Goal: Task Accomplishment & Management: Manage account settings

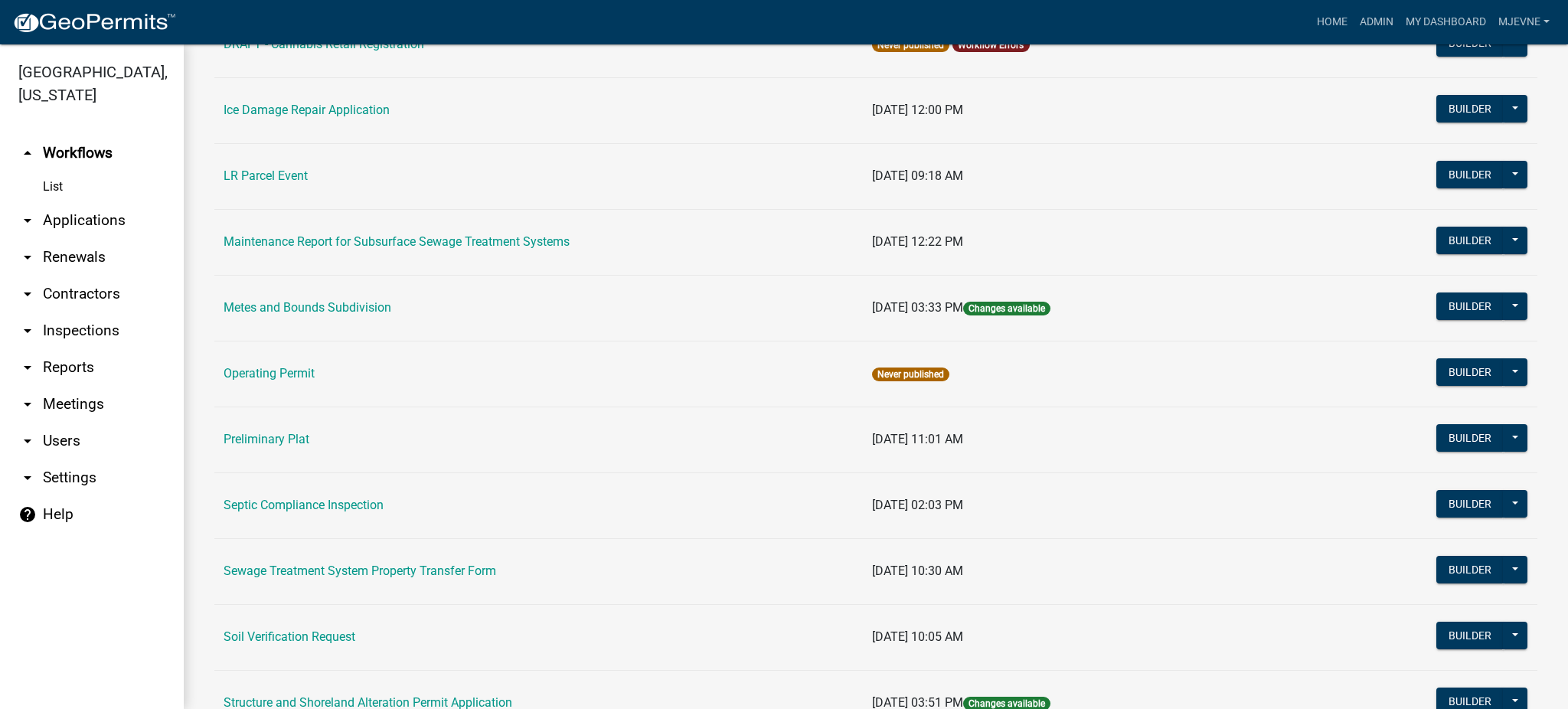
scroll to position [612, 0]
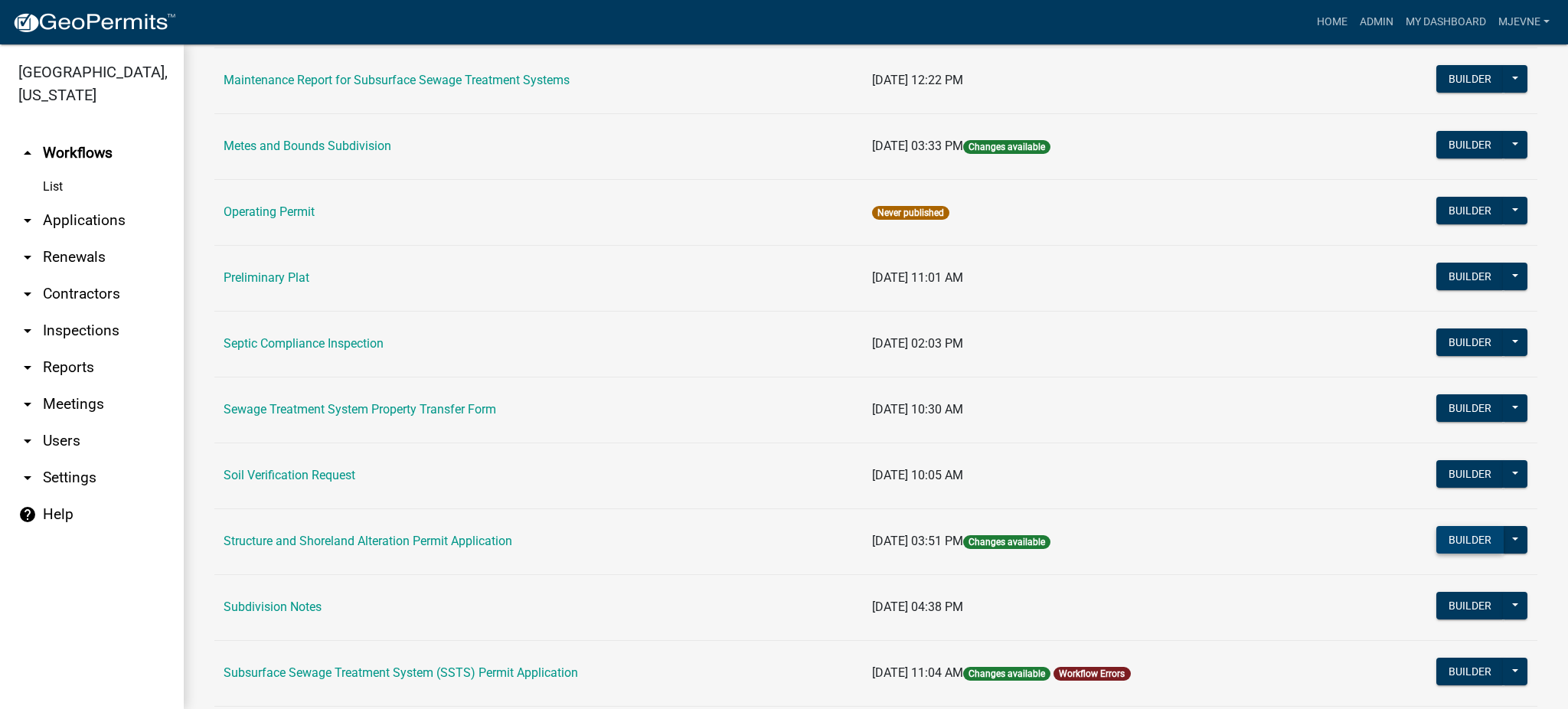
click at [1456, 543] on button "Builder" at bounding box center [1469, 539] width 67 height 27
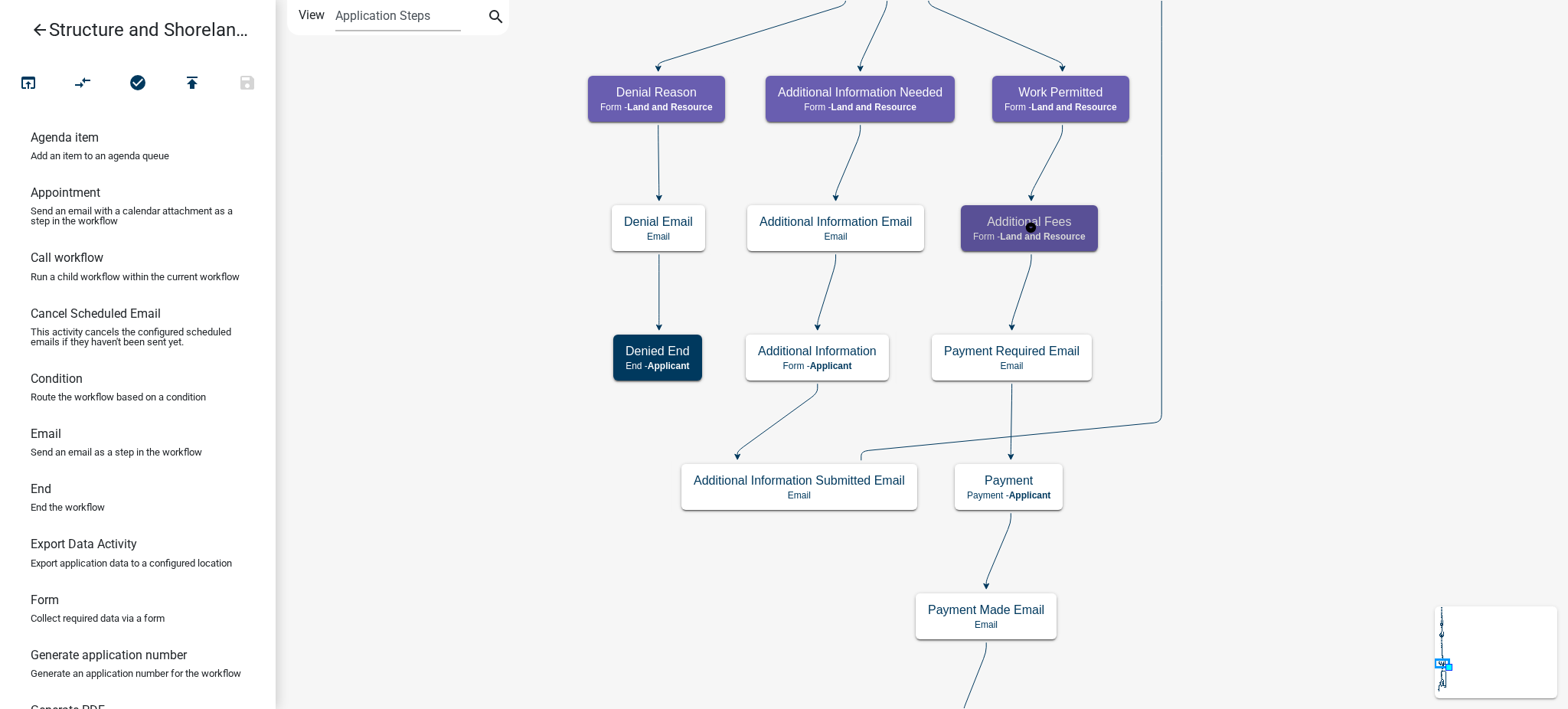
click at [1074, 221] on h5 "Additional Fees" at bounding box center [1029, 221] width 112 height 14
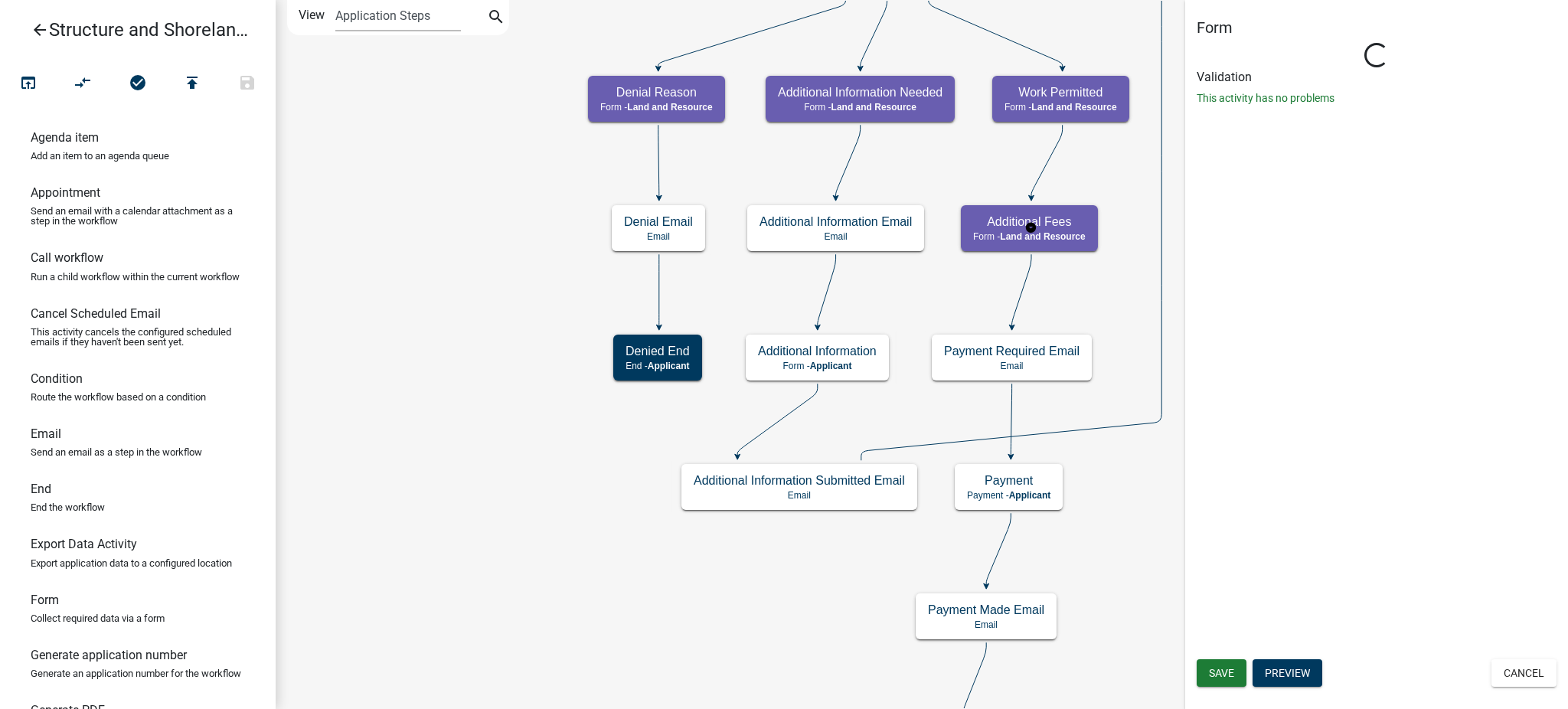
select select "8480AF63-7AD4-4446-8EB2-87DCCDEB9E57"
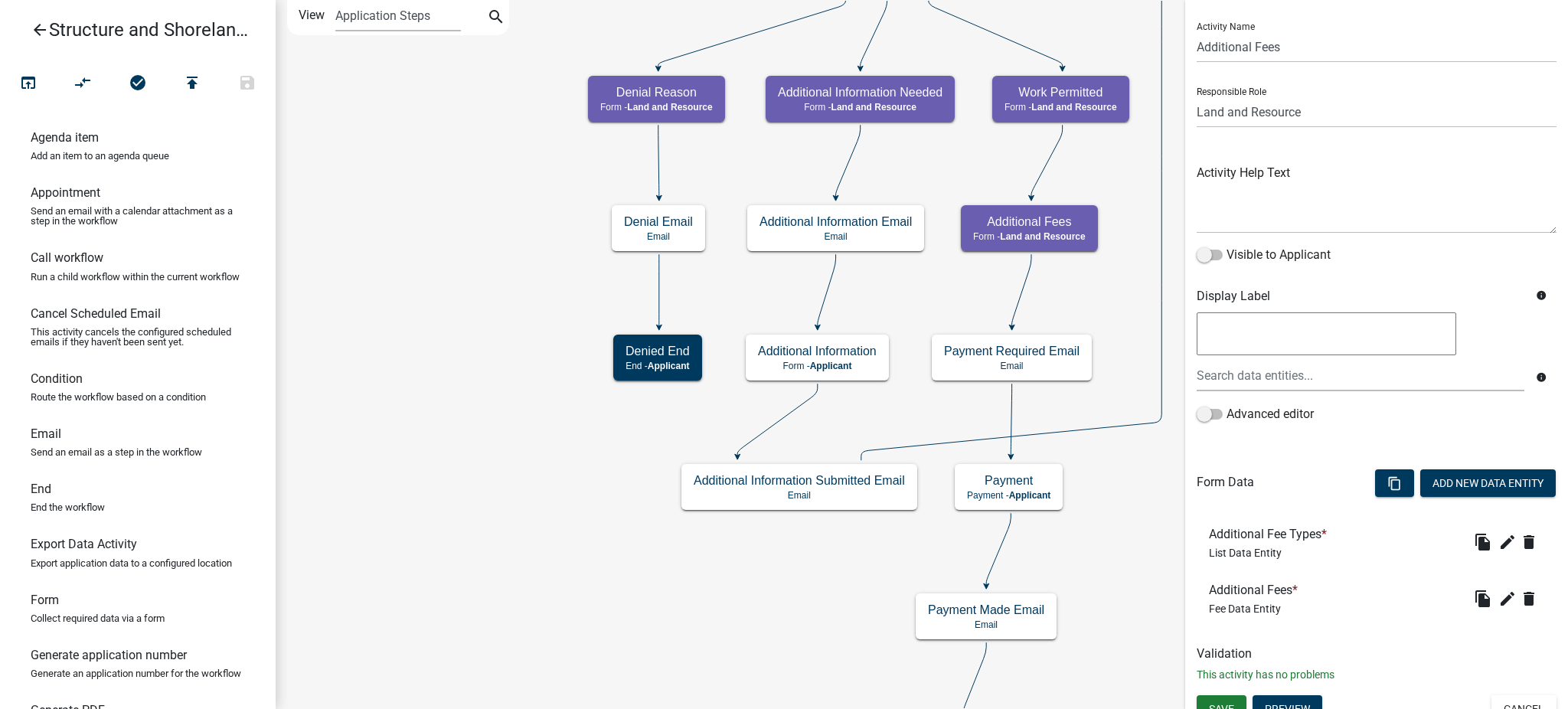
scroll to position [51, 0]
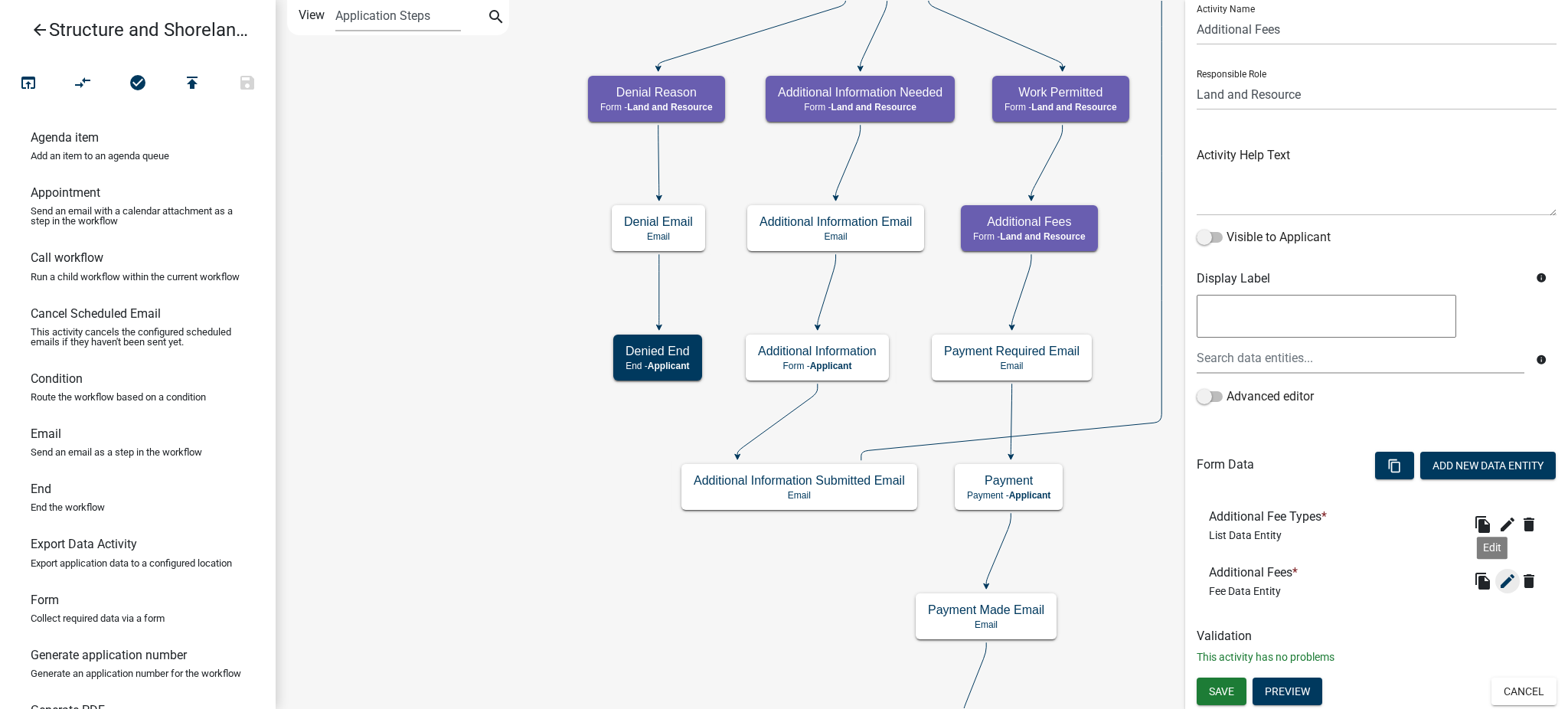
click at [1498, 580] on icon "edit" at bounding box center [1507, 581] width 18 height 18
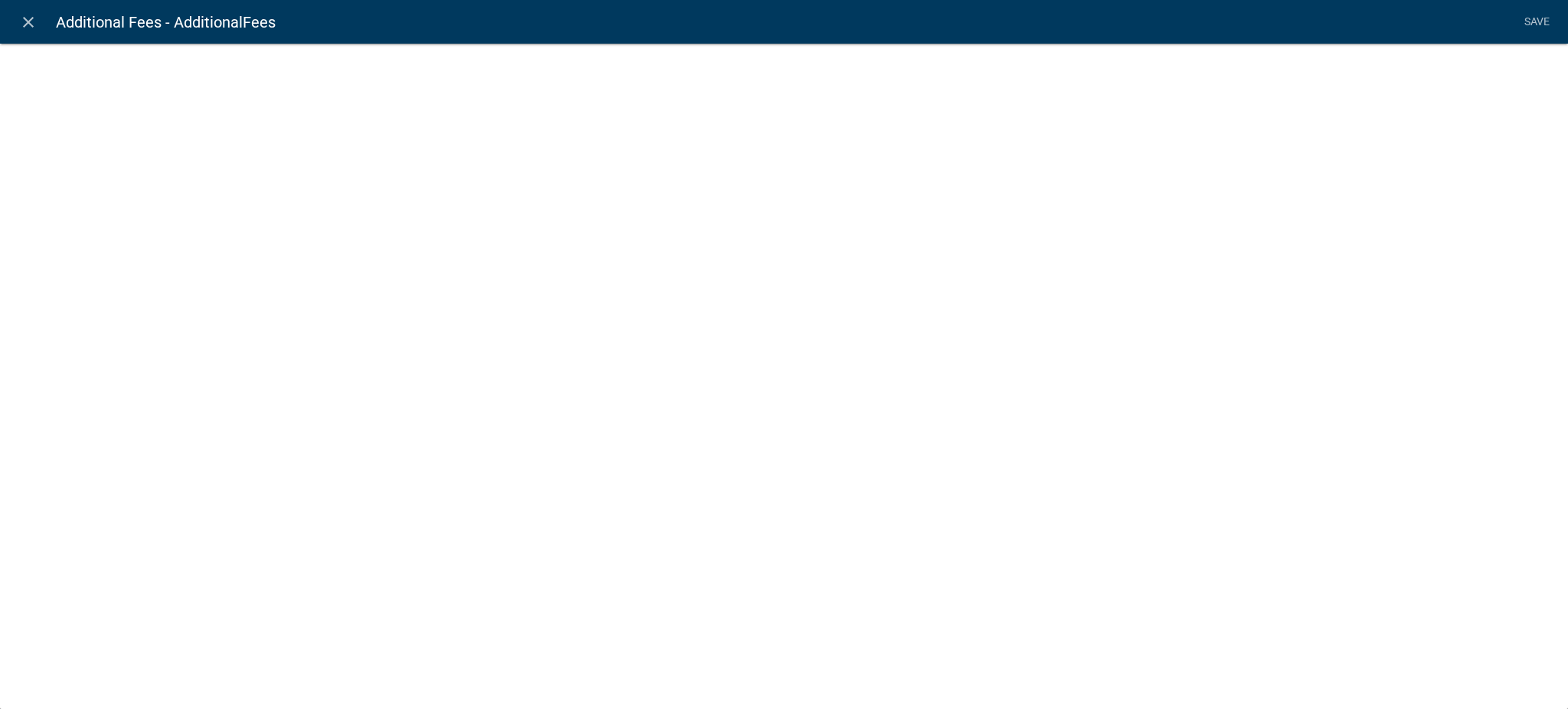
select select "fee"
select select "11e26cd2-8698-4e53-aa9f-30099031bab8"
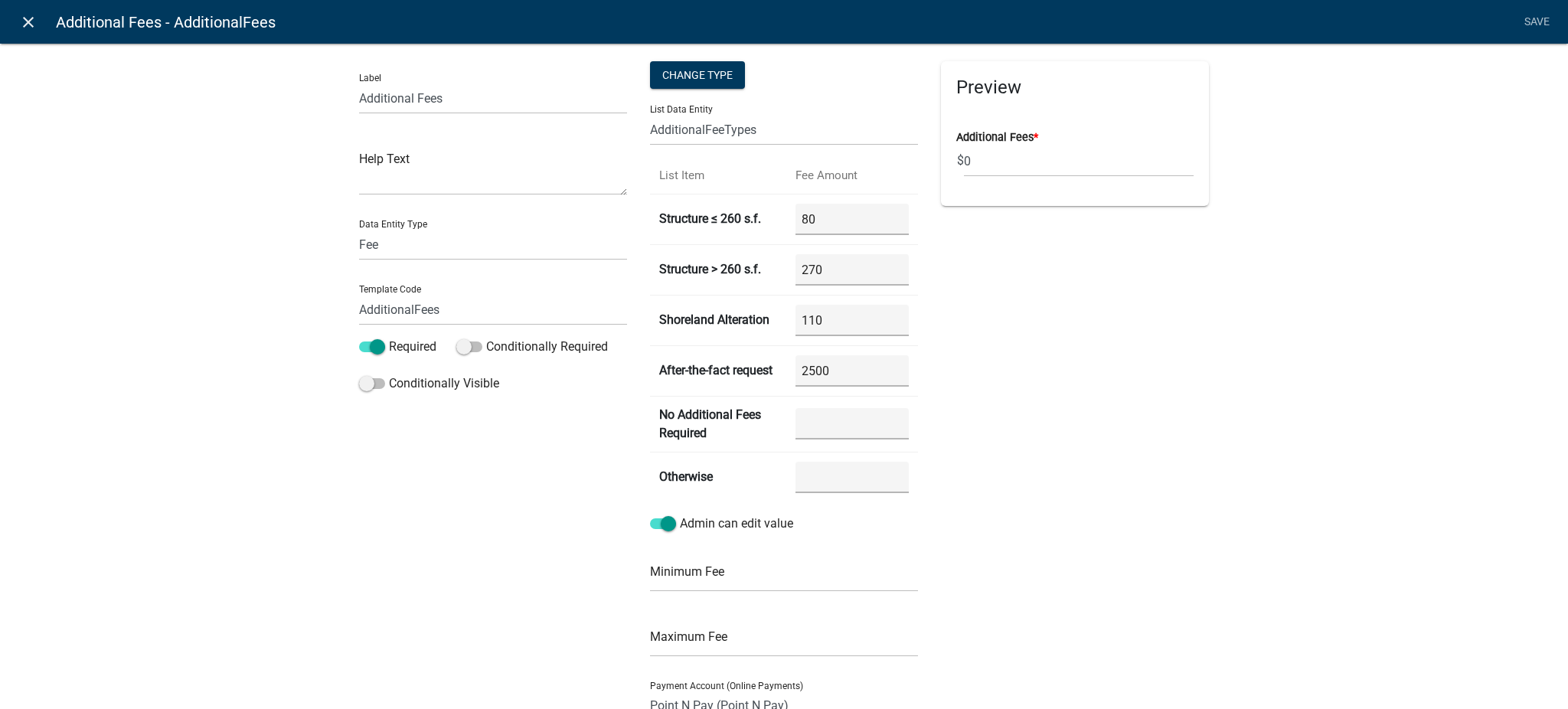
click at [29, 17] on icon "close" at bounding box center [28, 22] width 18 height 18
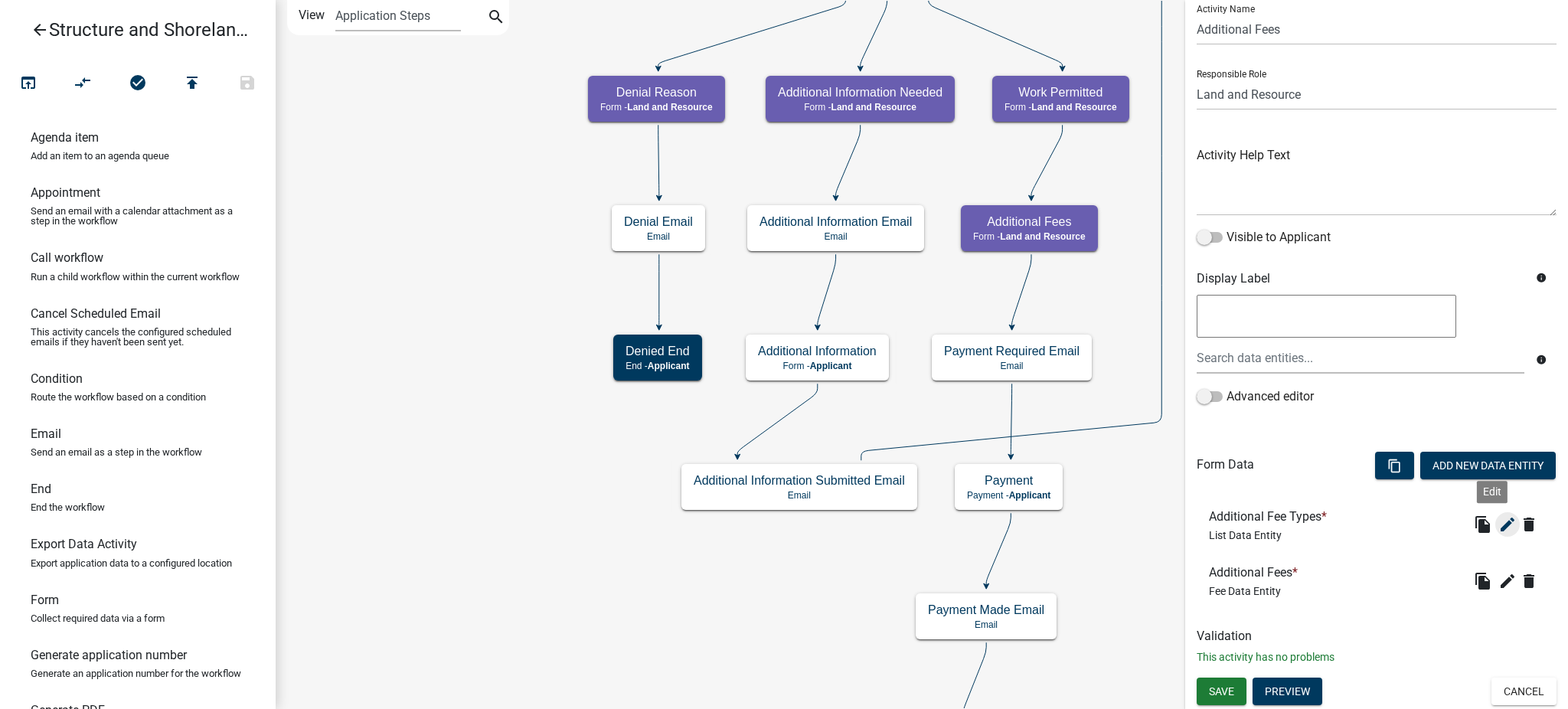
click at [1498, 526] on icon "edit" at bounding box center [1507, 524] width 18 height 18
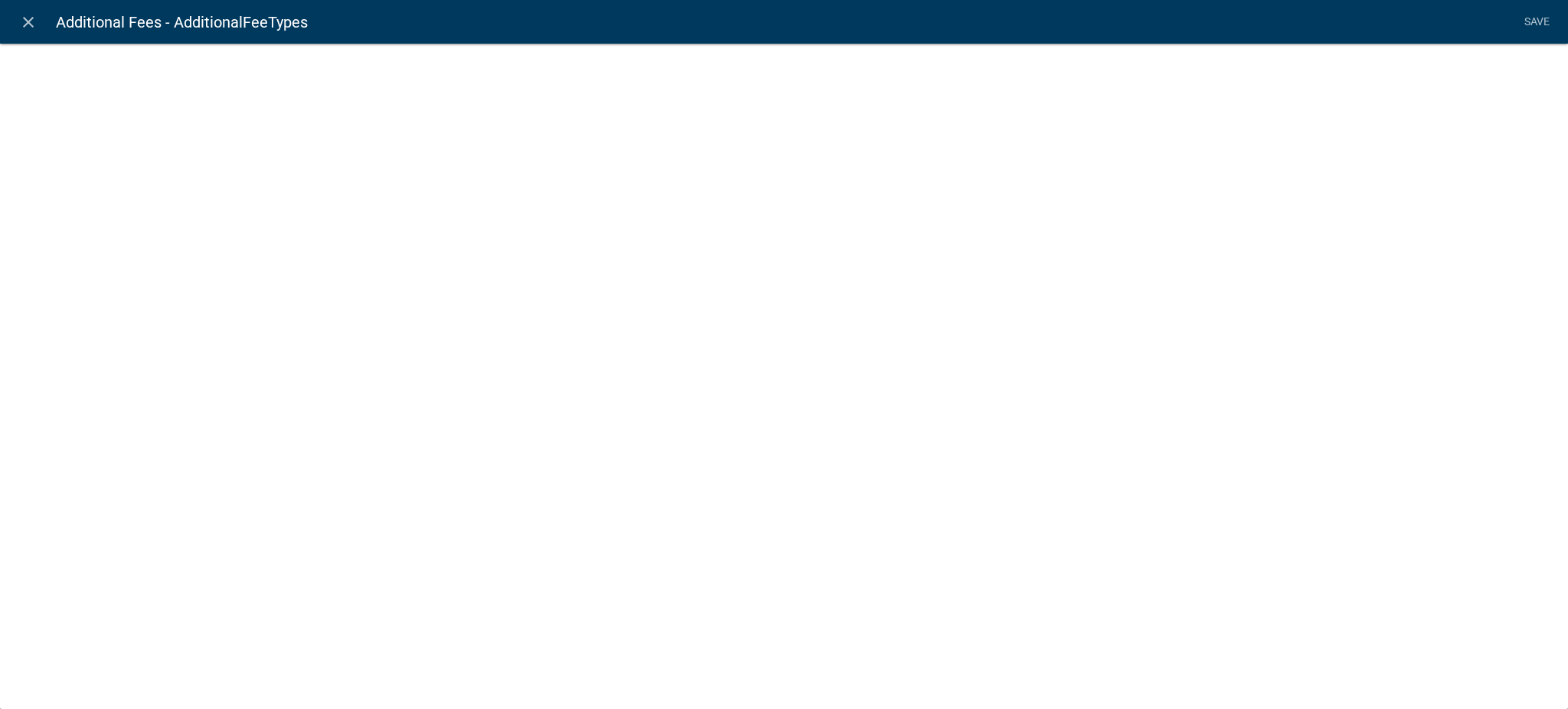
select select "list-data"
select select
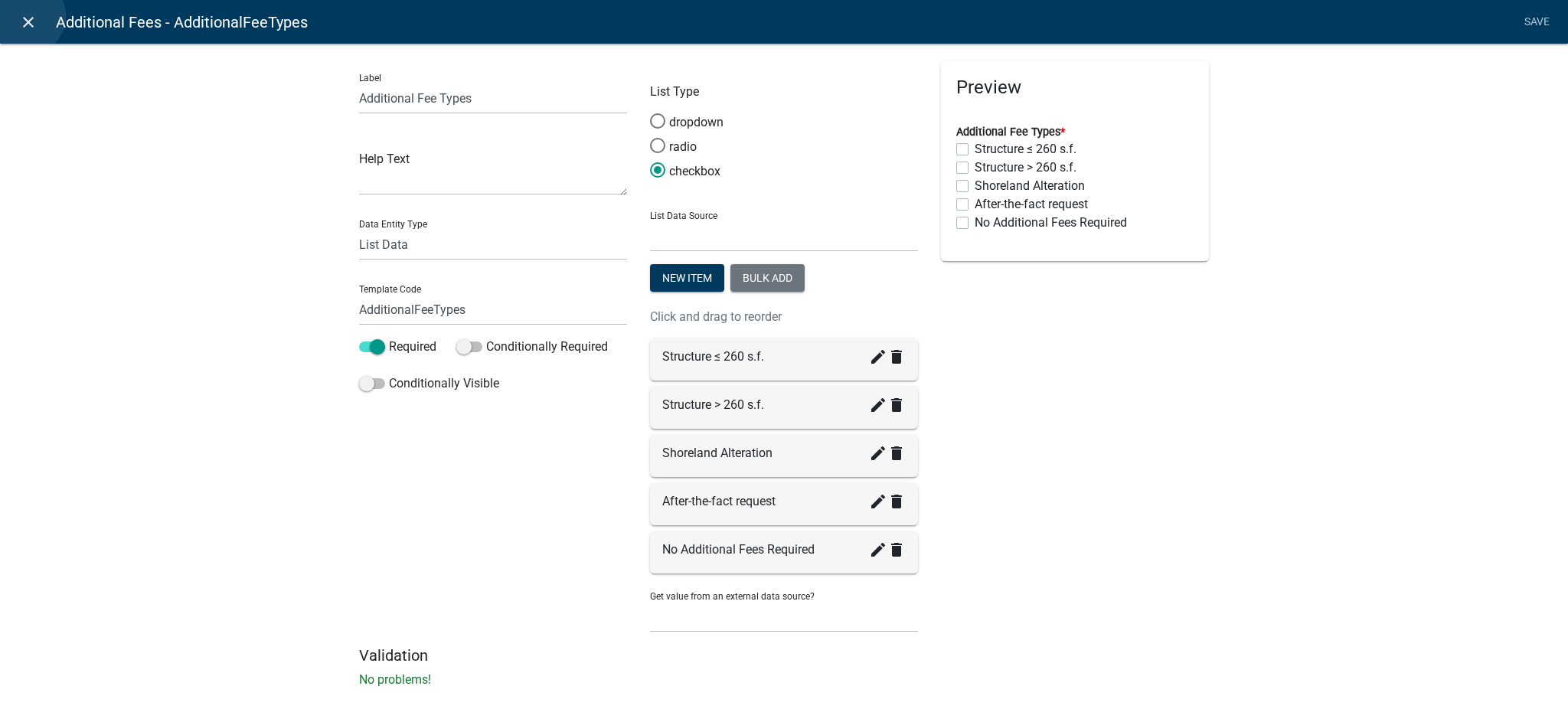
click at [27, 16] on icon "close" at bounding box center [28, 22] width 18 height 18
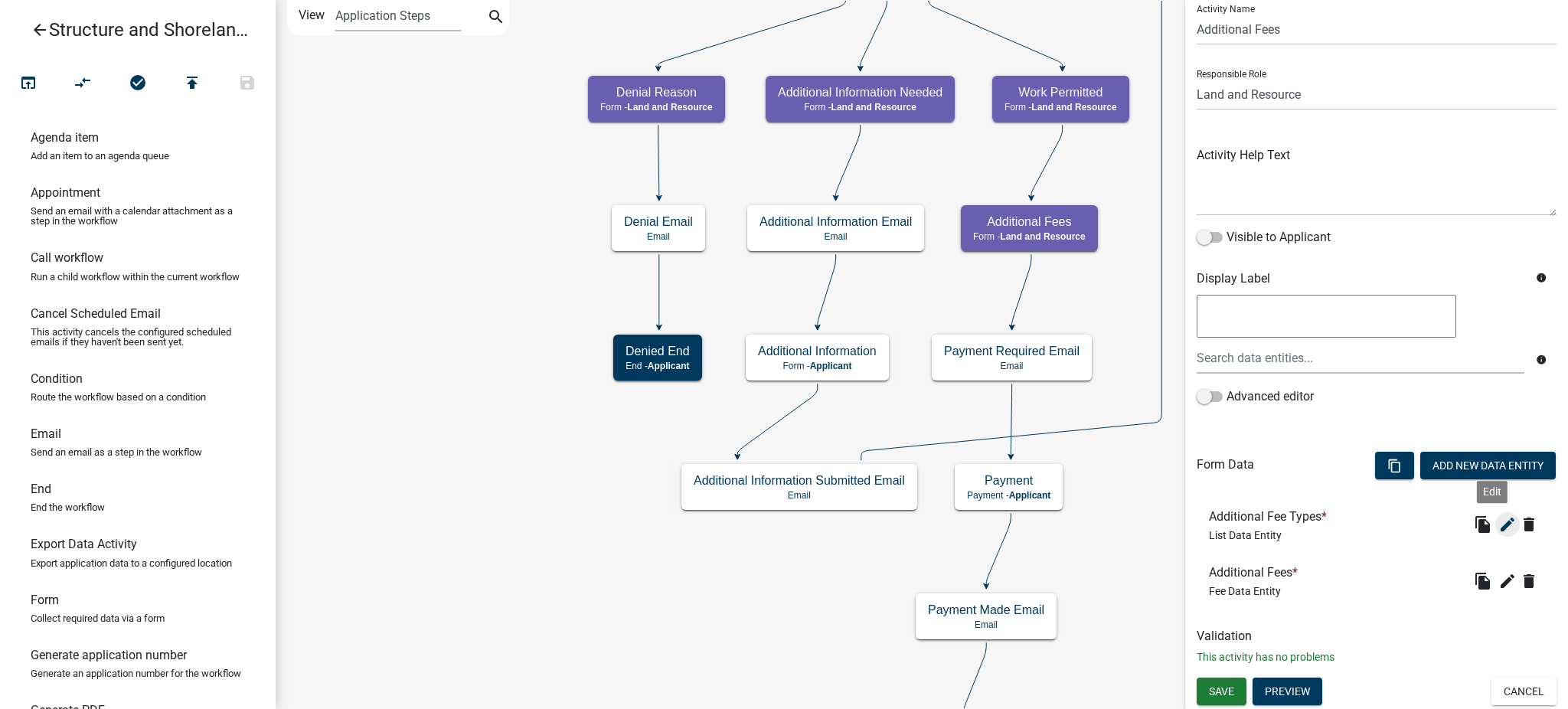
click at [1498, 524] on icon "edit" at bounding box center [1507, 524] width 18 height 18
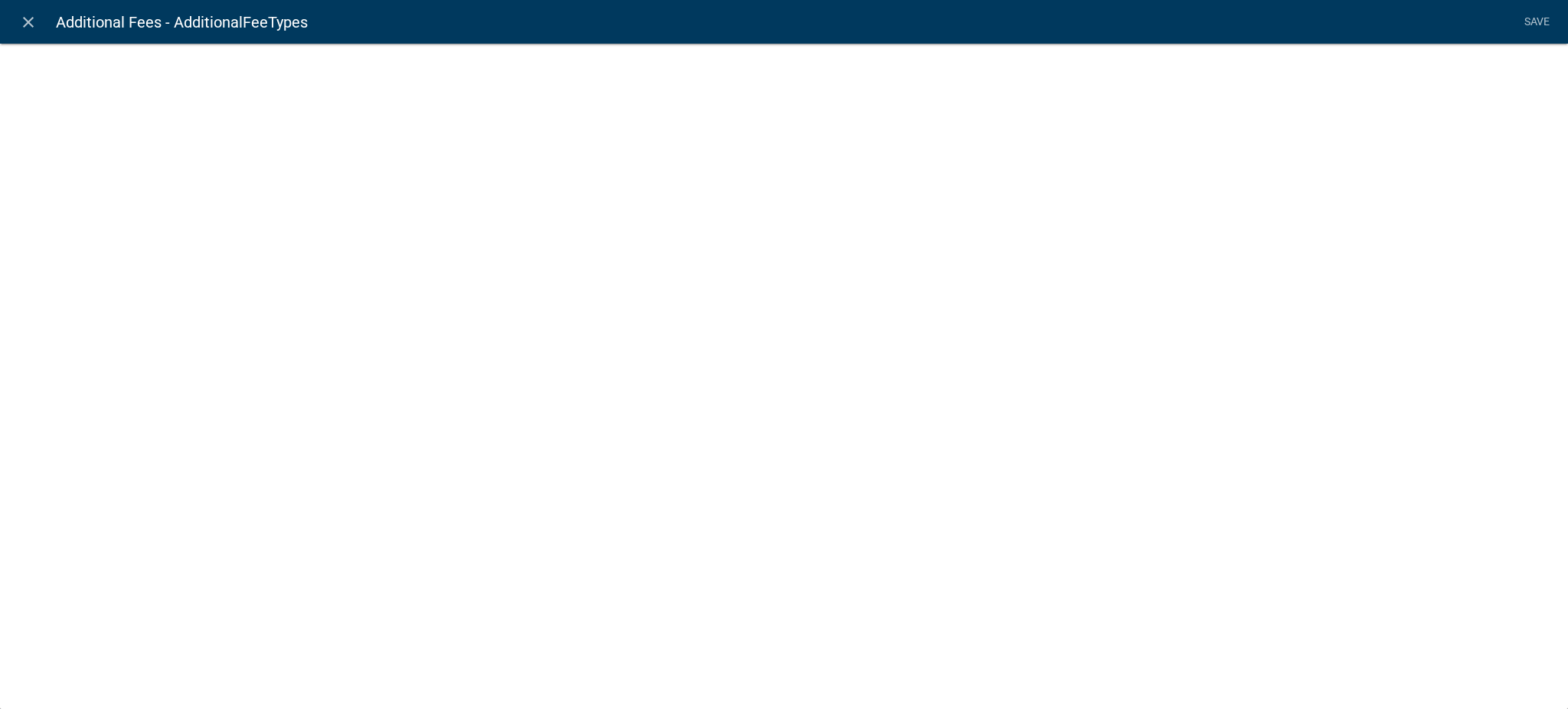
select select "list-data"
select select
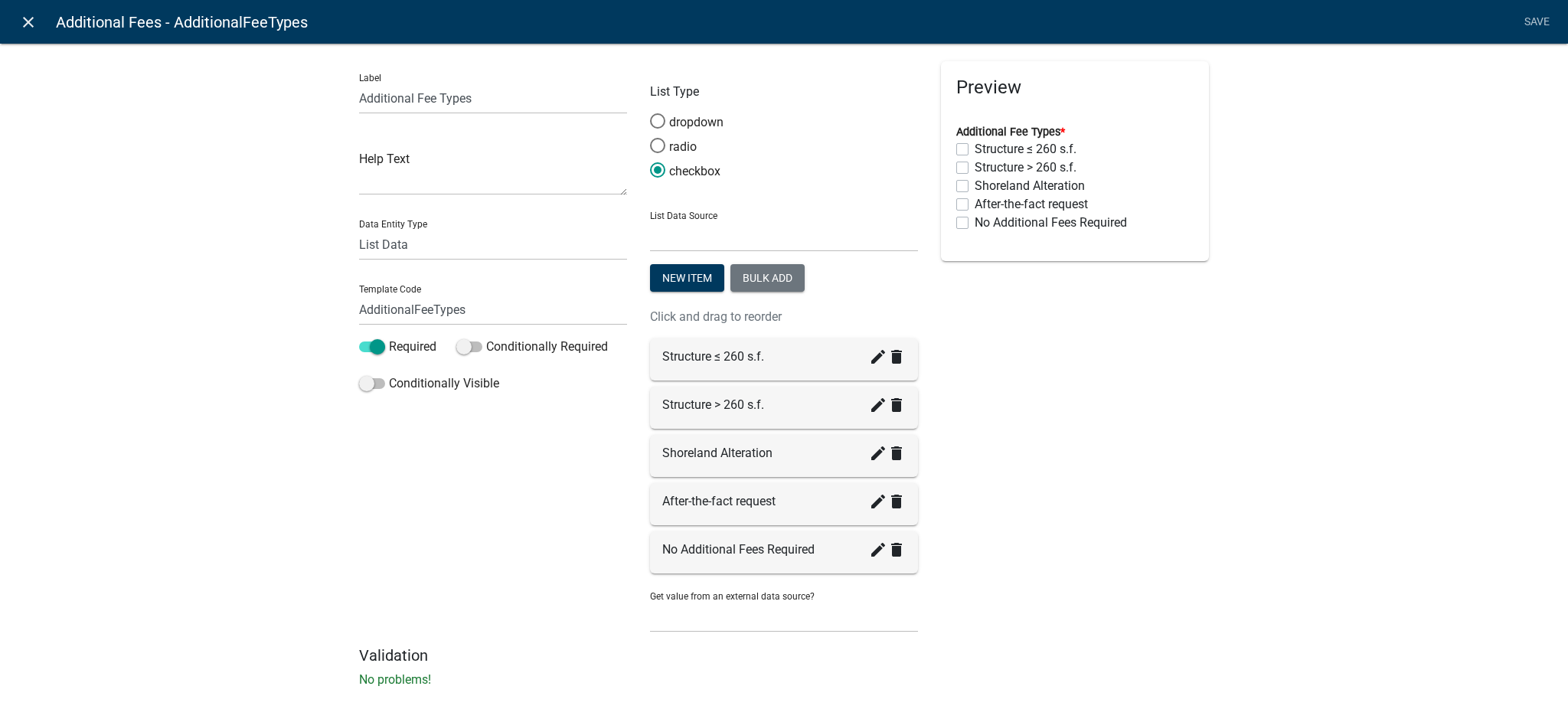
click at [21, 18] on icon "close" at bounding box center [28, 22] width 18 height 18
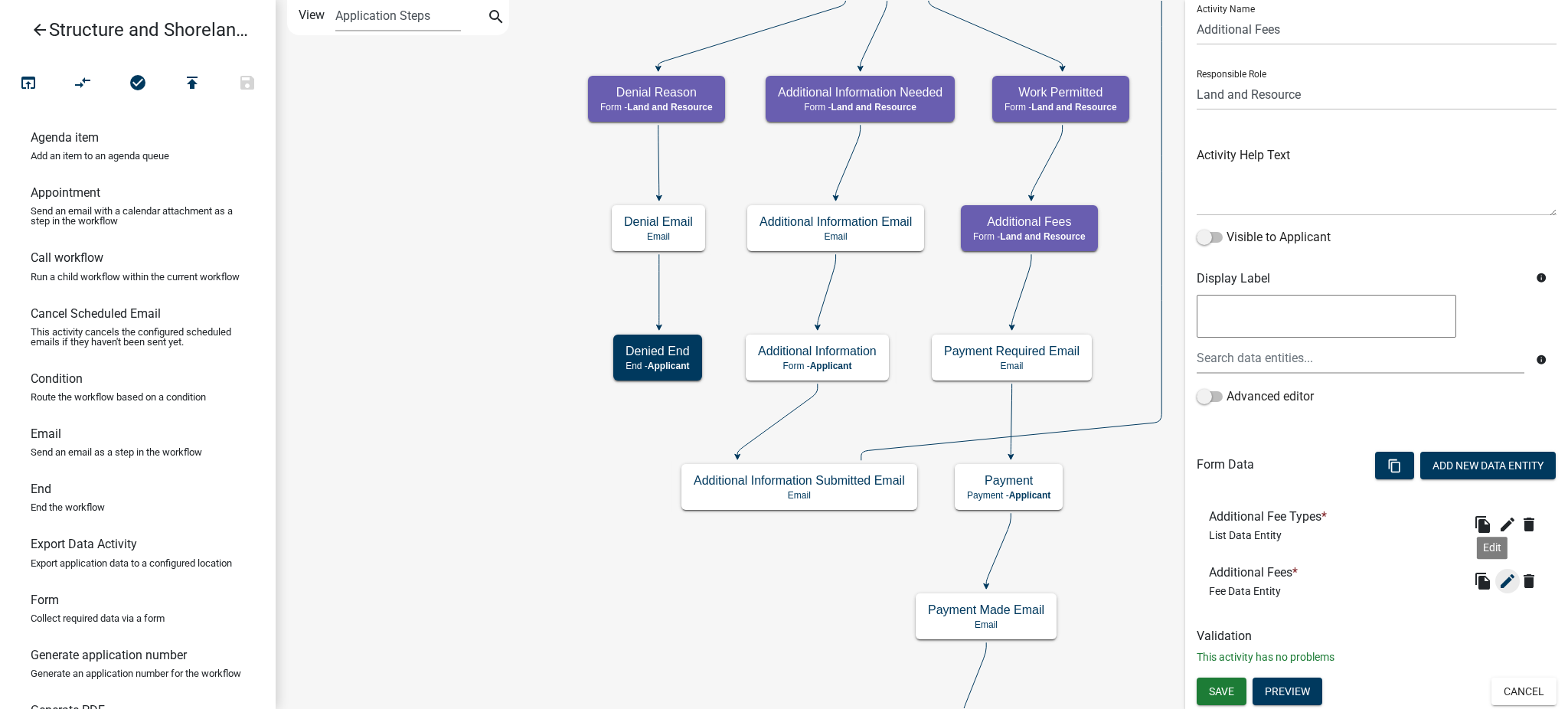
click at [1498, 578] on icon "edit" at bounding box center [1507, 581] width 18 height 18
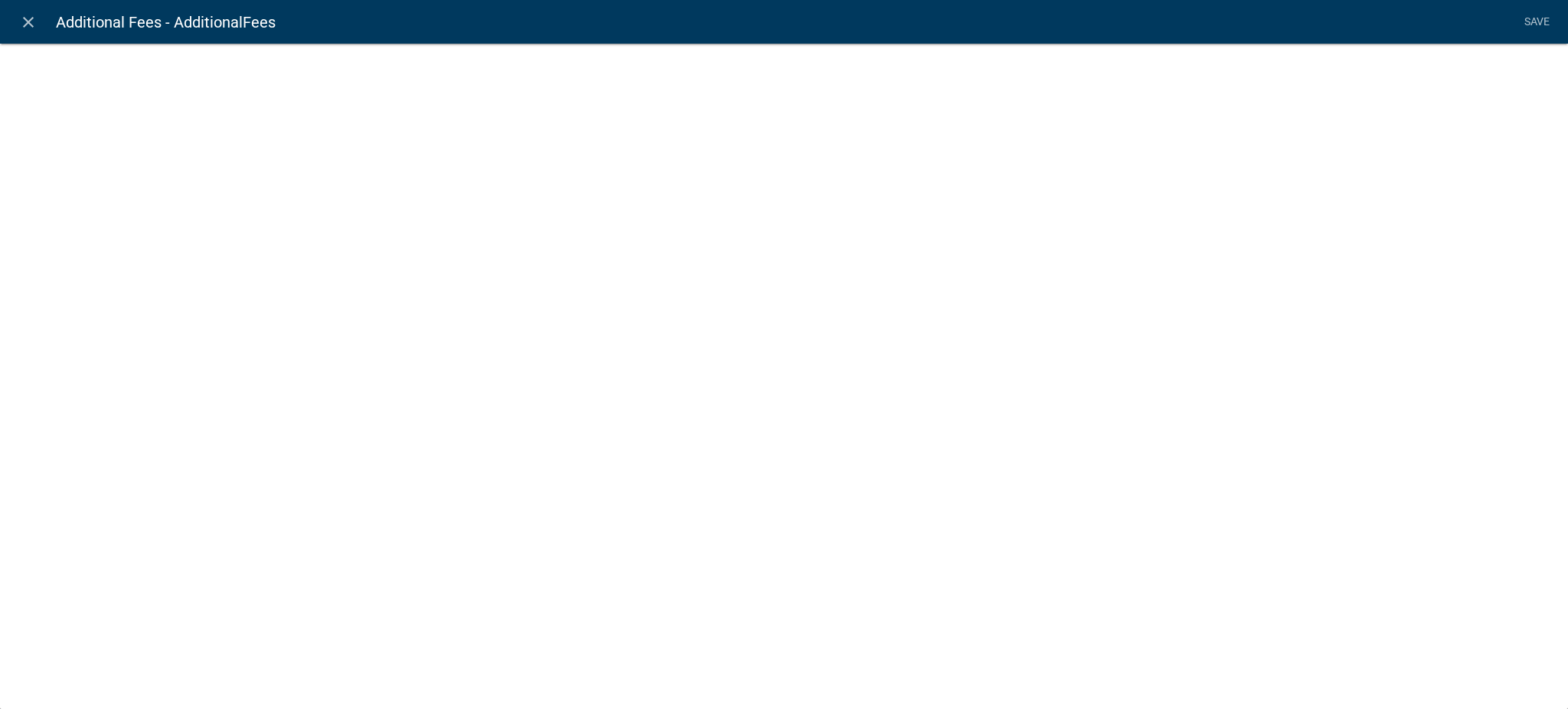
select select "fee"
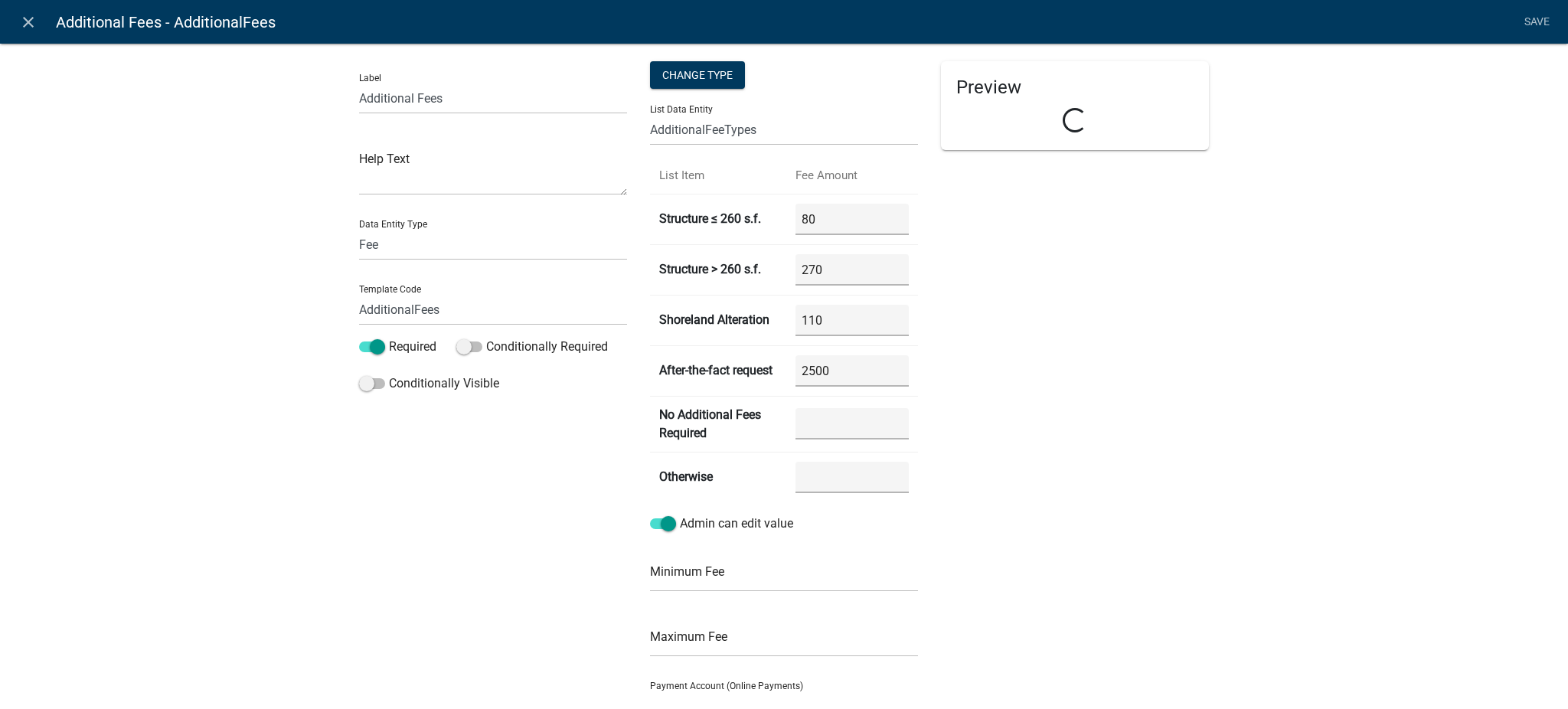
select select "11e26cd2-8698-4e53-aa9f-30099031bab8"
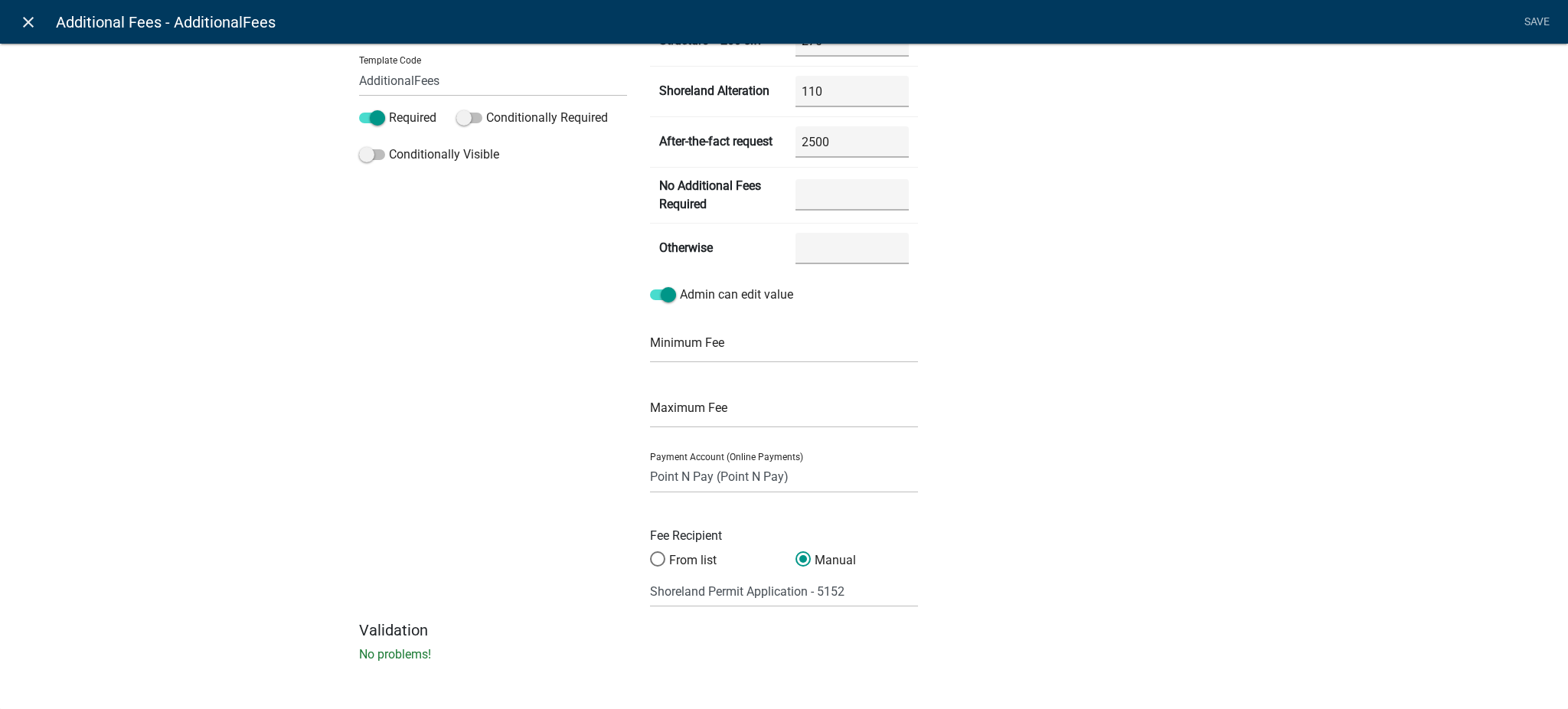
click at [28, 17] on icon "close" at bounding box center [28, 22] width 18 height 18
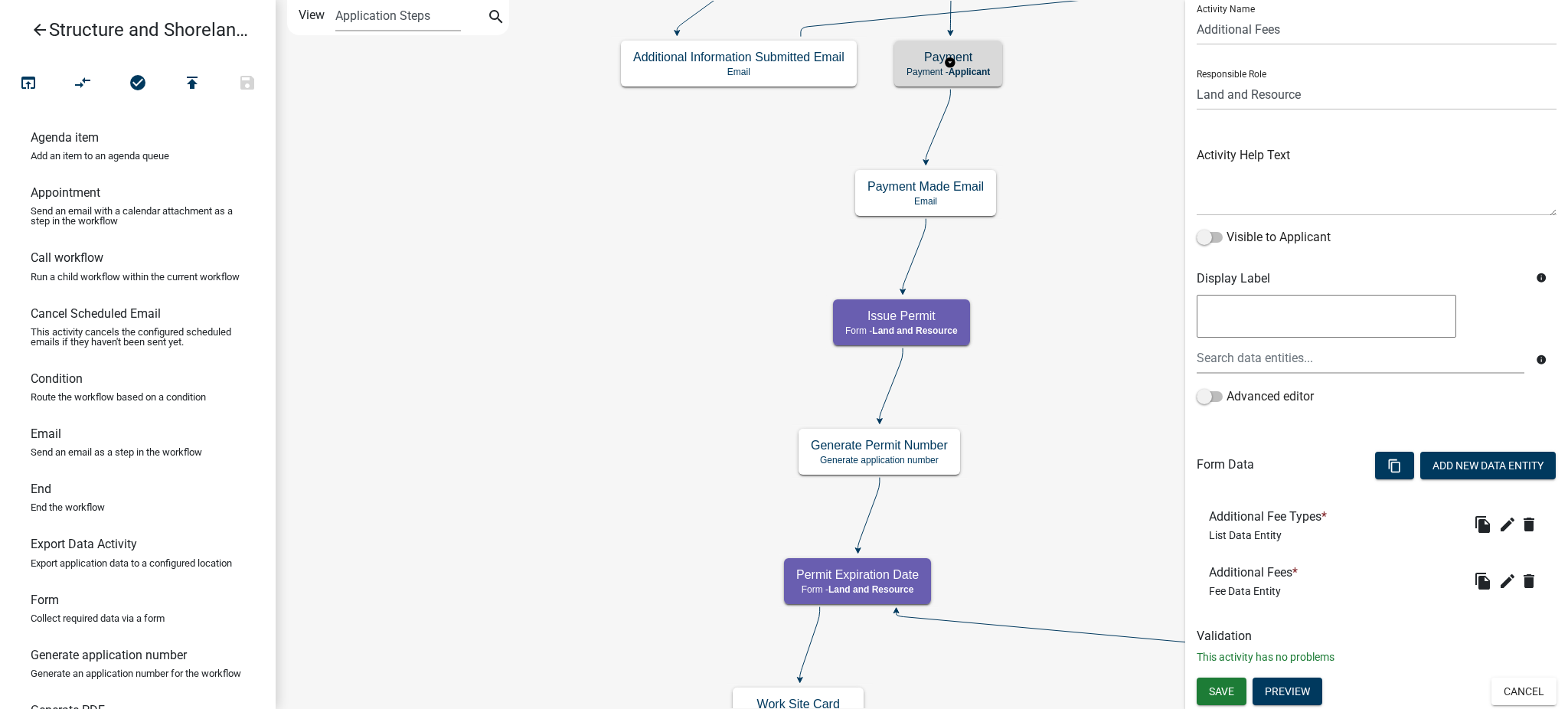
scroll to position [0, 0]
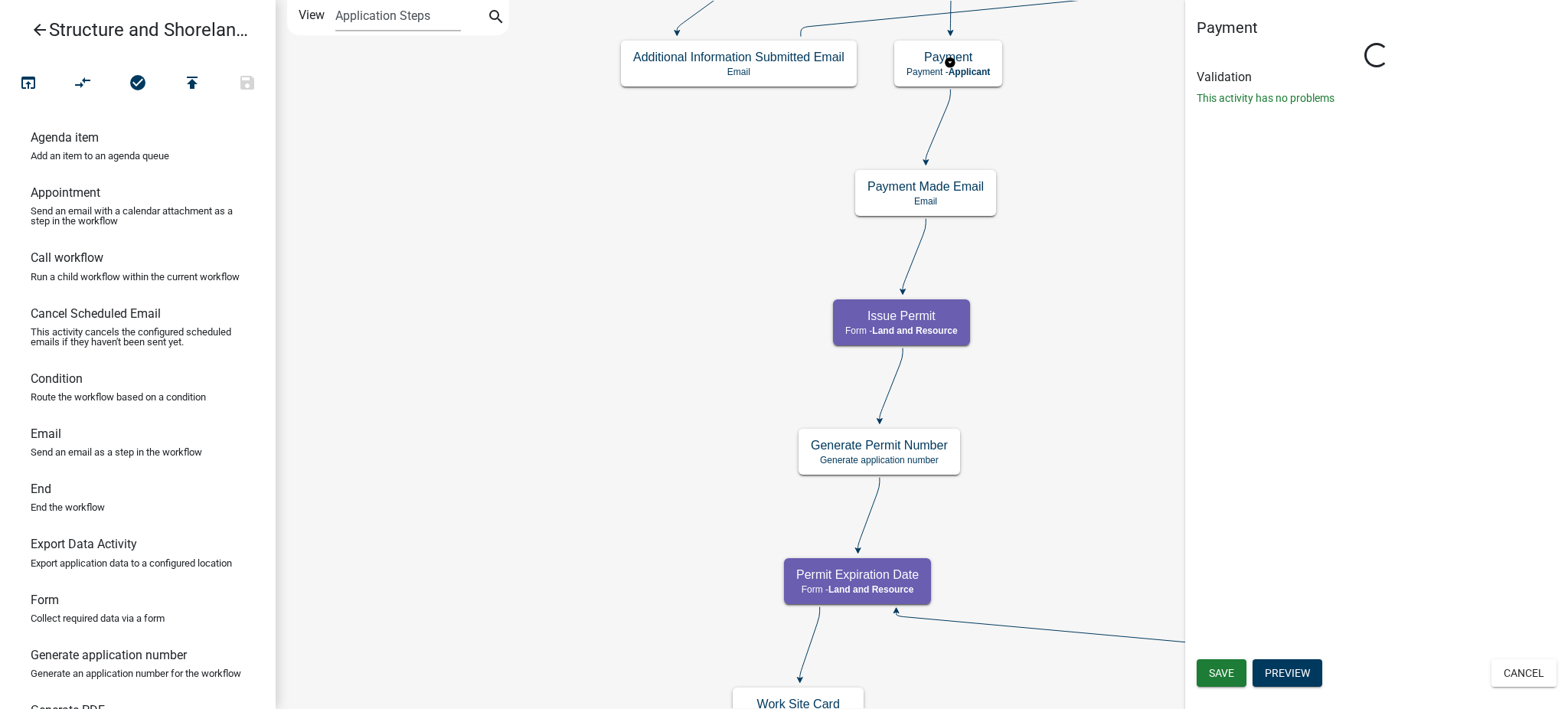
select select "8480AF63-7AD4-4446-8EB2-87DCCDEB9E57"
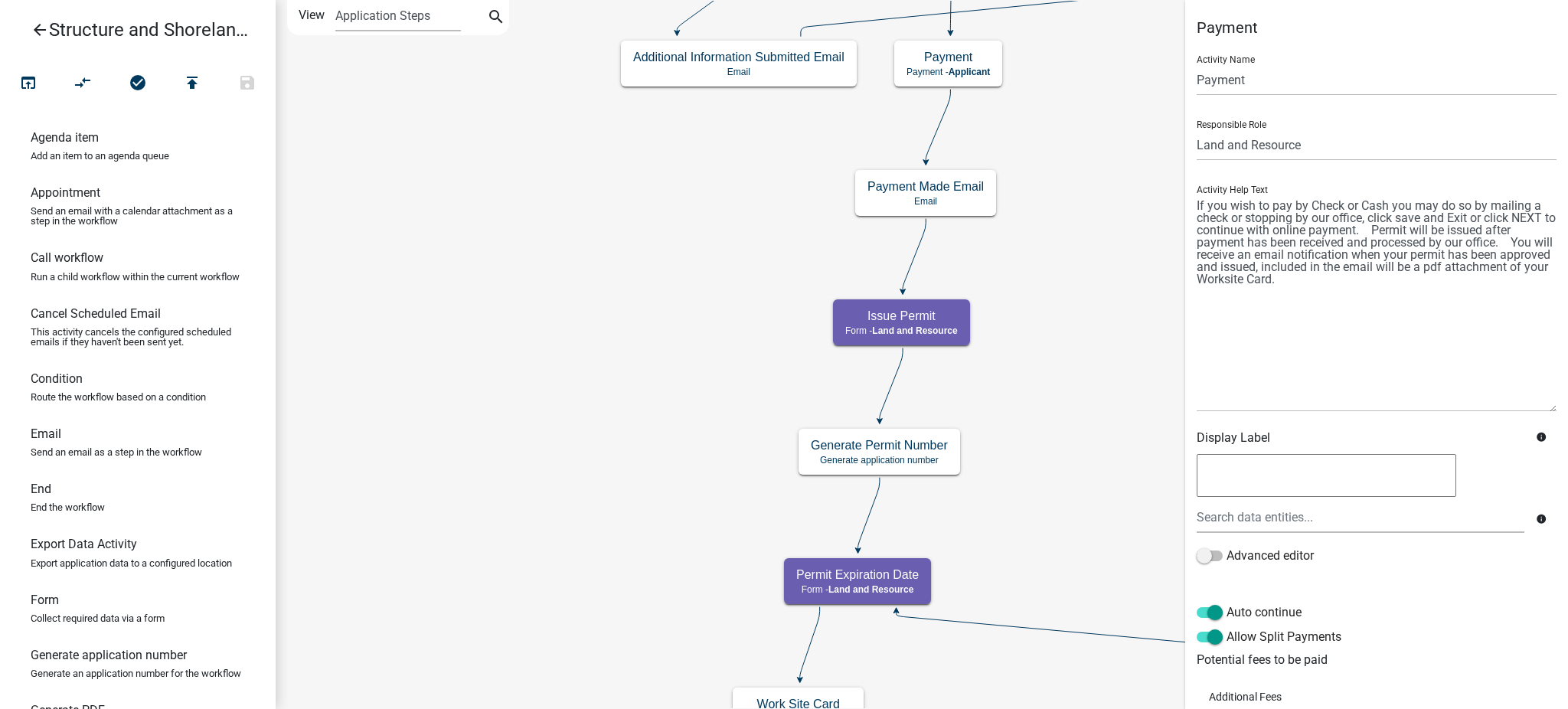
drag, startPoint x: 1534, startPoint y: 260, endPoint x: 1550, endPoint y: 405, distance: 145.9
click at [1550, 405] on div "Payment Activity Name Payment Responsible Role Applicant Land and Resource Assi…" at bounding box center [1377, 457] width 383 height 878
drag, startPoint x: 1196, startPoint y: 202, endPoint x: 1426, endPoint y: 293, distance: 247.3
click at [1426, 293] on textarea at bounding box center [1377, 303] width 360 height 217
click at [1400, 326] on textarea at bounding box center [1377, 303] width 360 height 217
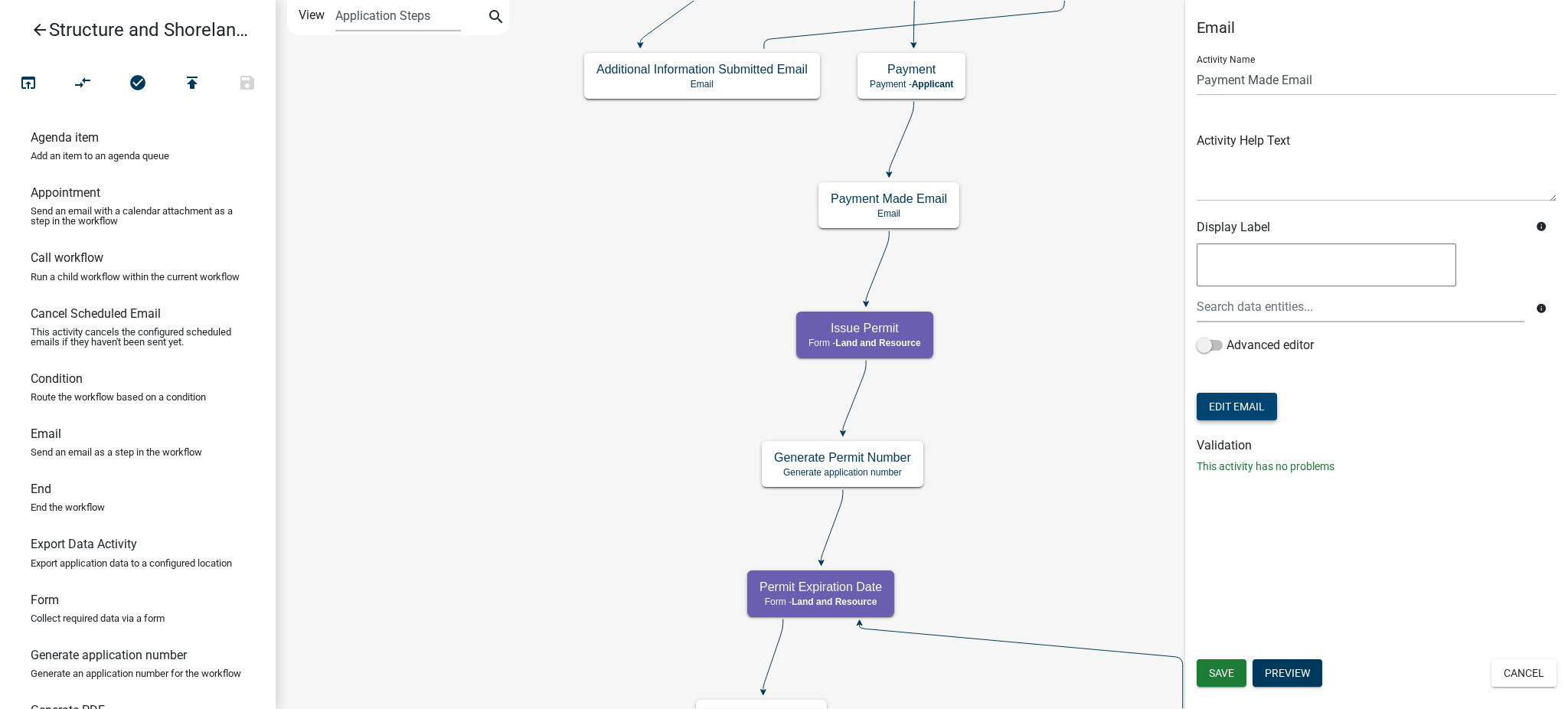
click at [1263, 411] on button "Edit Email" at bounding box center [1237, 406] width 81 height 27
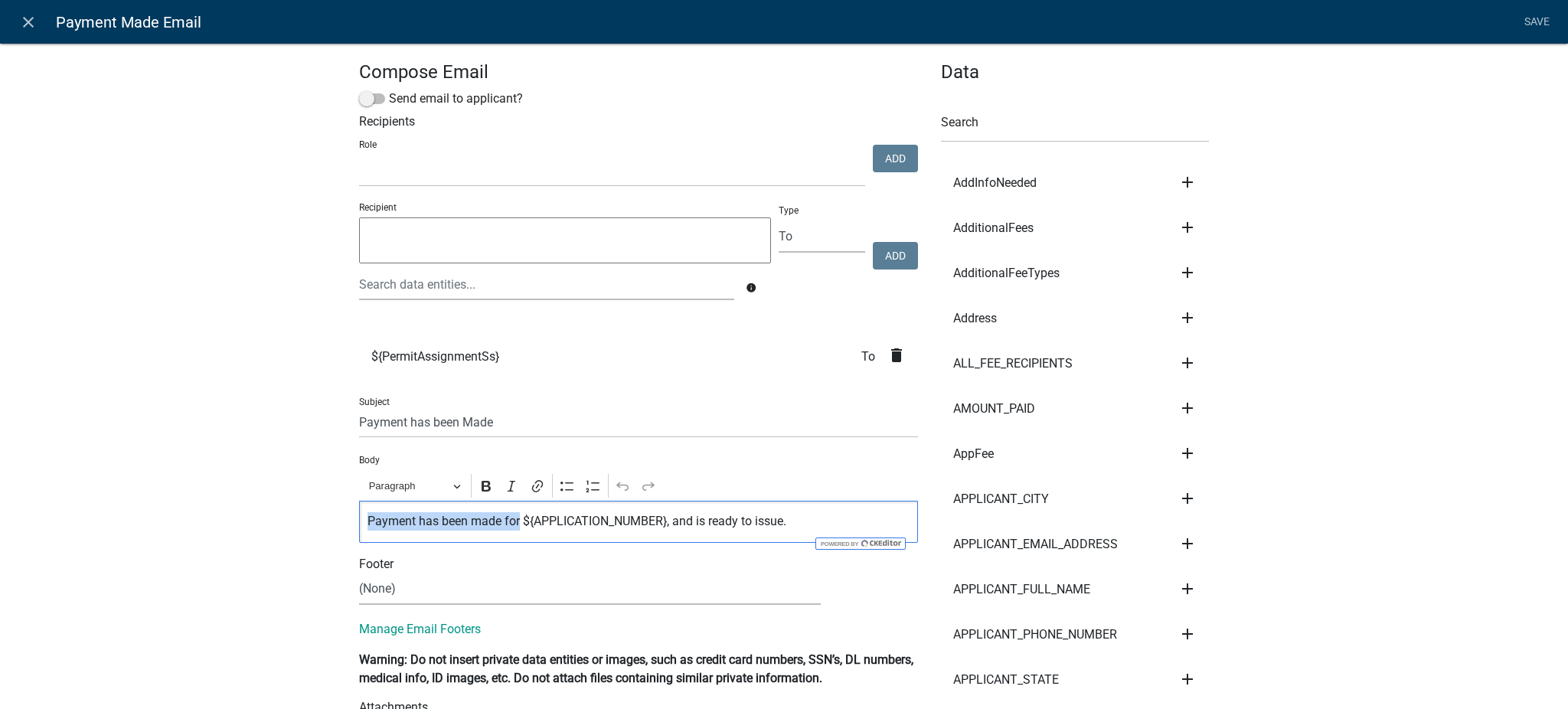
drag, startPoint x: 357, startPoint y: 521, endPoint x: 512, endPoint y: 519, distance: 155.0
click at [512, 519] on div "Payment has been made for ${APPLICATION_NUMBER}, and is ready to issue." at bounding box center [638, 521] width 558 height 42
click at [31, 18] on icon "close" at bounding box center [28, 22] width 18 height 18
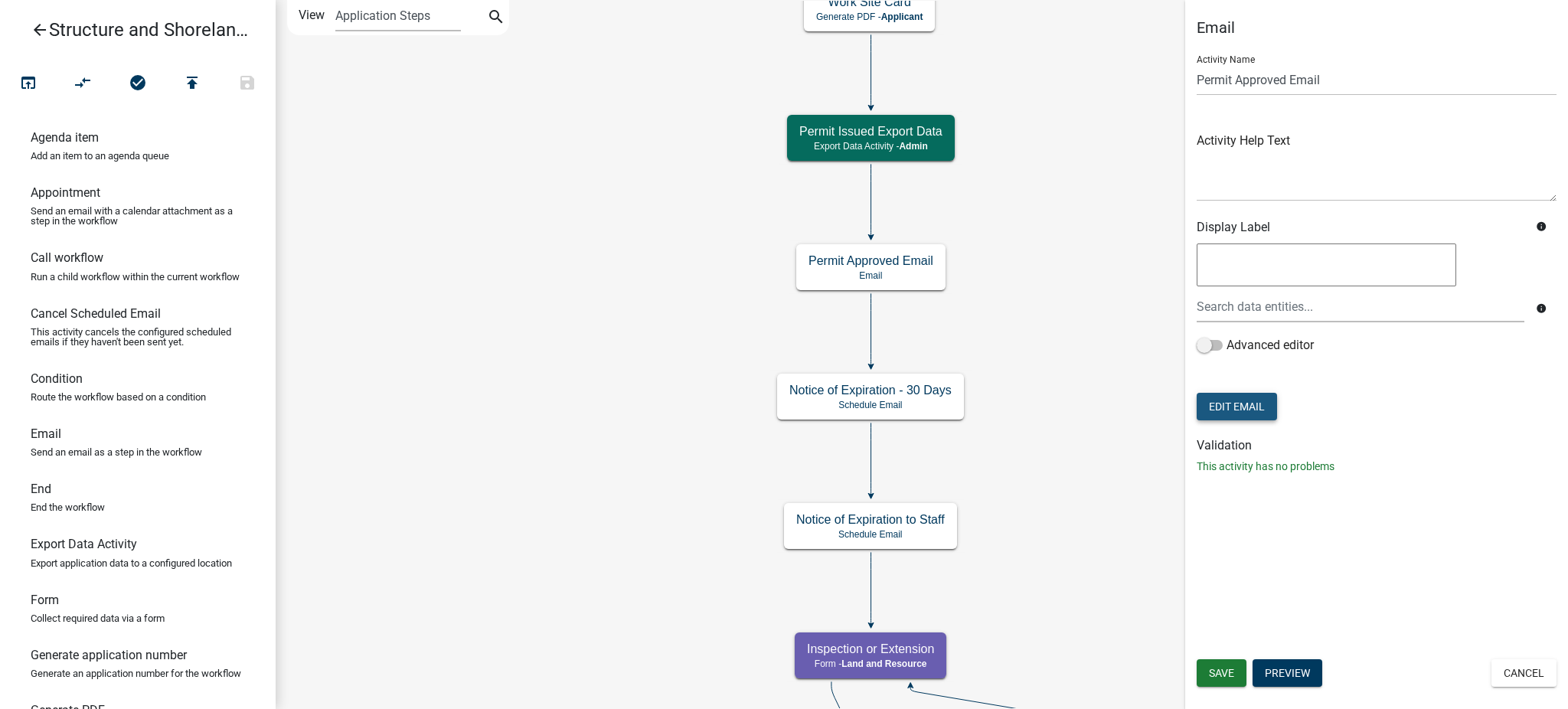
click at [1234, 405] on button "Edit Email" at bounding box center [1237, 406] width 81 height 27
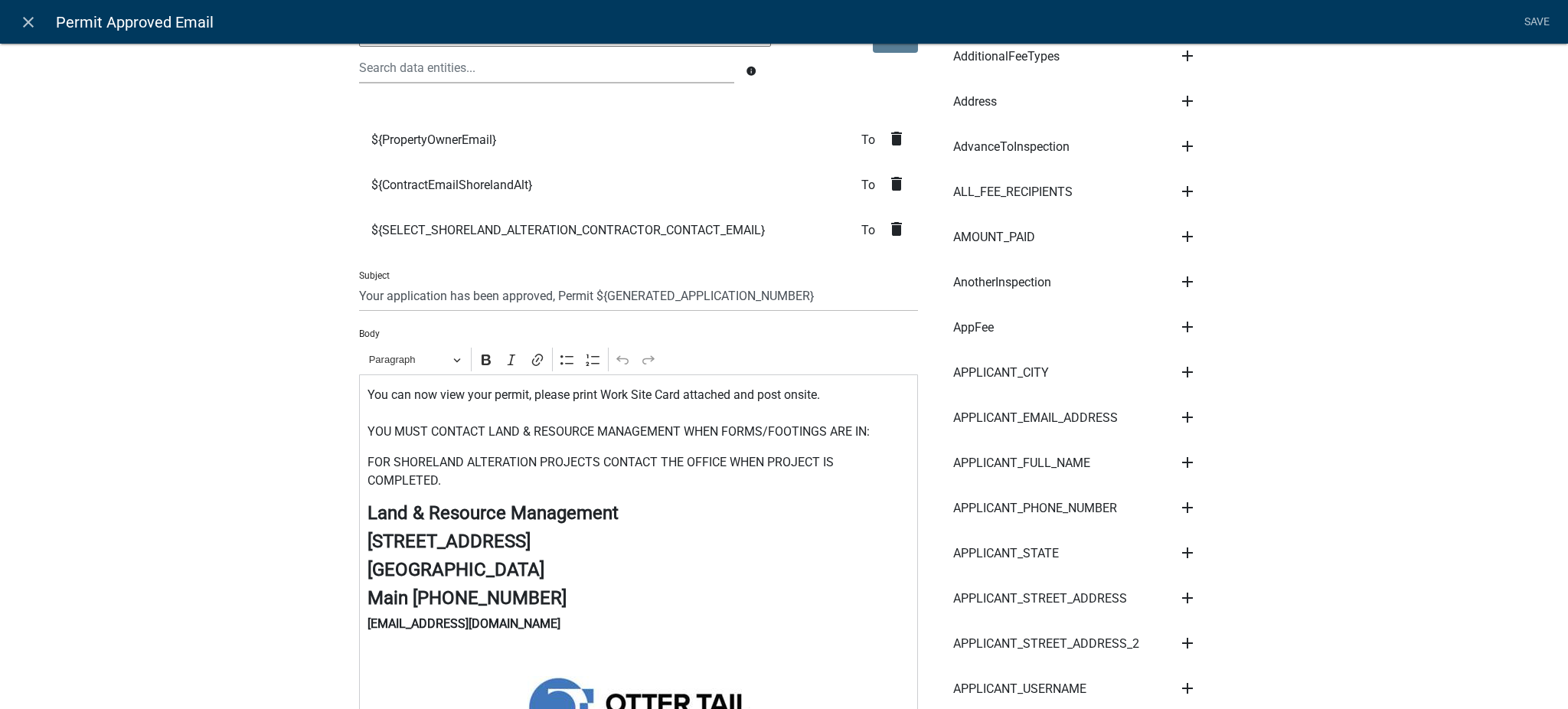
scroll to position [204, 0]
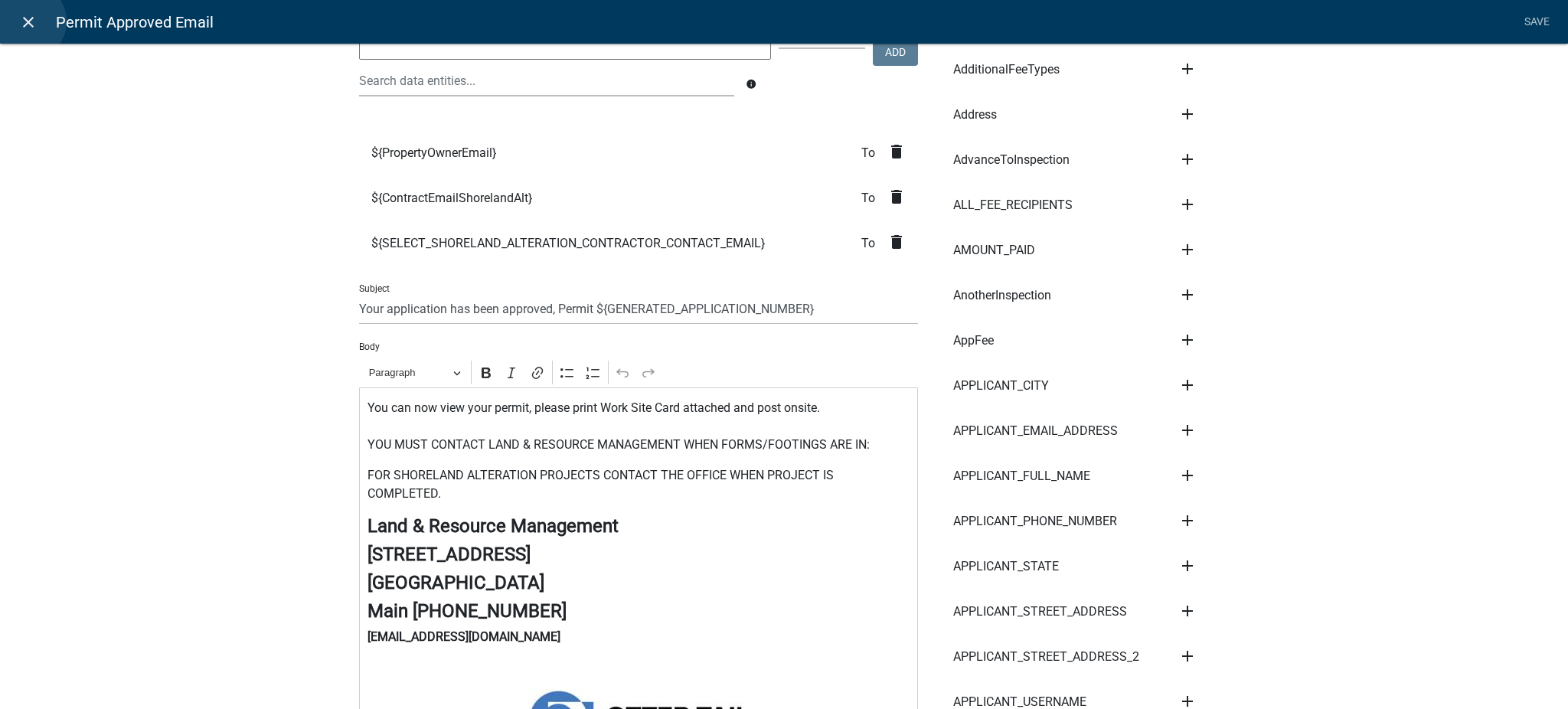
click at [27, 22] on icon "close" at bounding box center [28, 22] width 18 height 18
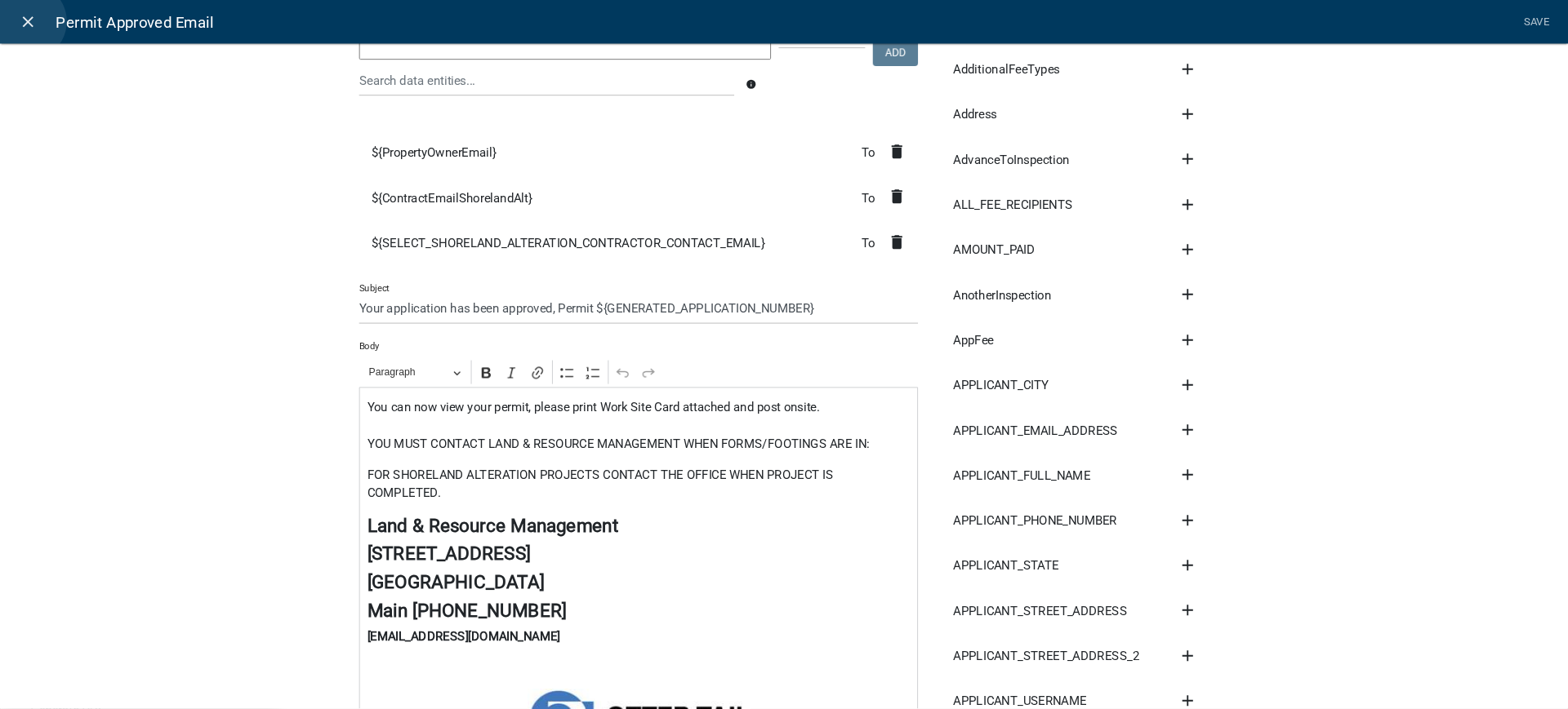
scroll to position [0, 0]
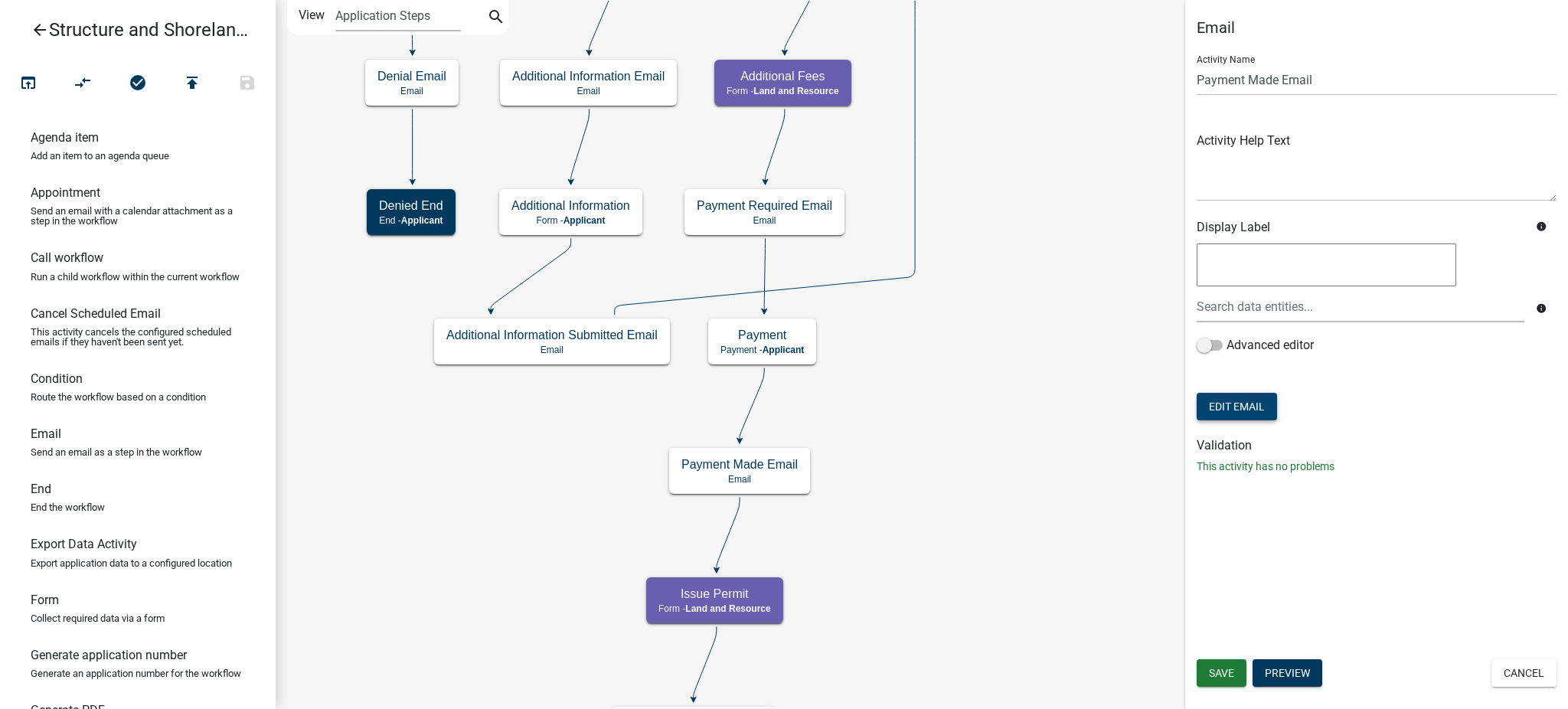
click at [1248, 409] on button "Edit Email" at bounding box center [1237, 406] width 81 height 27
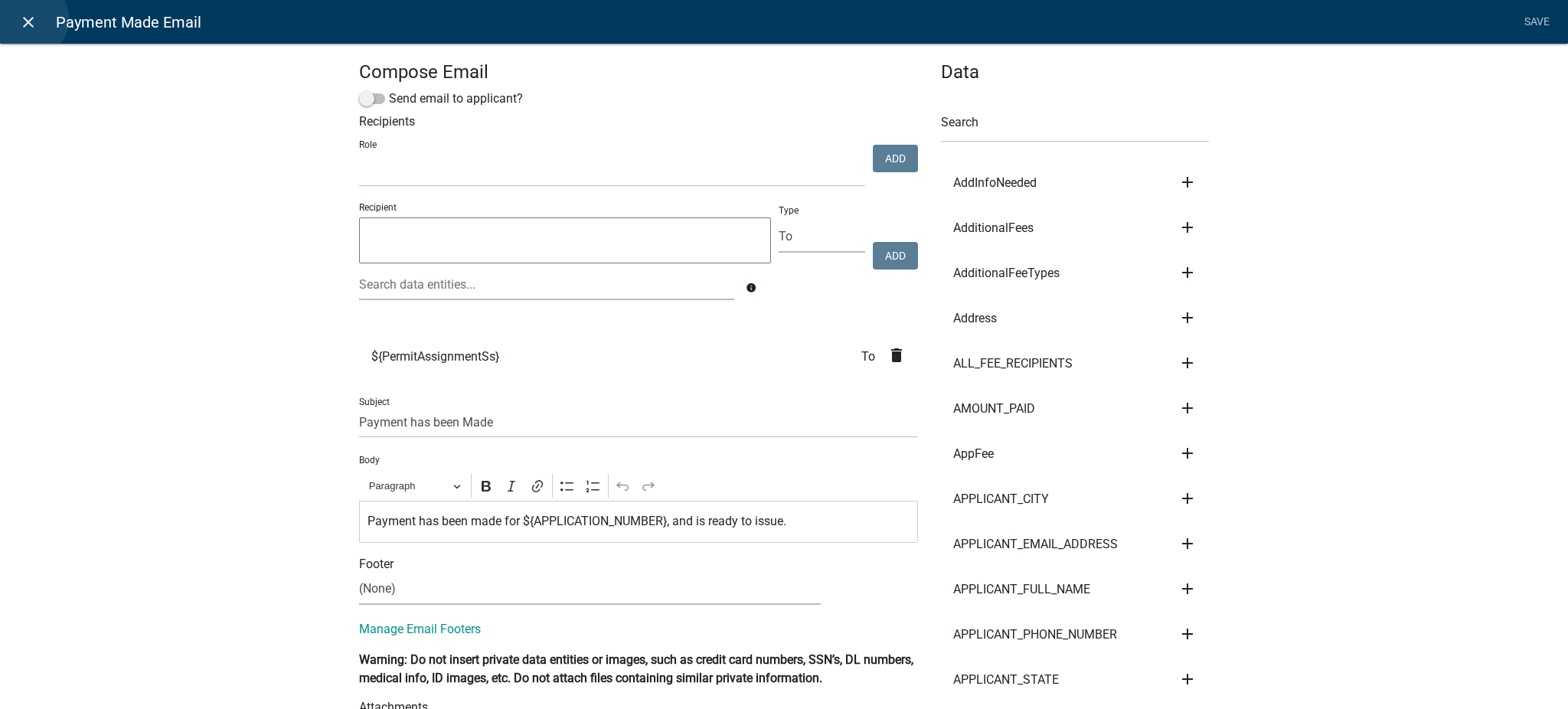
click at [30, 19] on icon "close" at bounding box center [28, 22] width 18 height 18
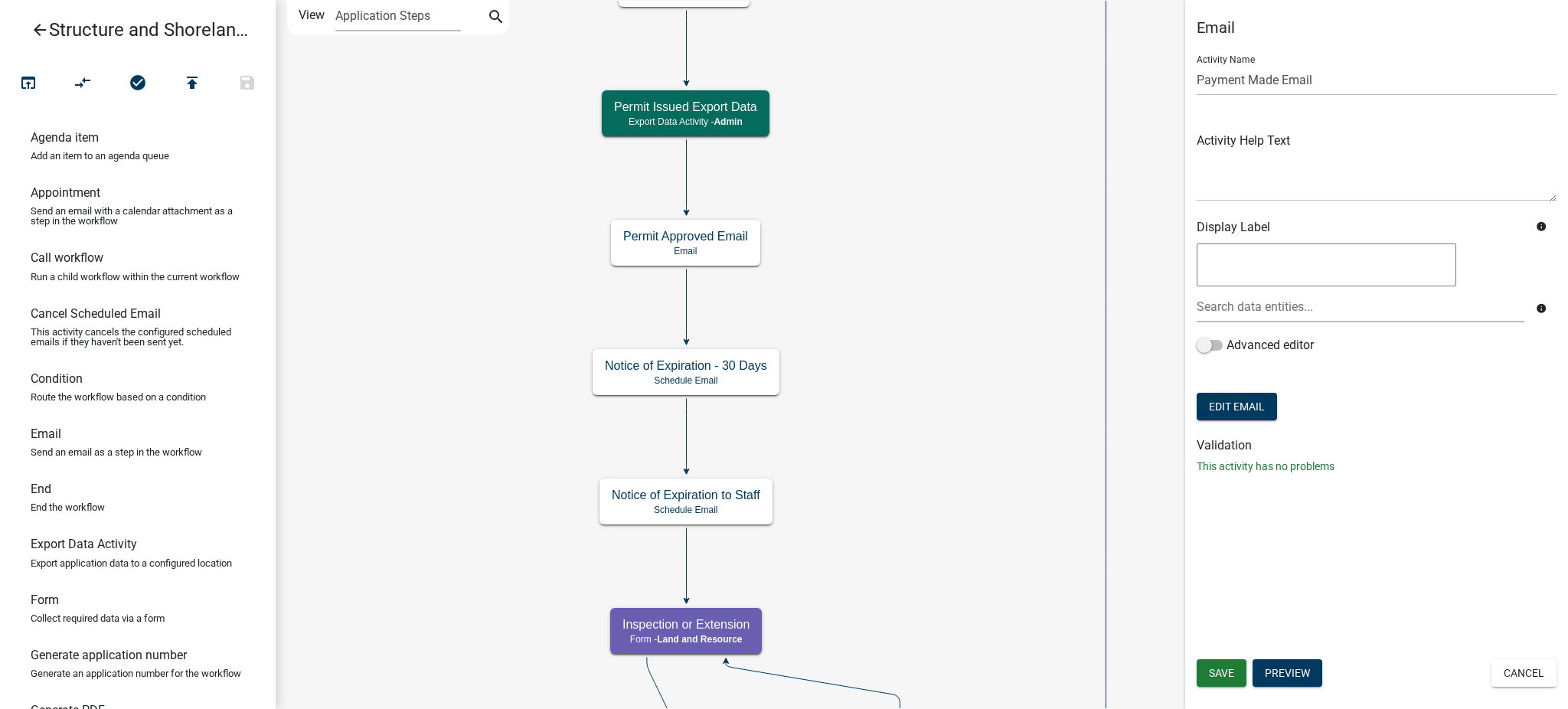
click at [41, 26] on icon "arrow_back" at bounding box center [40, 32] width 18 height 22
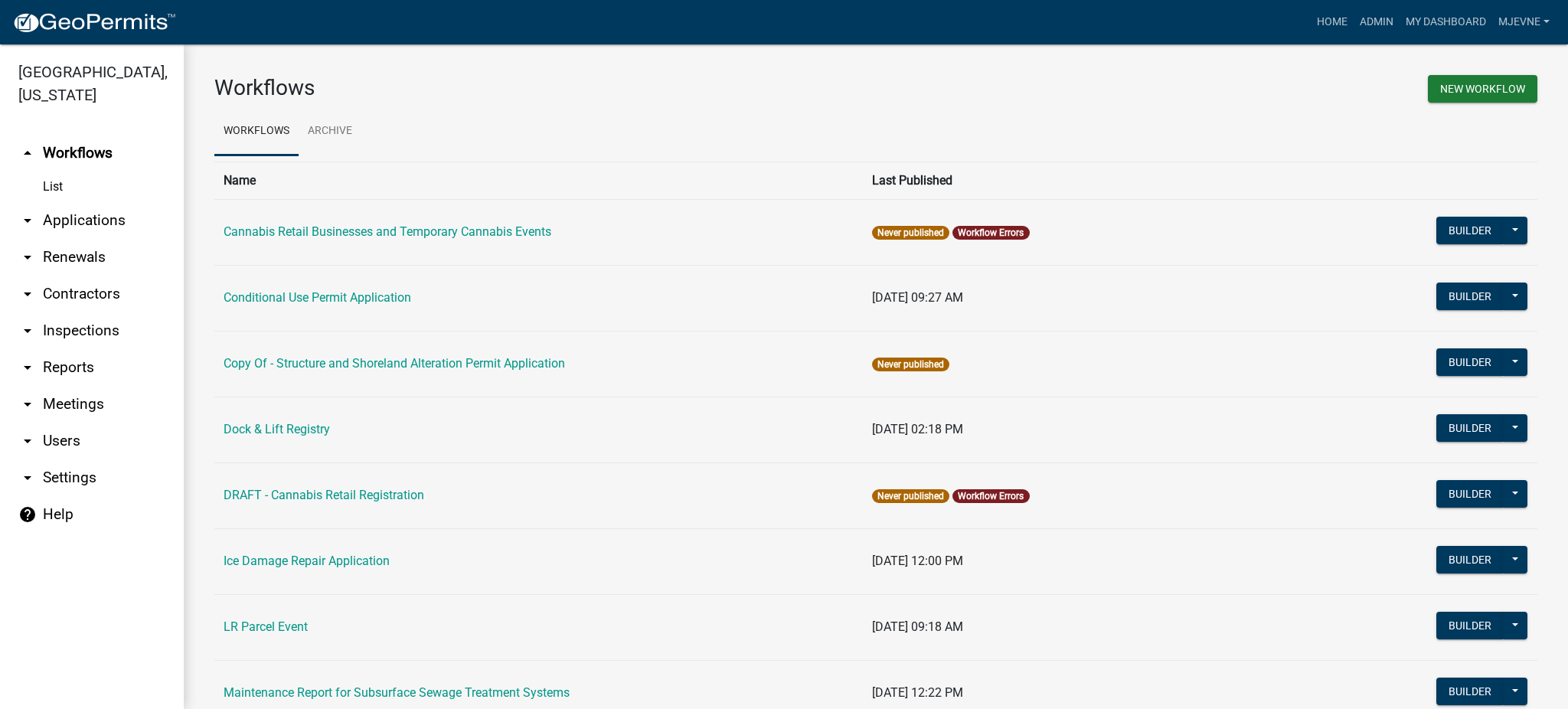
click at [46, 513] on link "help Help" at bounding box center [92, 514] width 184 height 37
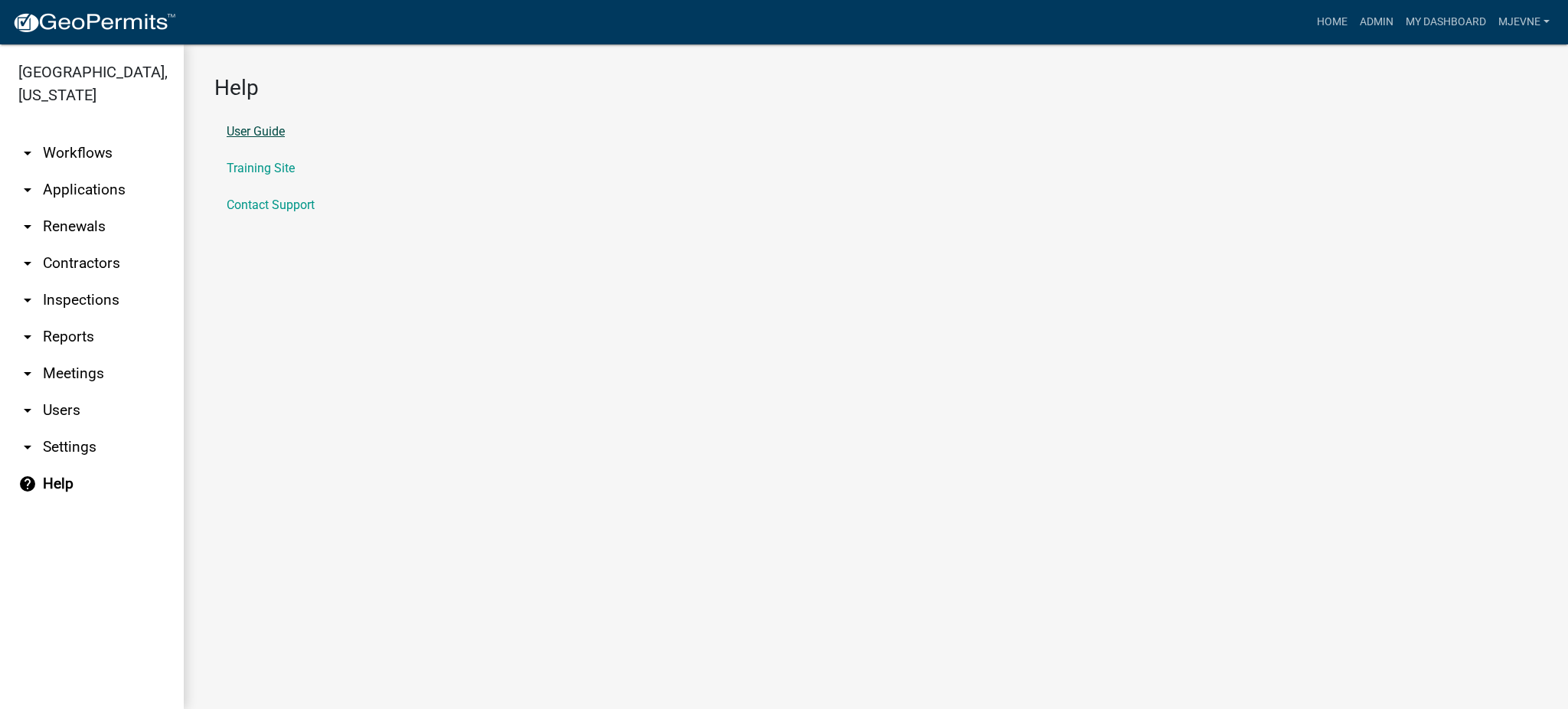
click at [238, 131] on link "User Guide" at bounding box center [256, 131] width 58 height 12
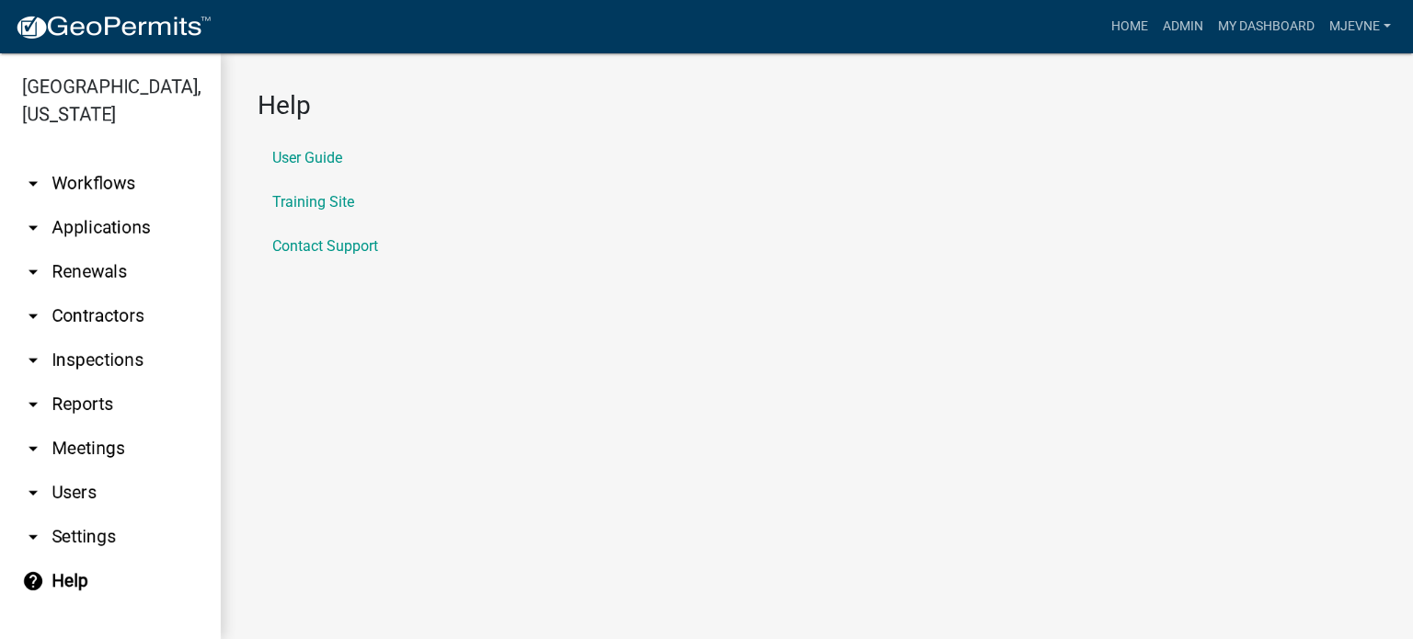
drag, startPoint x: 1766, startPoint y: 25, endPoint x: 743, endPoint y: 431, distance: 1100.6
click at [743, 431] on main "Help User Guide Training Site Contact Support" at bounding box center [817, 346] width 1192 height 586
click at [292, 201] on link "Training Site" at bounding box center [313, 202] width 82 height 15
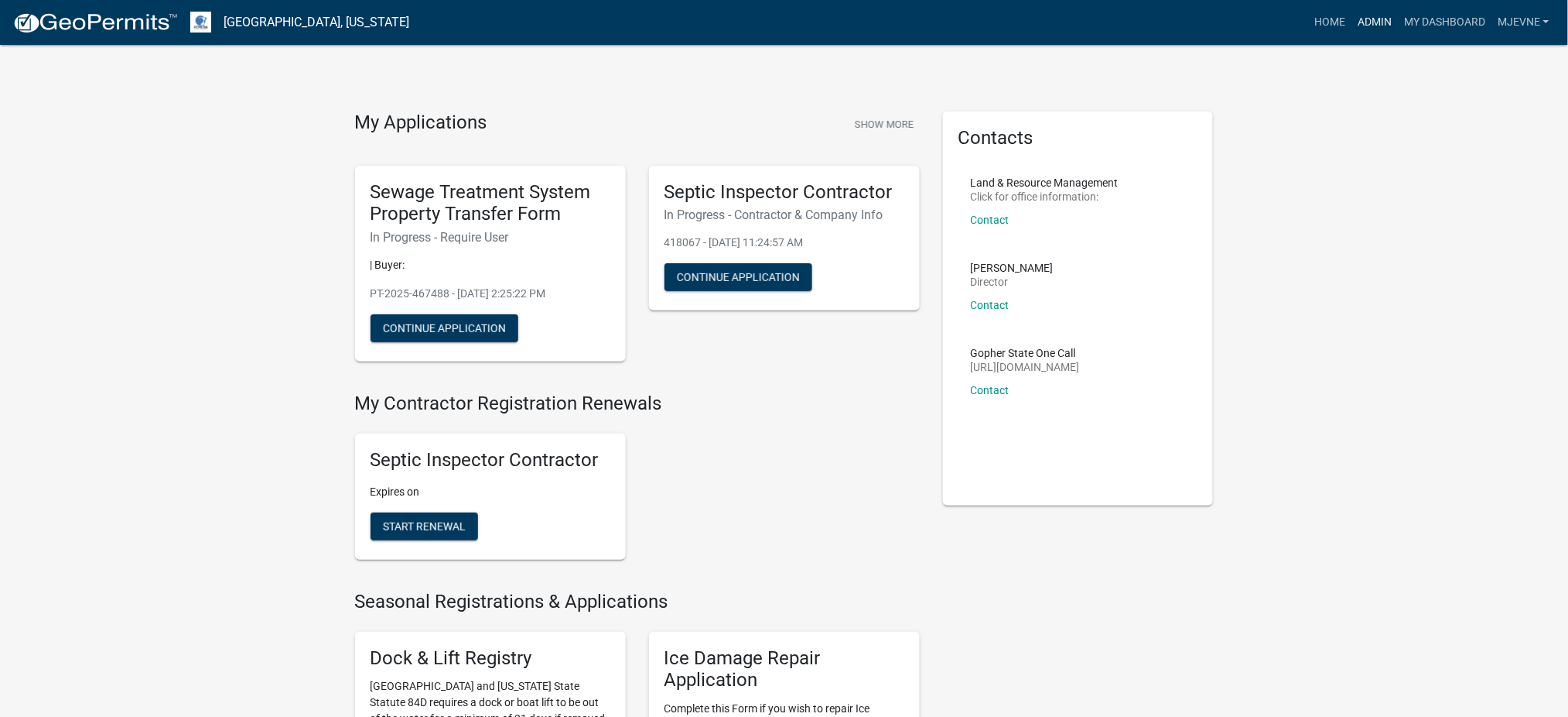
click at [1375, 22] on link "Admin" at bounding box center [1375, 22] width 46 height 29
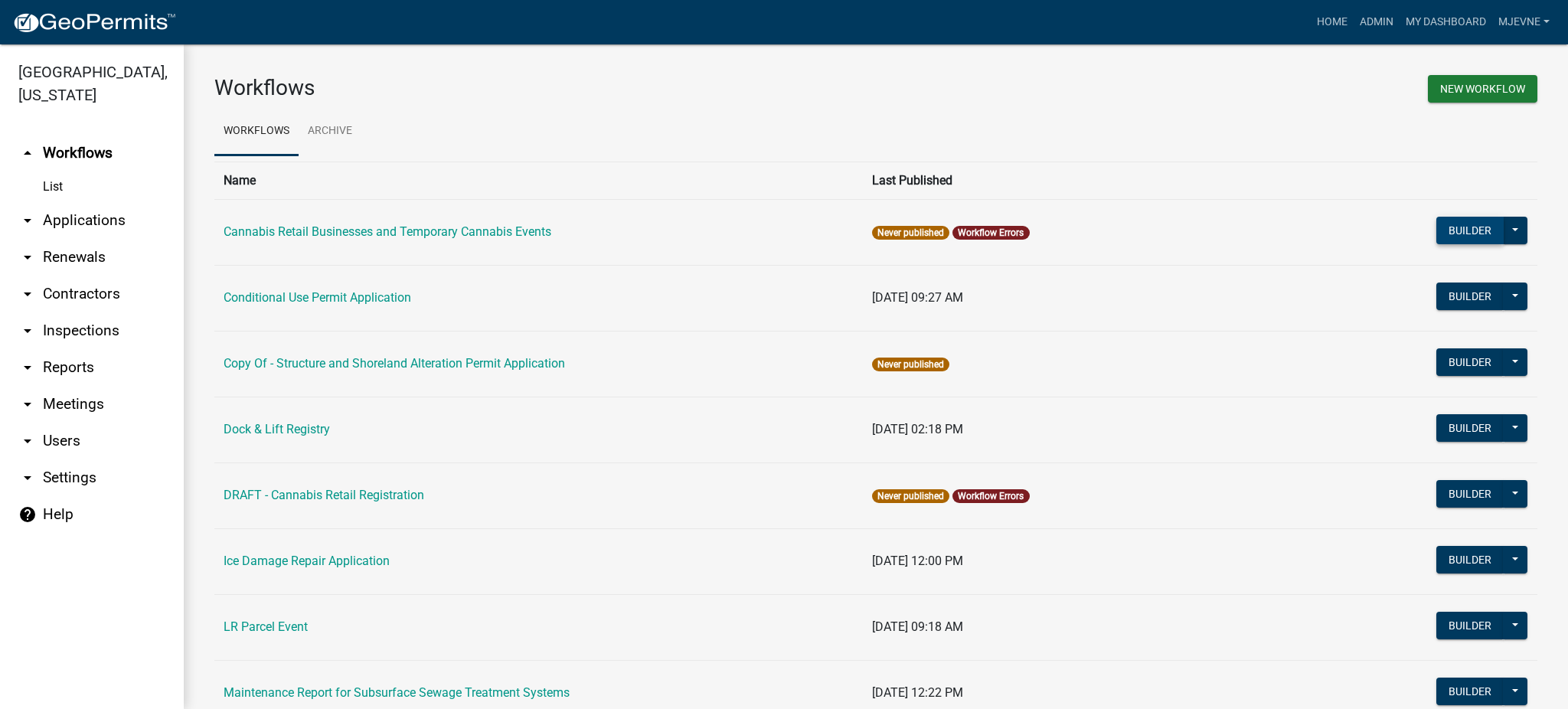
click at [1447, 226] on button "Builder" at bounding box center [1469, 230] width 67 height 27
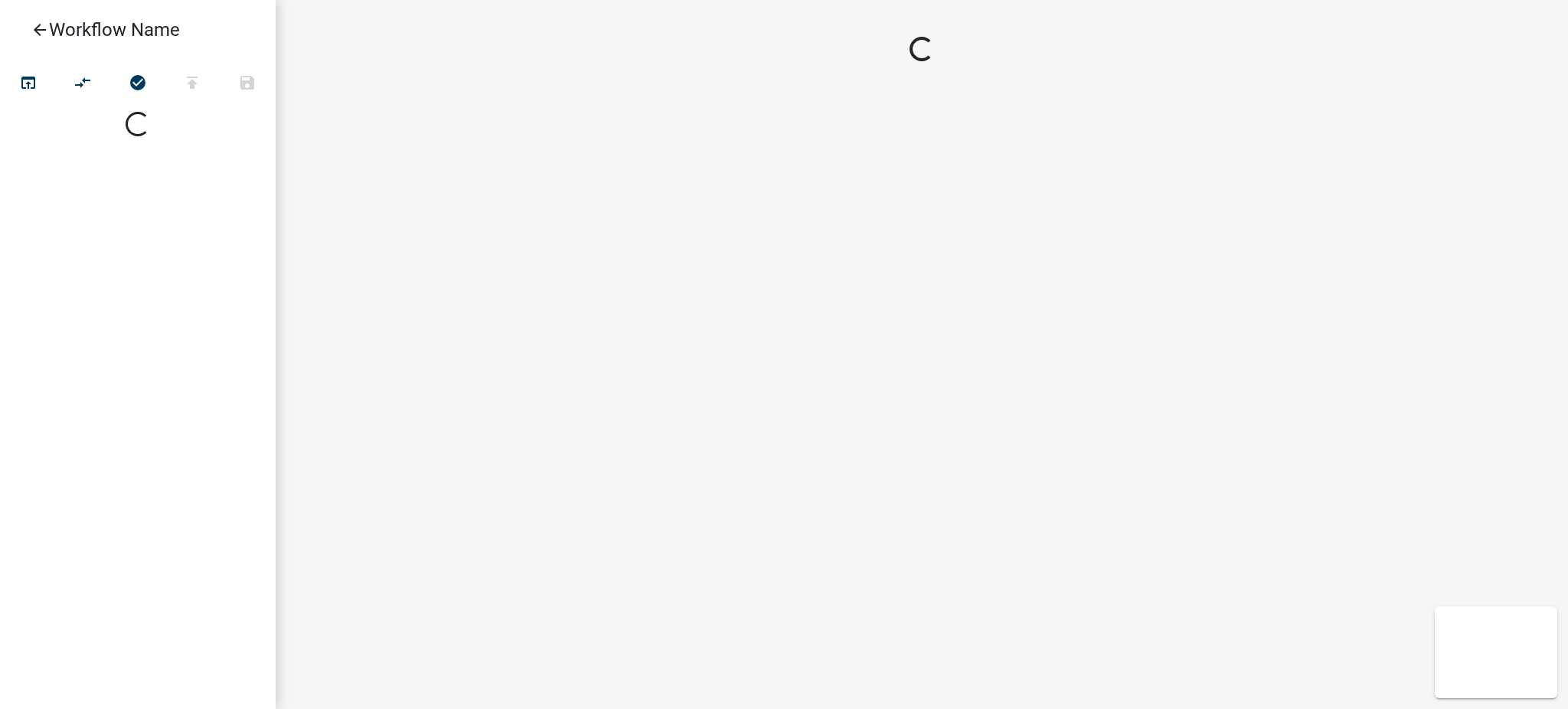
click at [1447, 226] on div at bounding box center [921, 354] width 1292 height 709
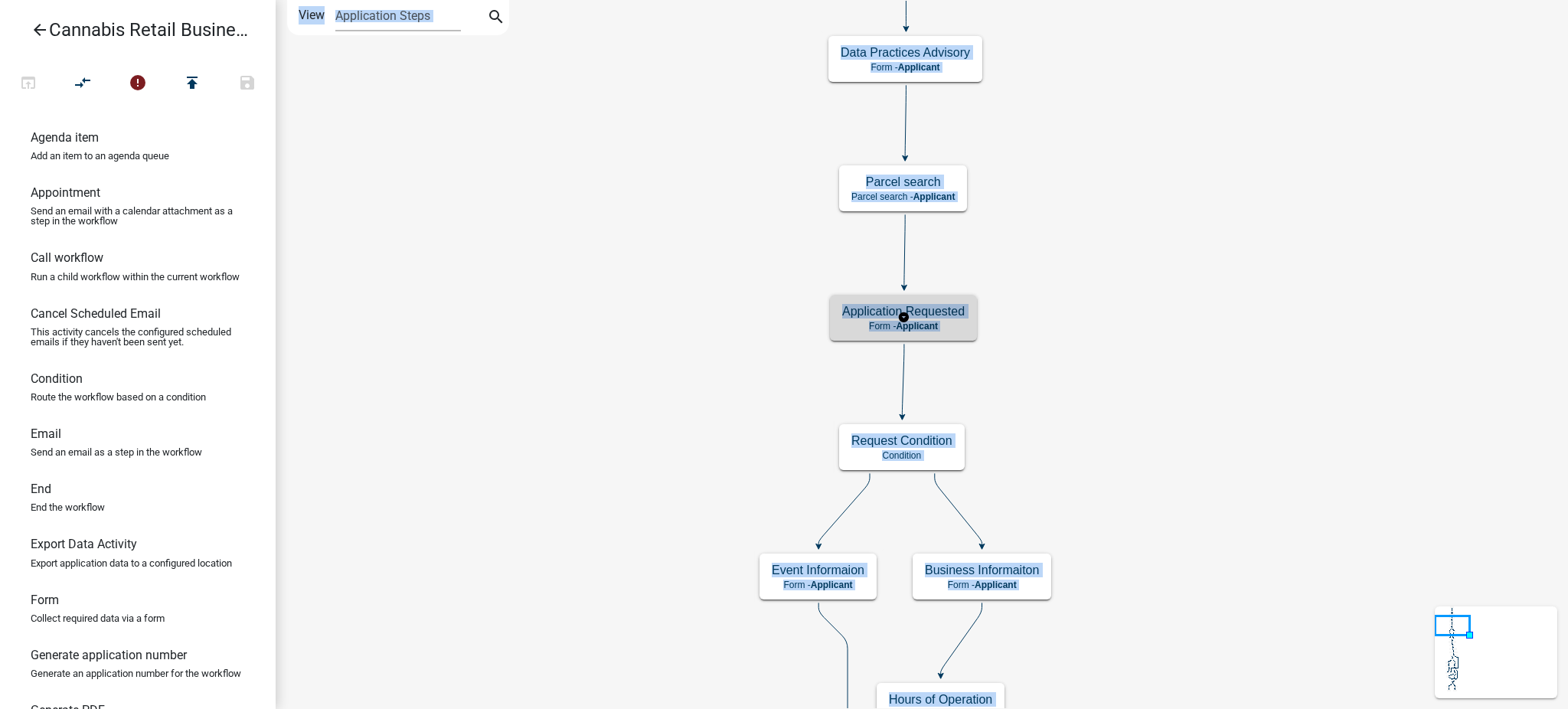
click at [954, 317] on h5 "Application Requested" at bounding box center [903, 310] width 122 height 14
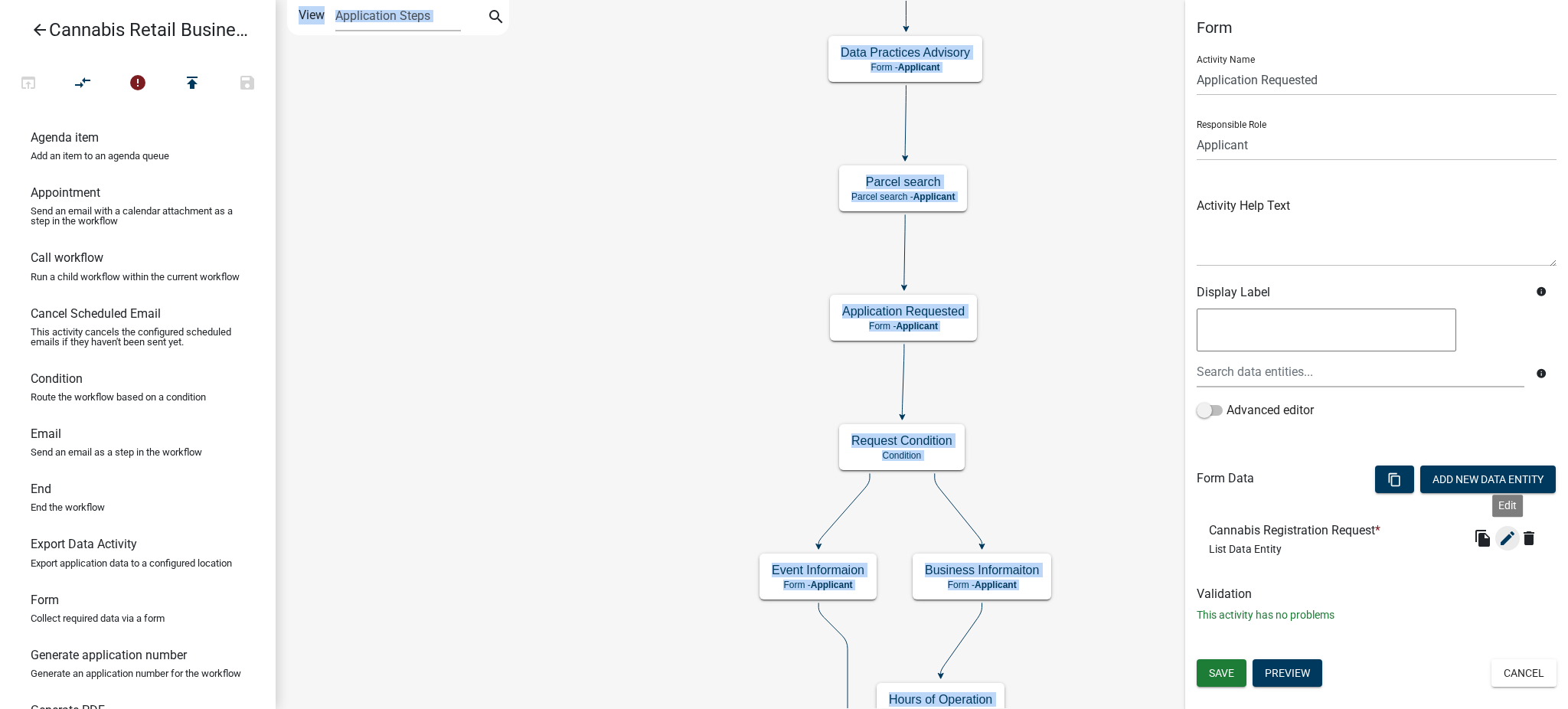
click at [1501, 540] on icon "edit" at bounding box center [1507, 538] width 18 height 18
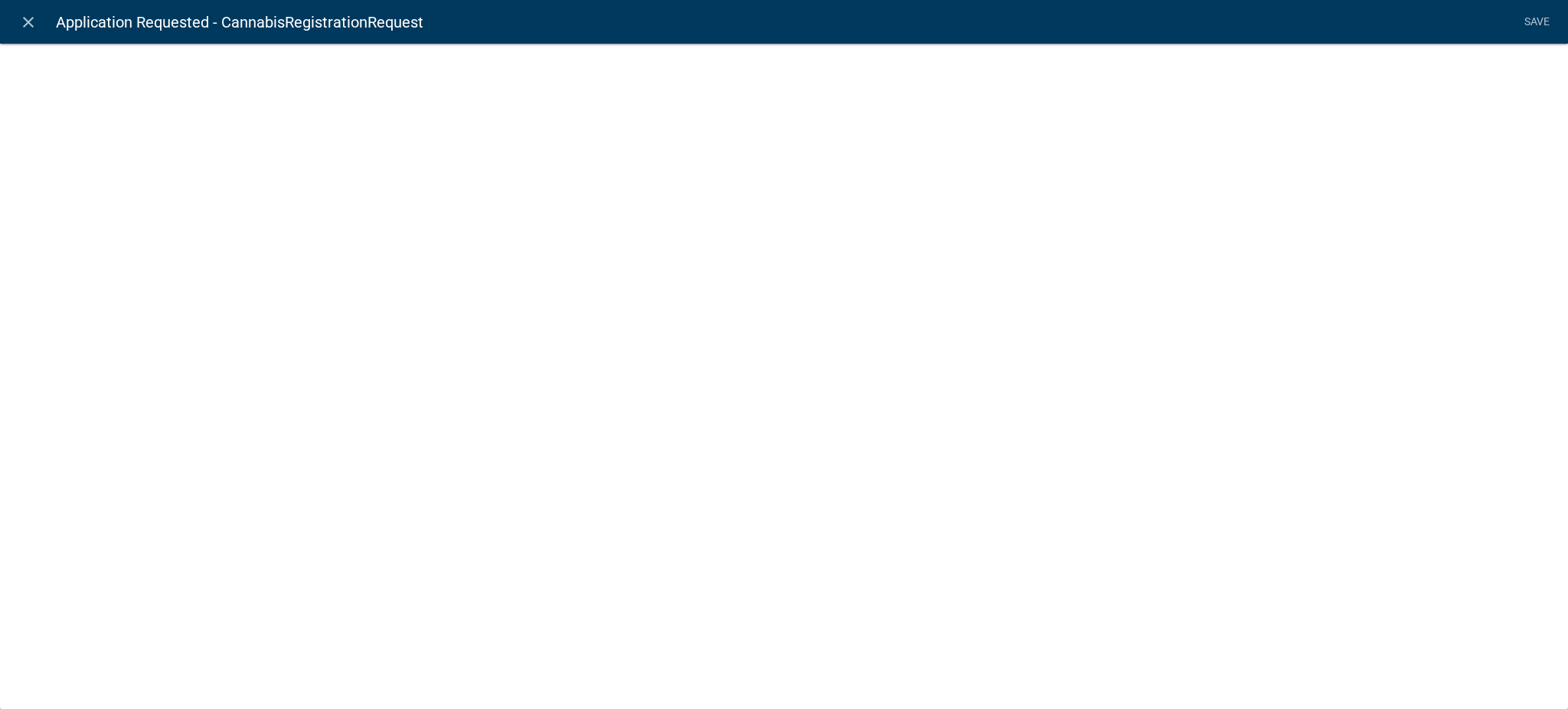
select select "list-data"
select select
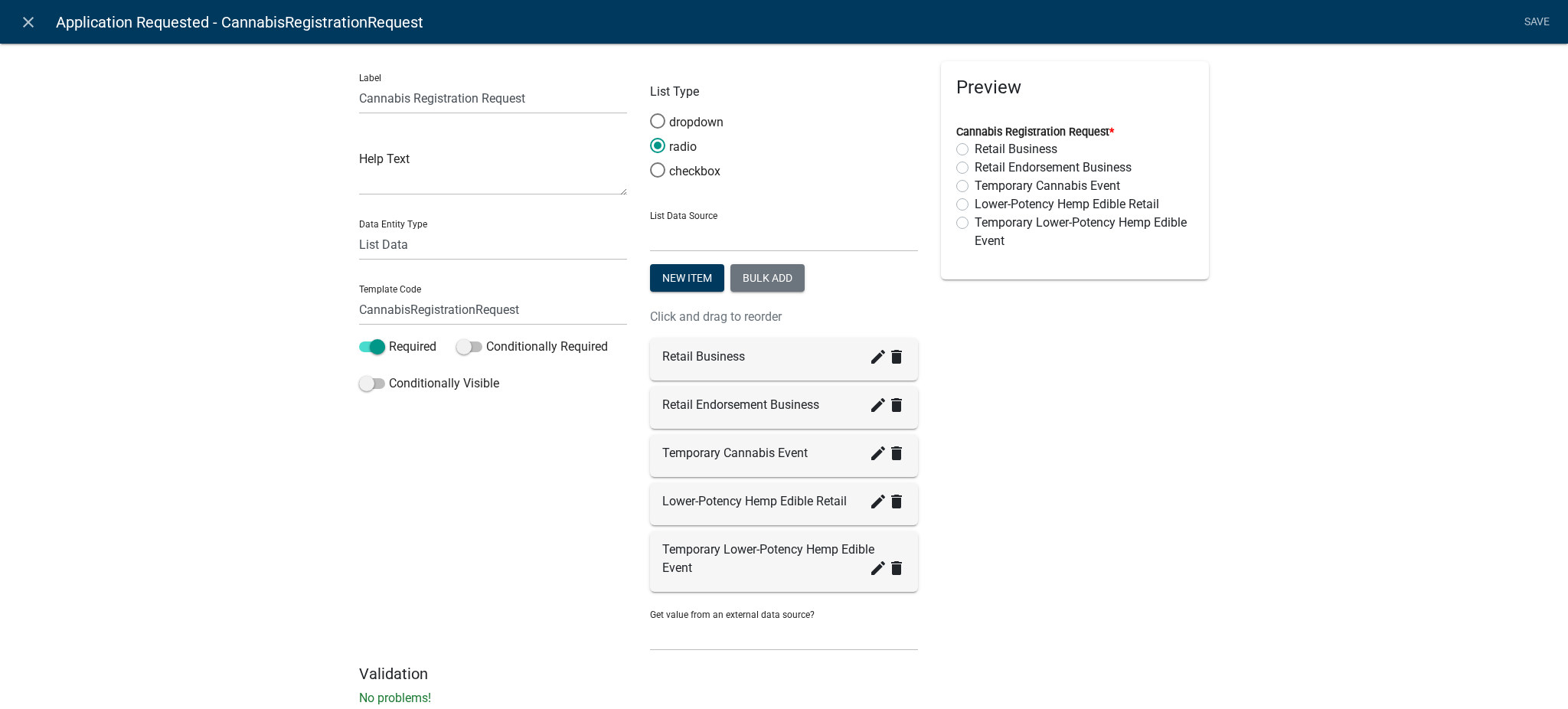
select select "list-data"
select select
click at [27, 18] on icon "close" at bounding box center [28, 22] width 18 height 18
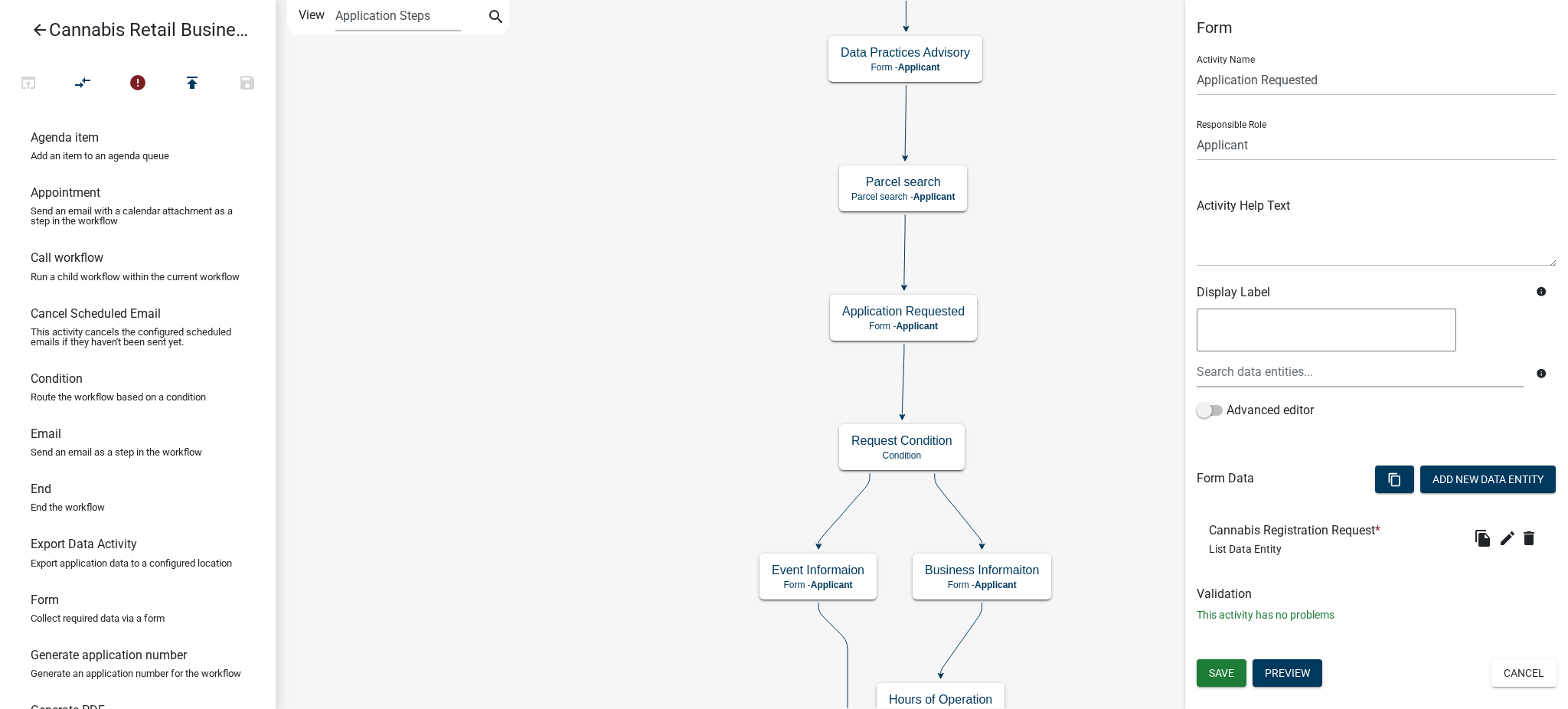
click at [44, 23] on icon "arrow_back" at bounding box center [40, 32] width 18 height 22
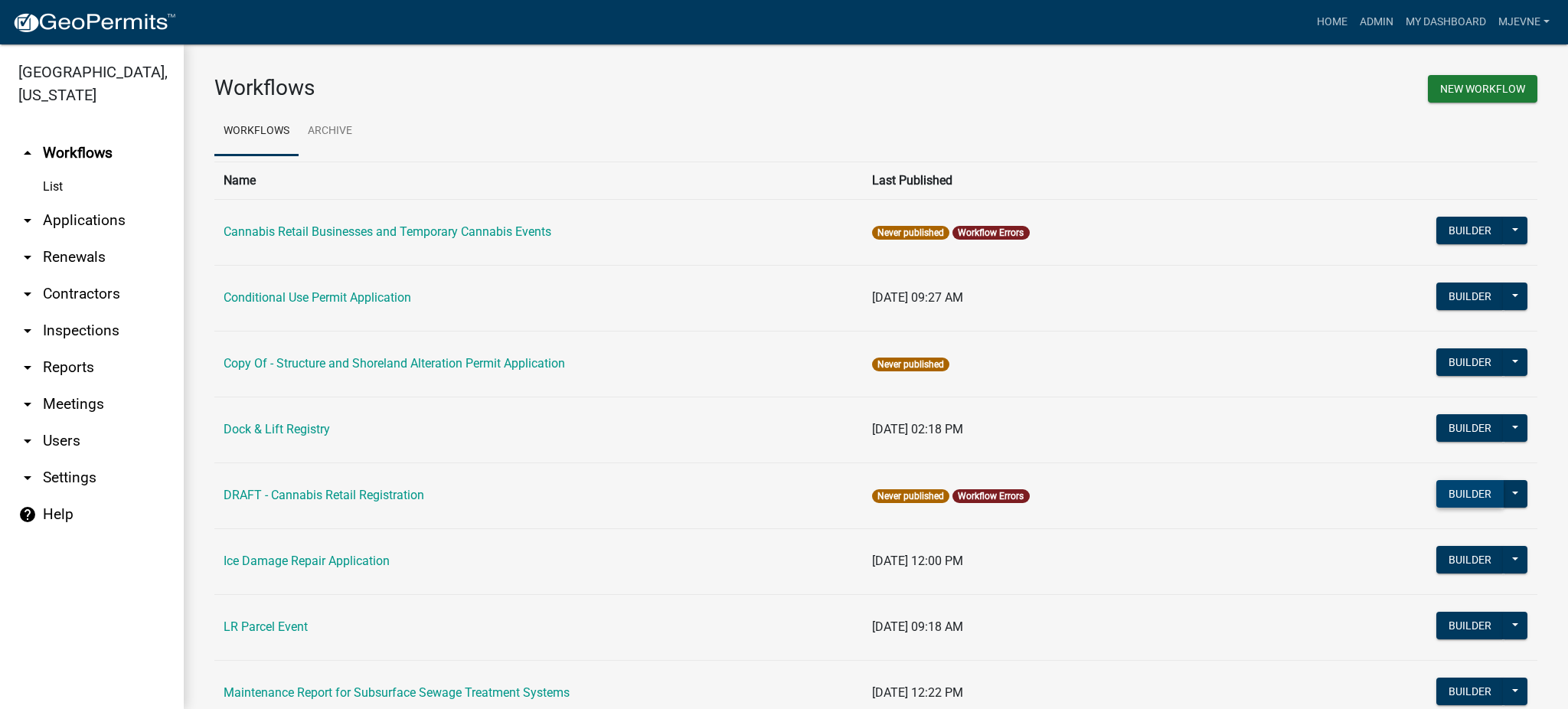
click at [1451, 493] on button "Builder" at bounding box center [1469, 493] width 67 height 27
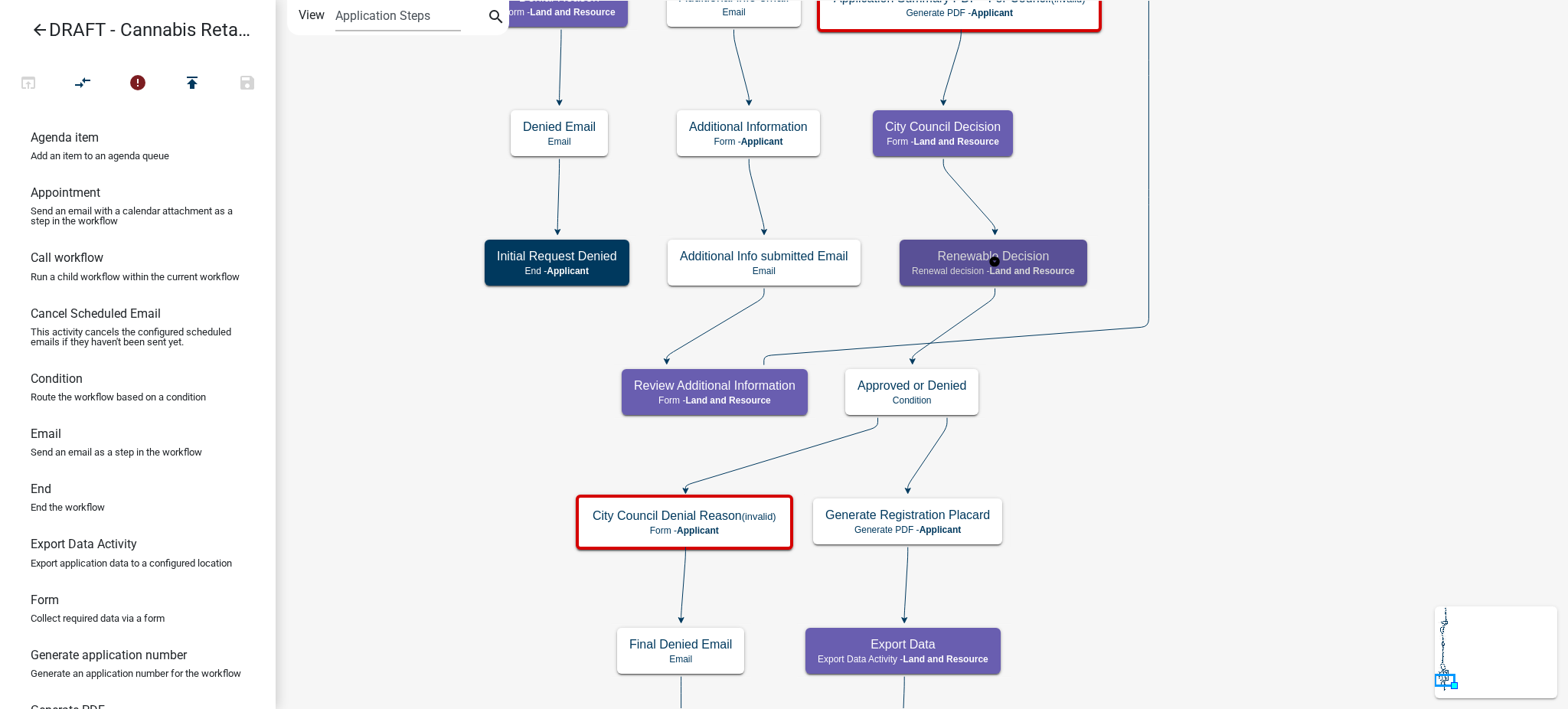
click at [1032, 264] on div "Renewable Decision Renewal decision - Land and Resource" at bounding box center [993, 262] width 187 height 46
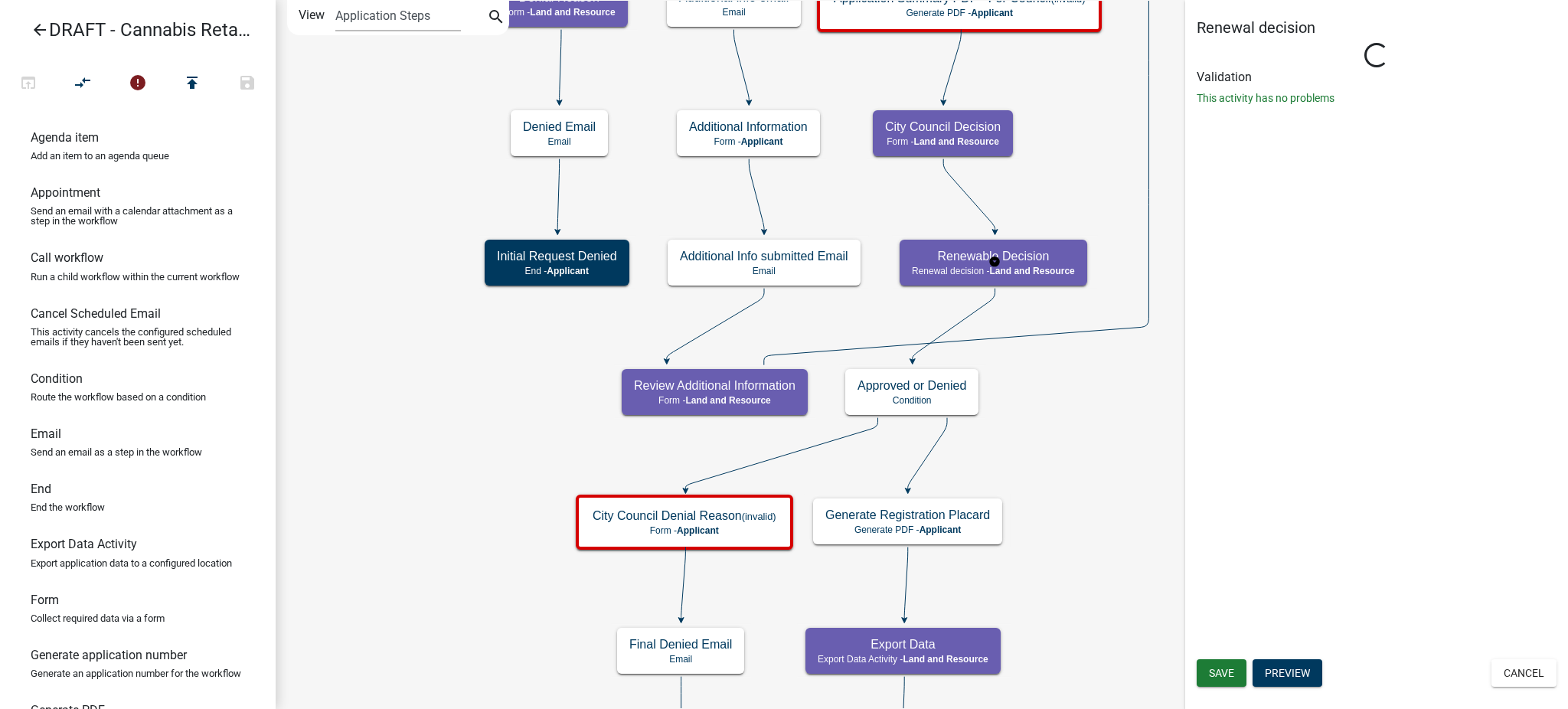
select select "8480AF63-7AD4-4446-8EB2-87DCCDEB9E57"
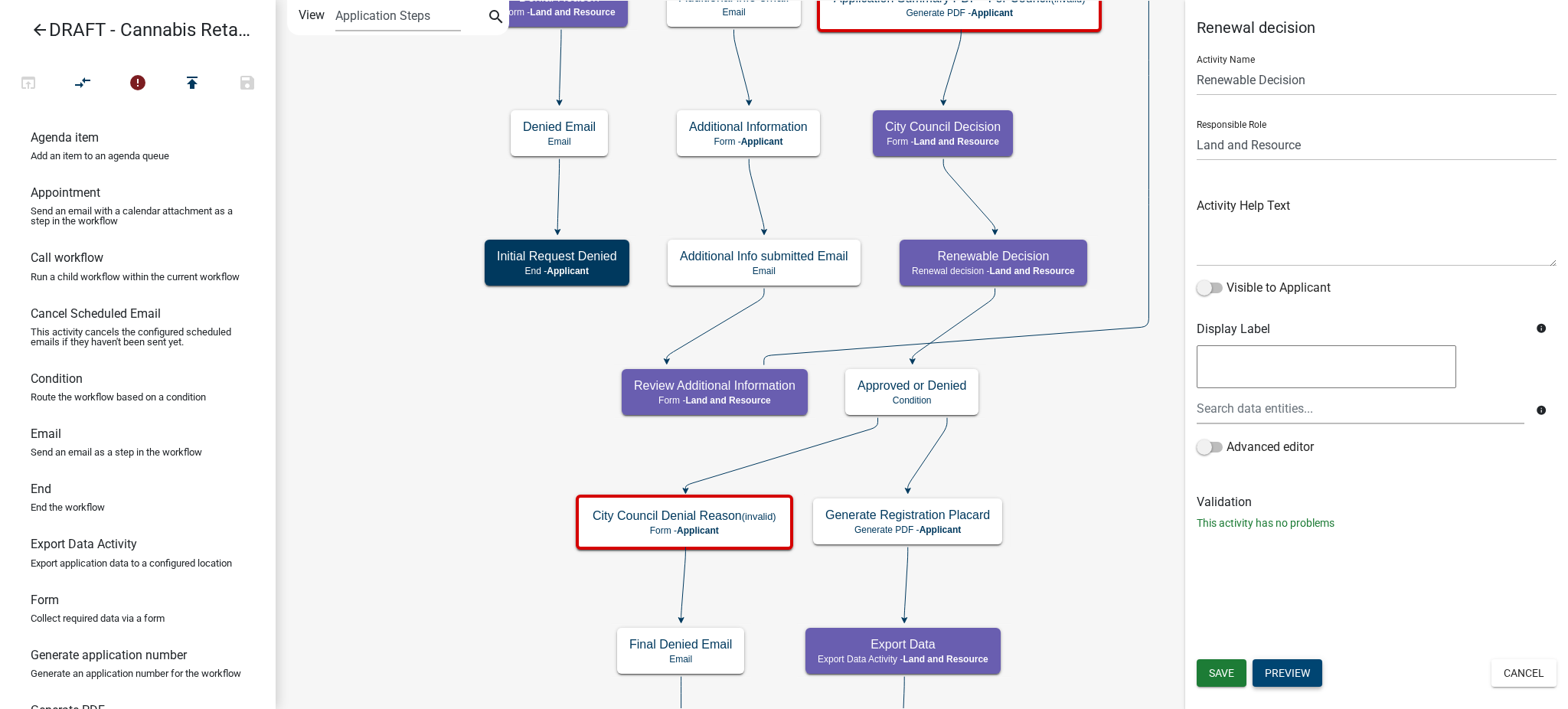
click at [1283, 672] on button "Preview" at bounding box center [1288, 672] width 70 height 27
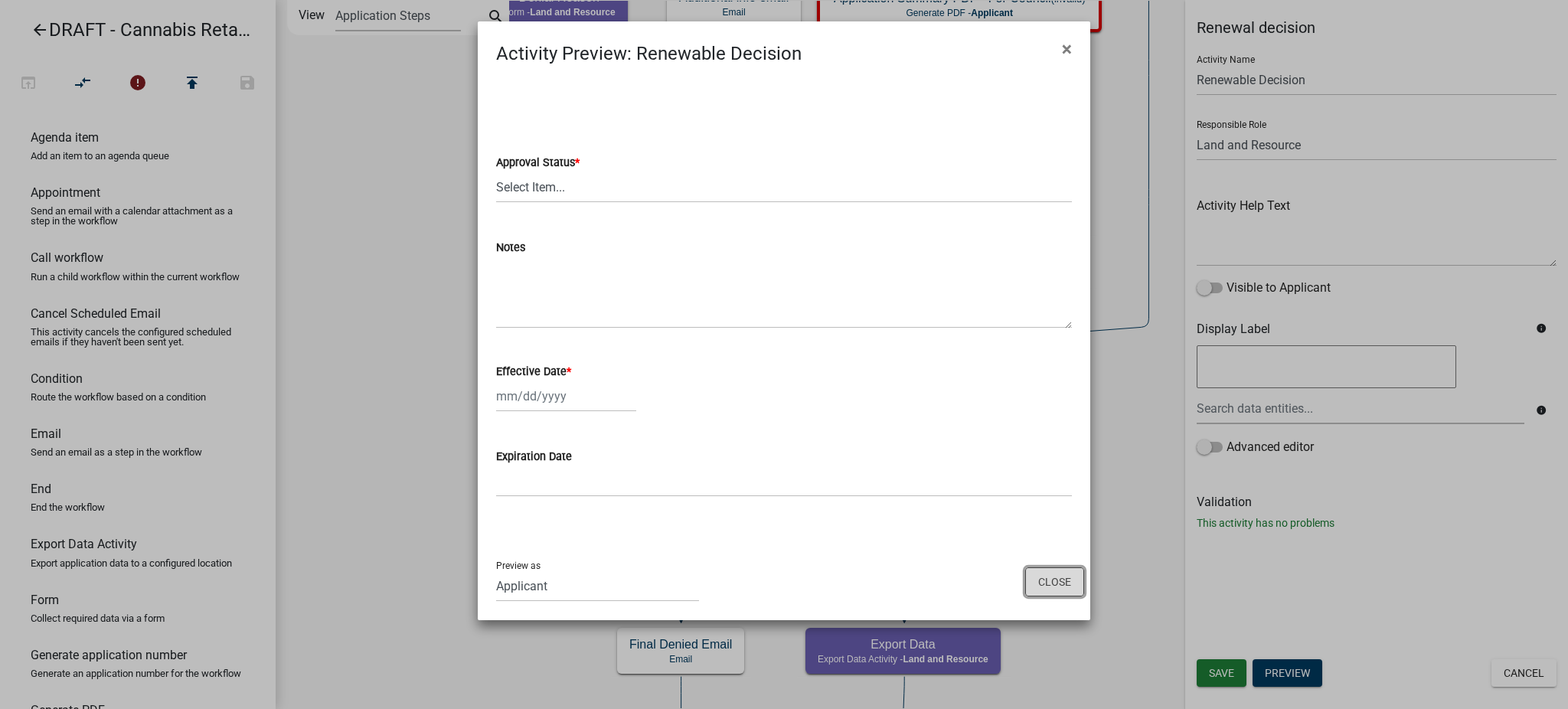
click at [1061, 586] on button "Close" at bounding box center [1054, 582] width 59 height 29
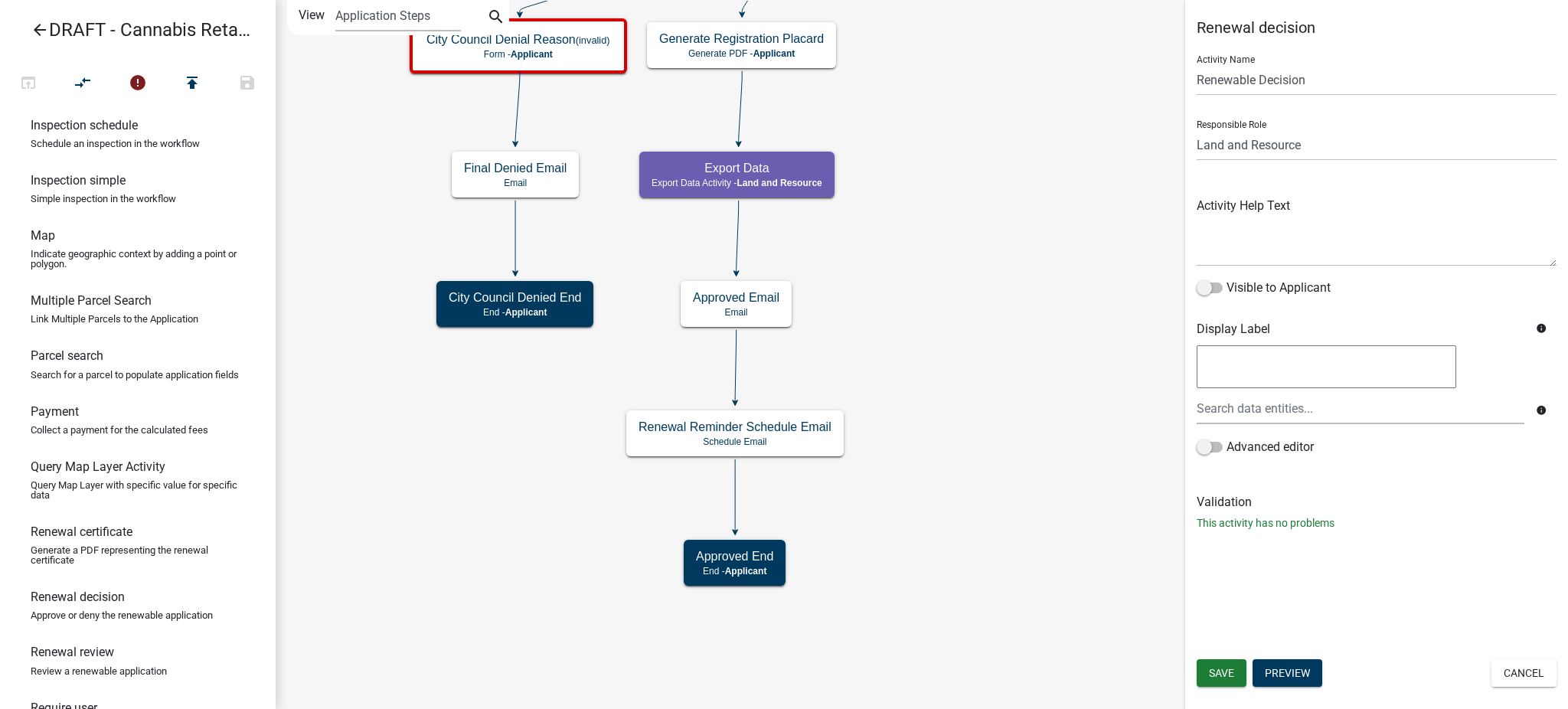
scroll to position [1020, 0]
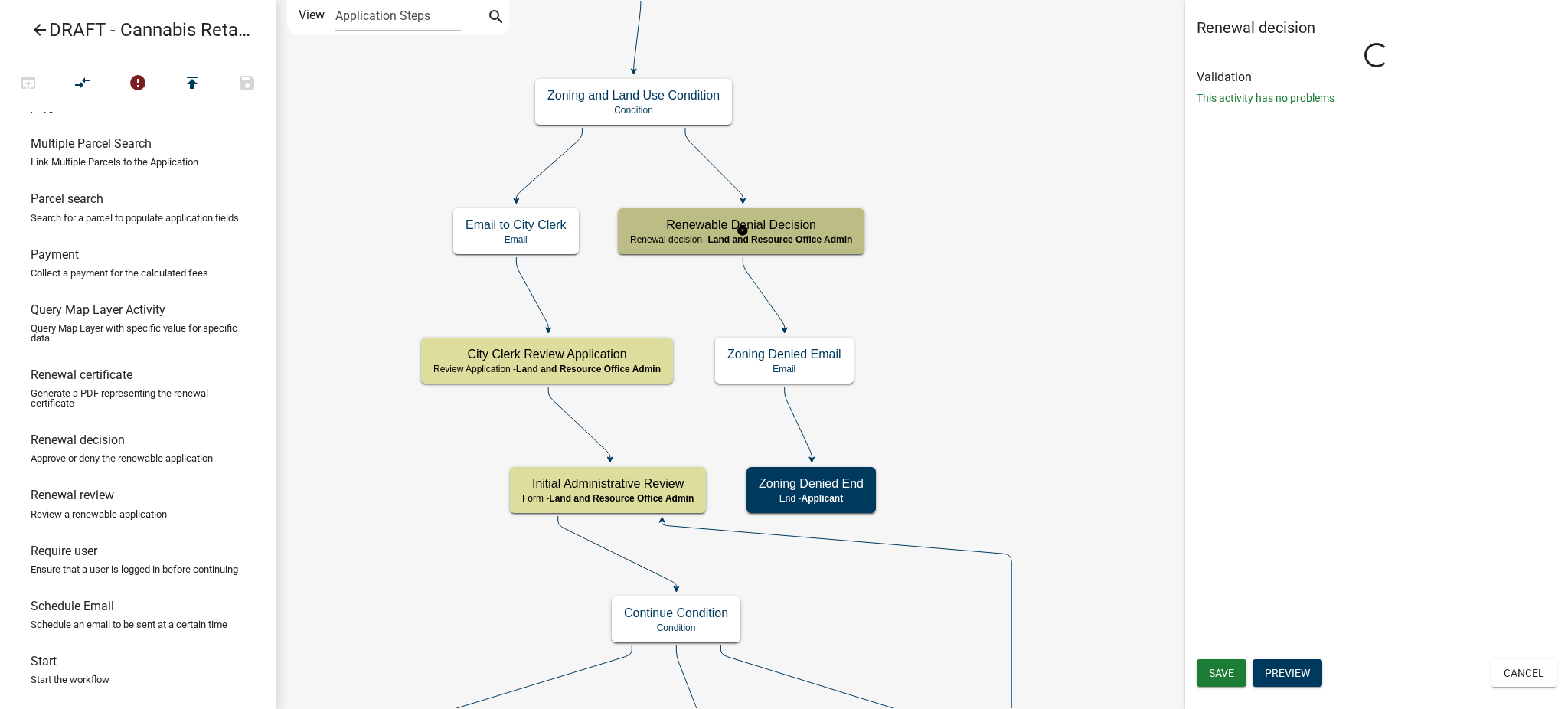
select select "8480AF63-7AD4-4446-8EB2-87DCCDEB9E57"
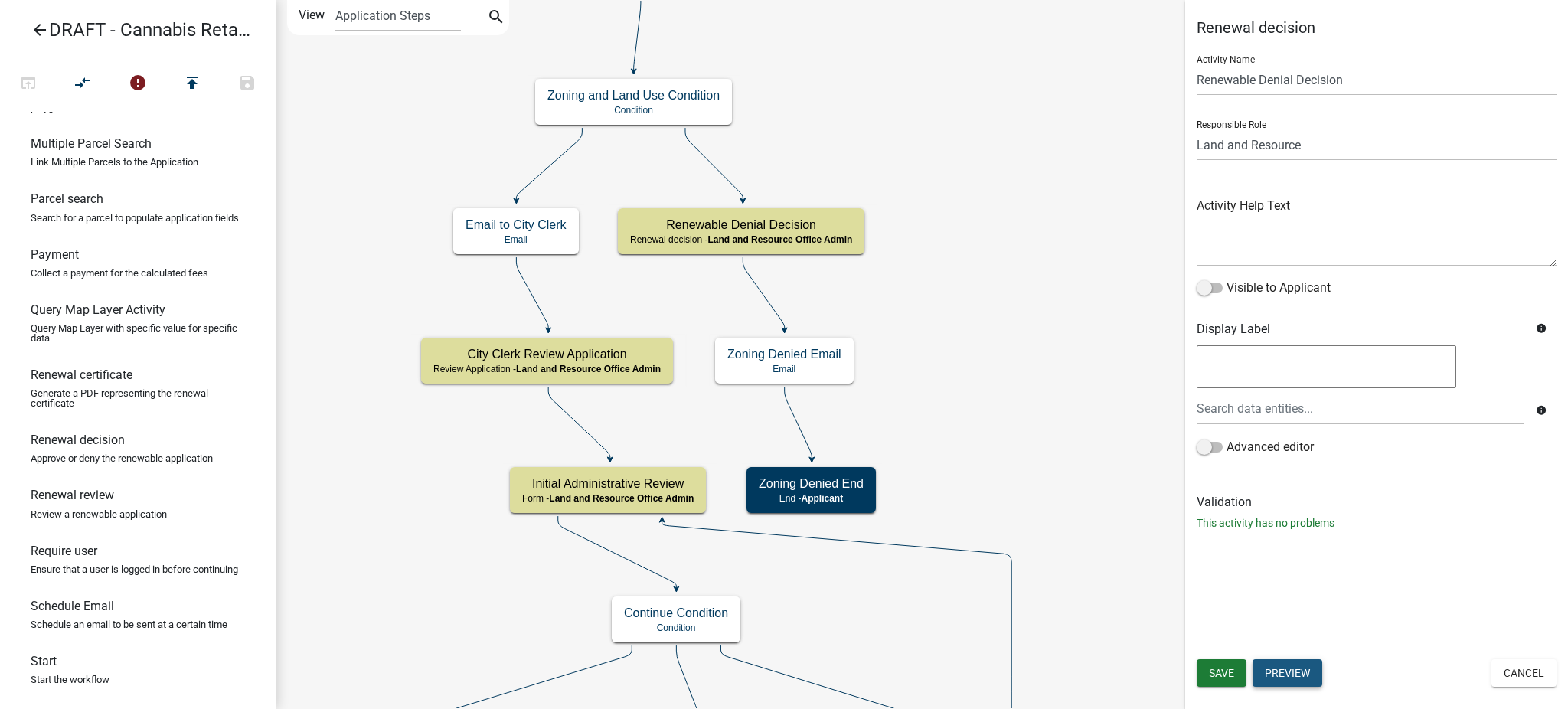
click at [1279, 673] on button "Preview" at bounding box center [1288, 672] width 70 height 27
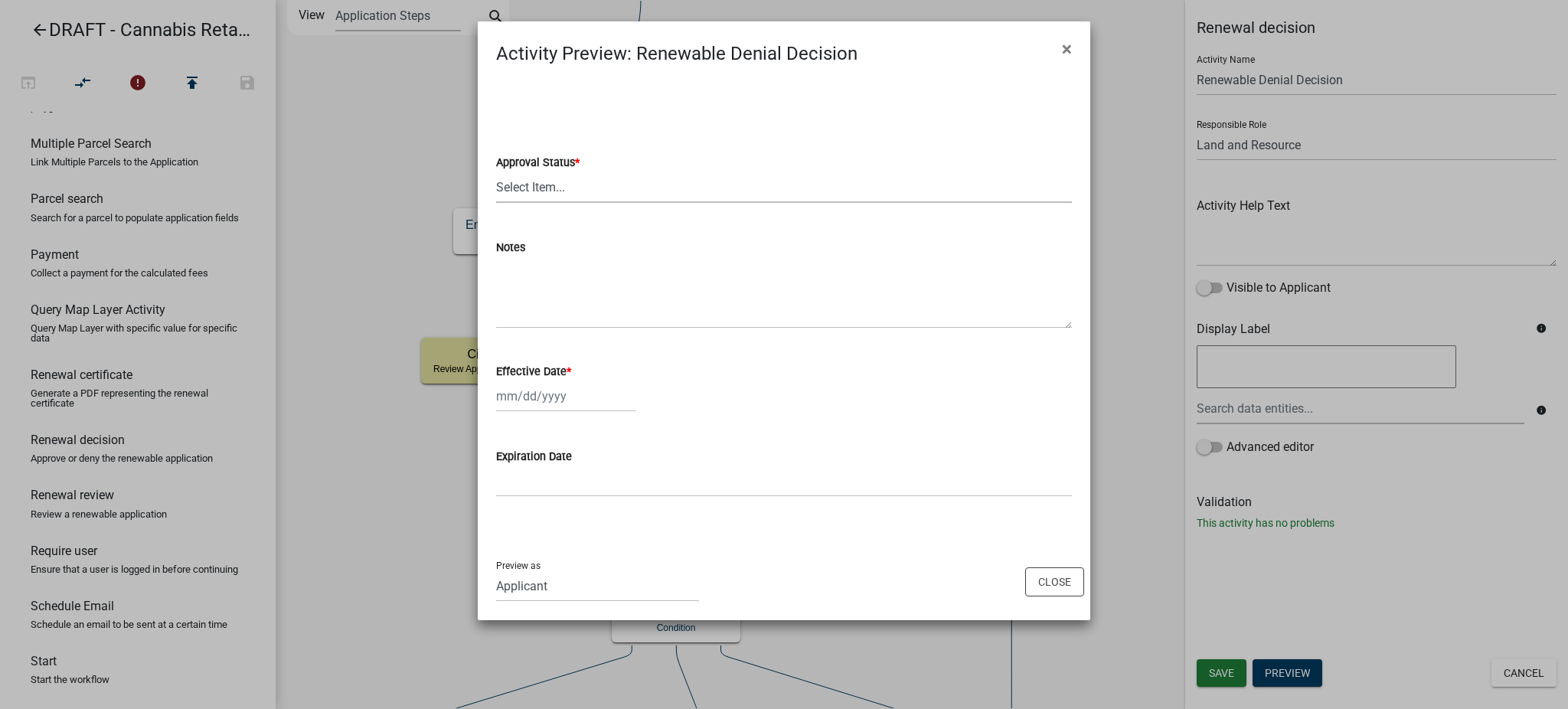
click at [552, 192] on select "Select Item... Approved Denied" at bounding box center [784, 187] width 576 height 32
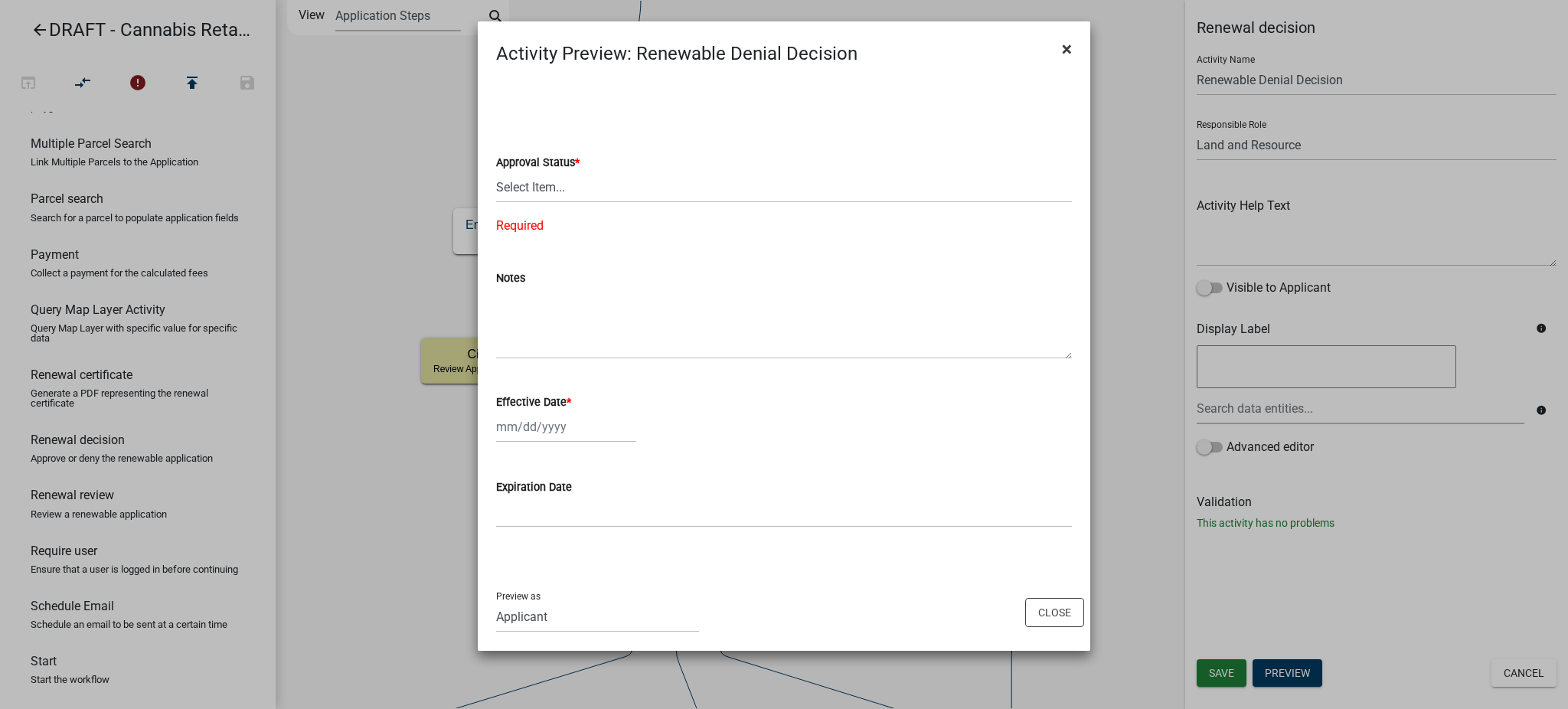
click at [1069, 47] on span "×" at bounding box center [1067, 49] width 10 height 22
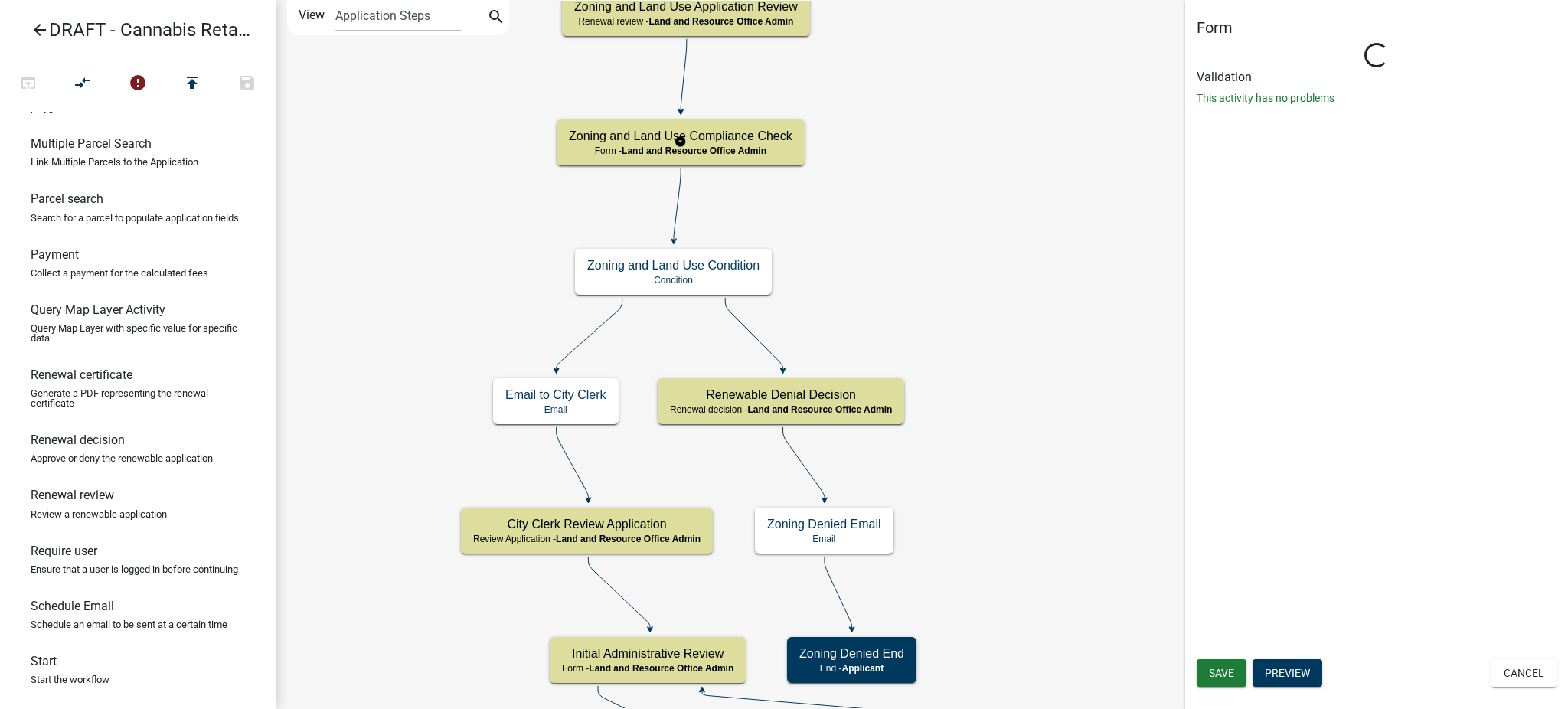
select select "8480AF63-7AD4-4446-8EB2-87DCCDEB9E57"
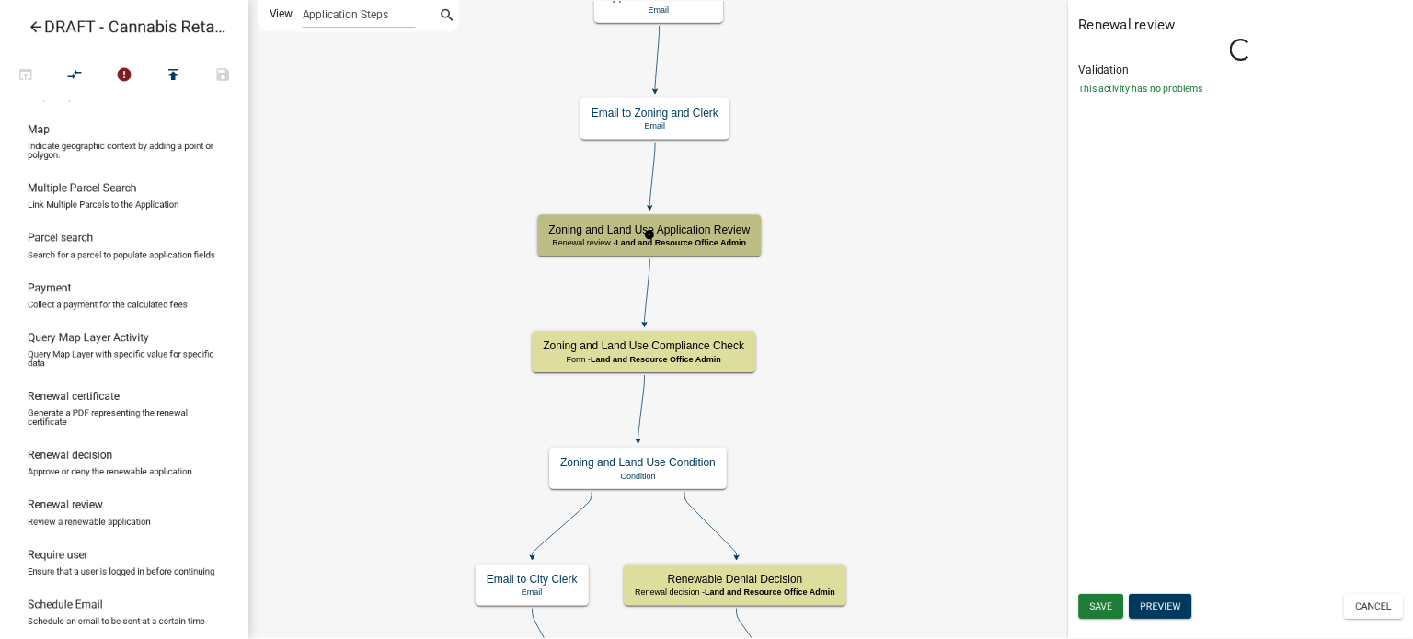
scroll to position [0, 0]
select select "8480AF63-7AD4-4446-8EB2-87DCCDEB9E57"
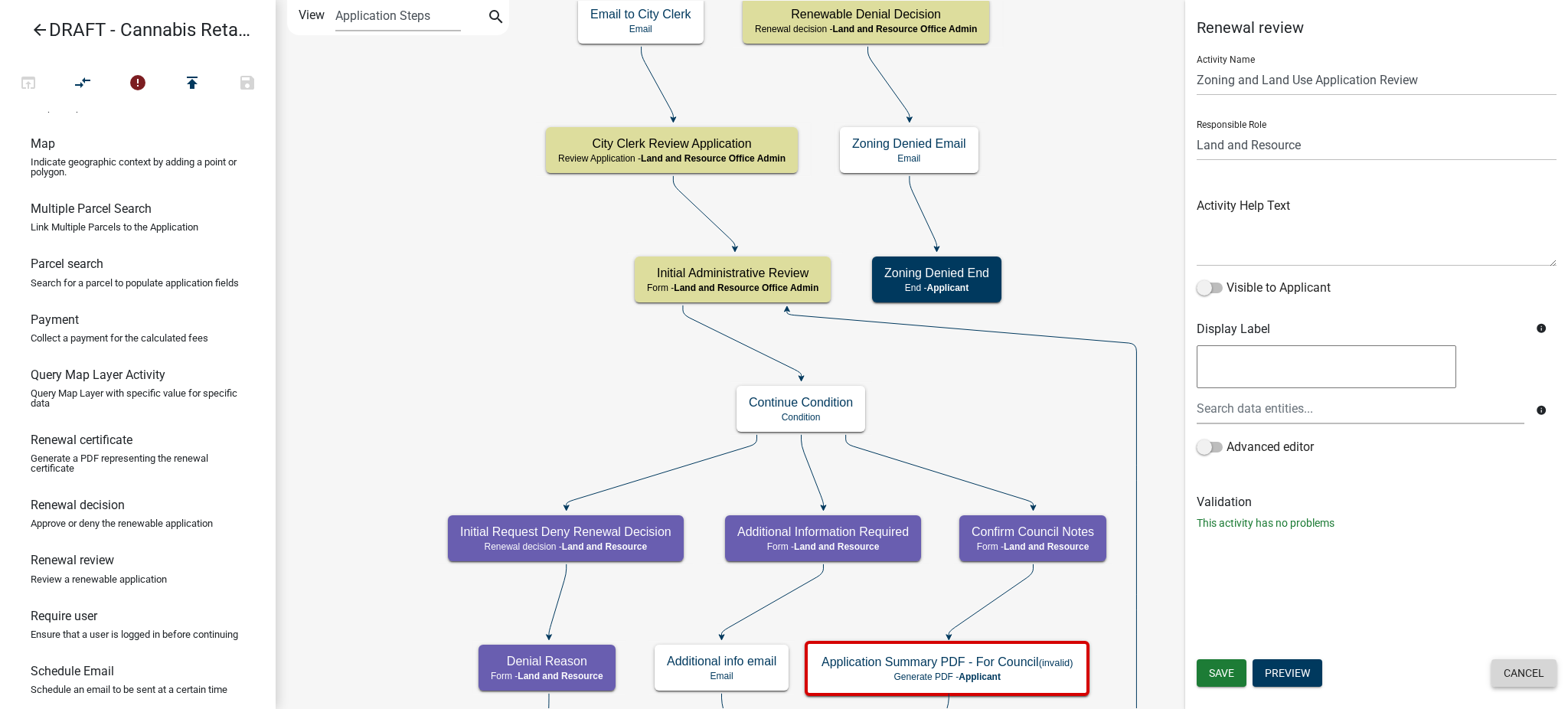
click at [1517, 673] on button "Cancel" at bounding box center [1524, 672] width 65 height 27
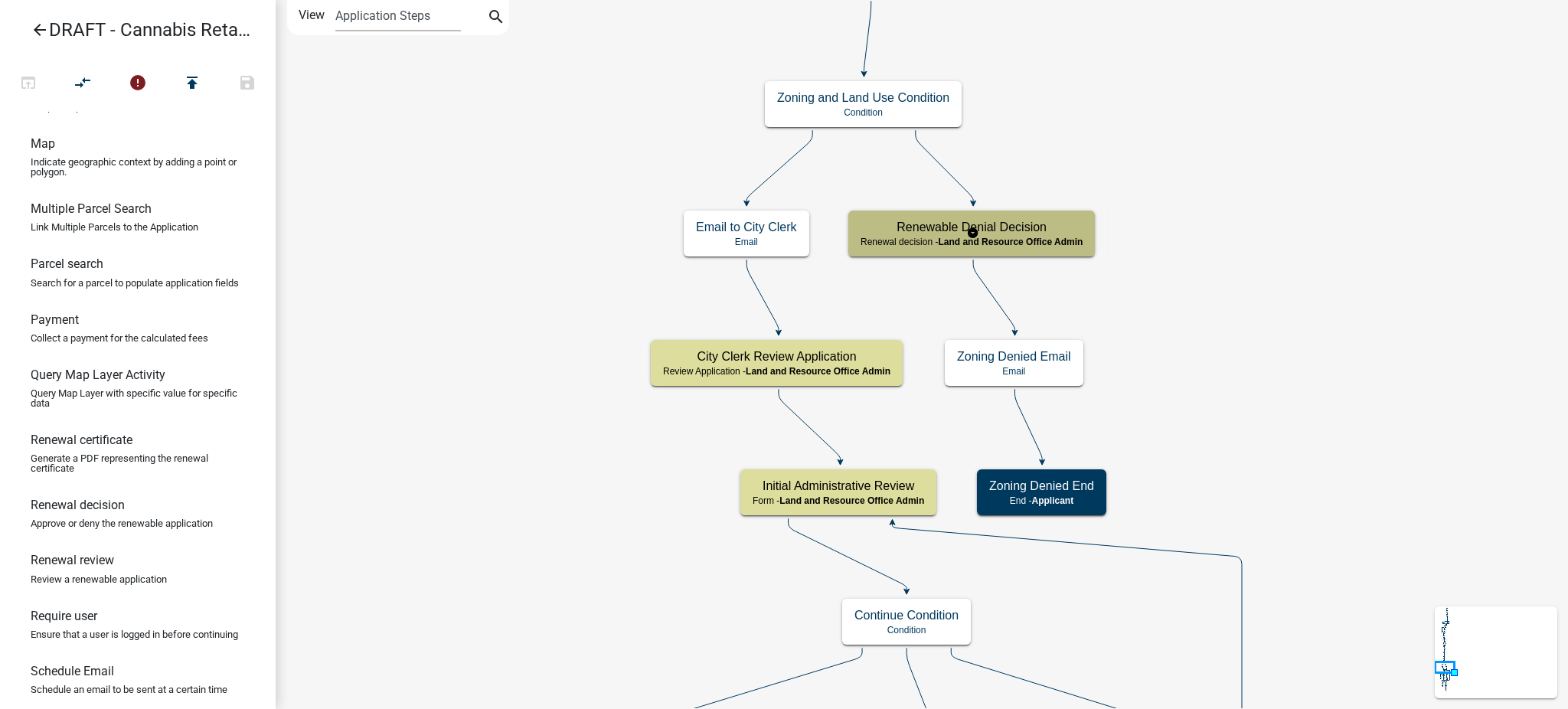
click at [1056, 234] on h5 "Renewable Denial Decision" at bounding box center [971, 226] width 222 height 14
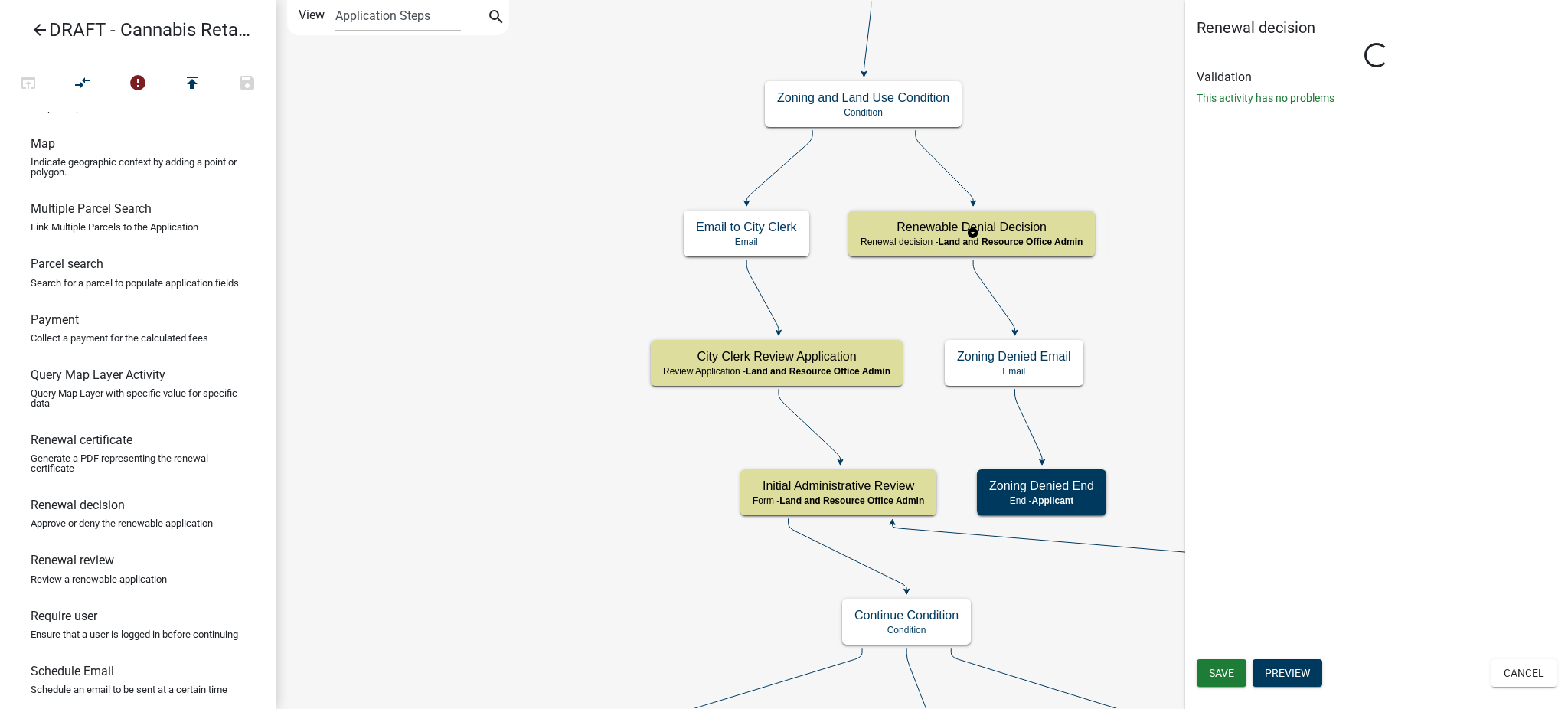
select select "296BF2D2-FE10-47DA-A2DF-C29D0AC08ADB"
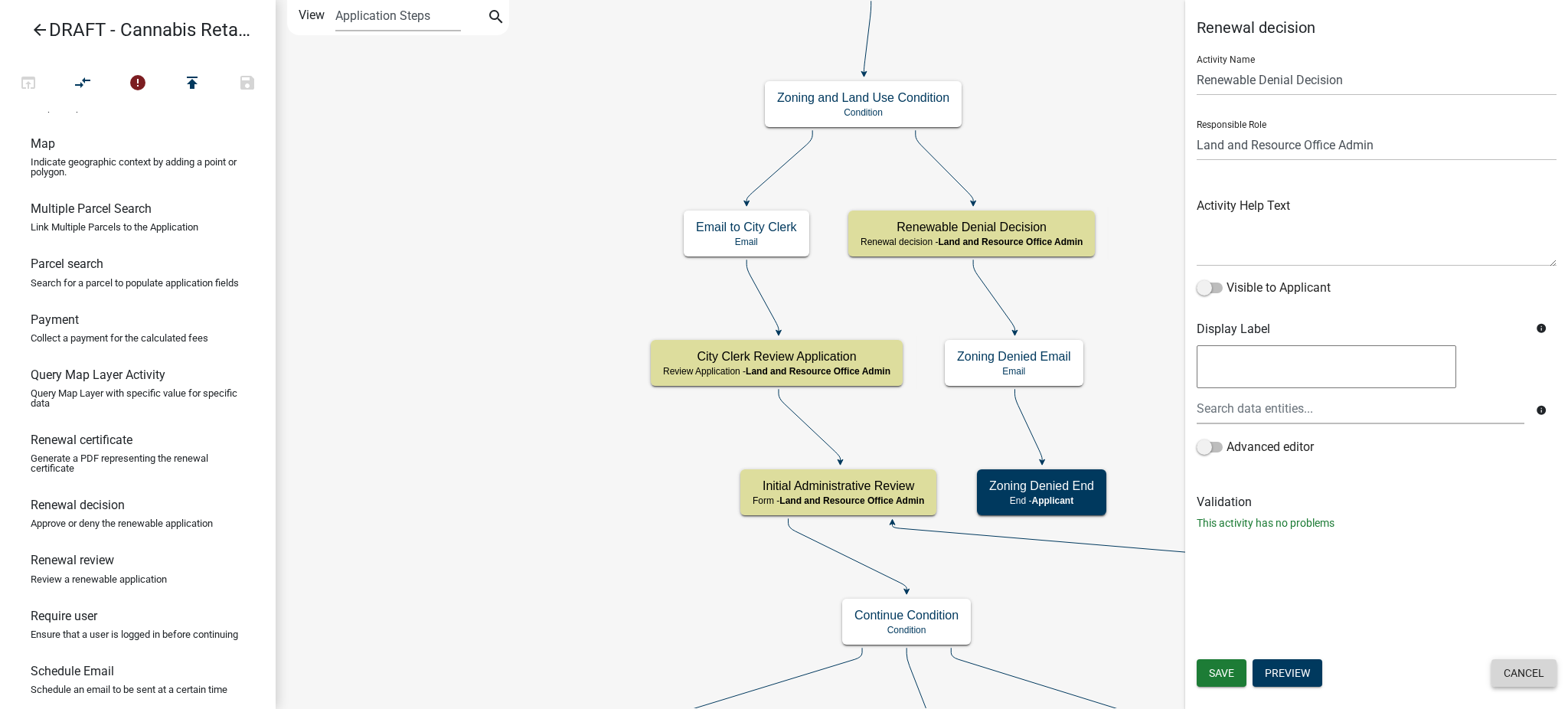
click at [1532, 673] on button "Cancel" at bounding box center [1524, 672] width 65 height 27
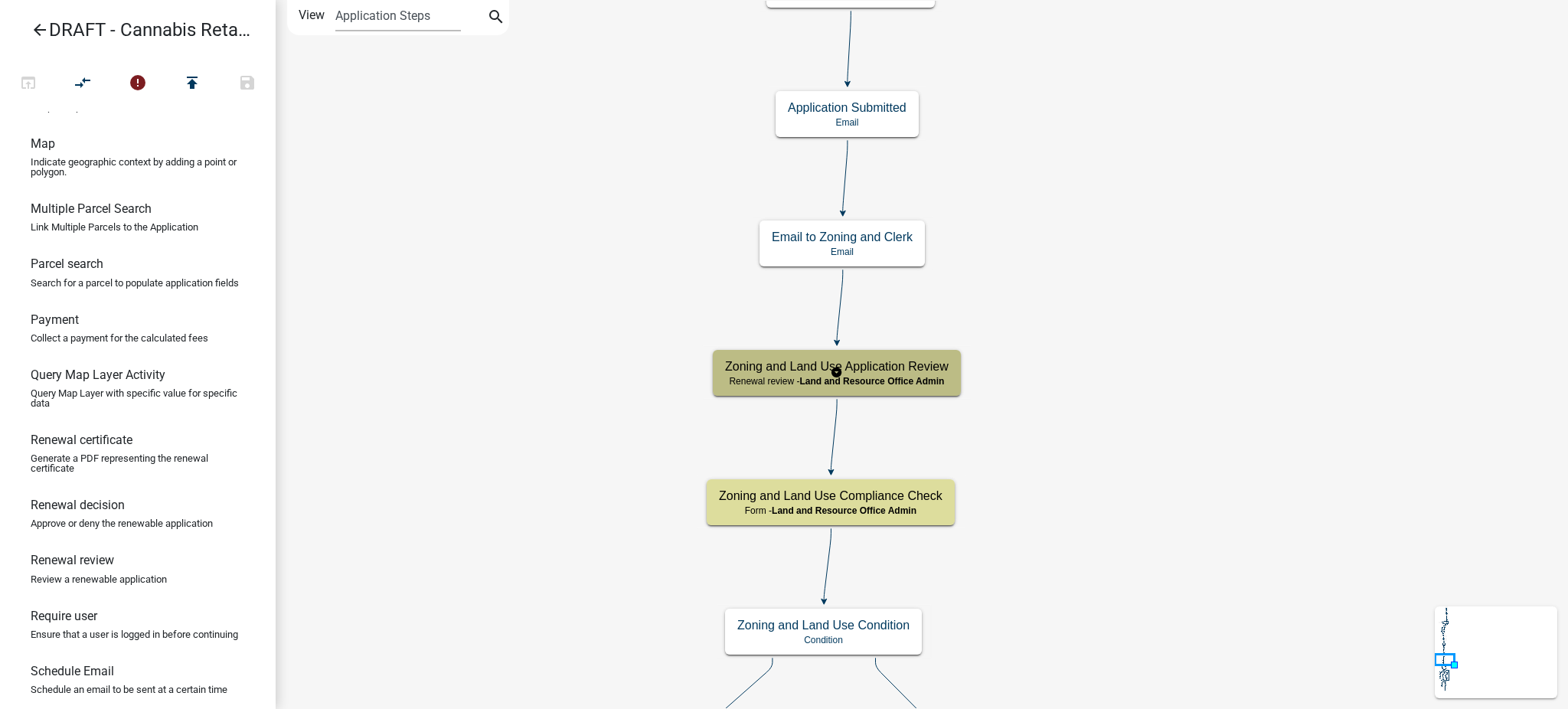
click at [919, 374] on h5 "Zoning and Land Use Application Review" at bounding box center [836, 365] width 224 height 14
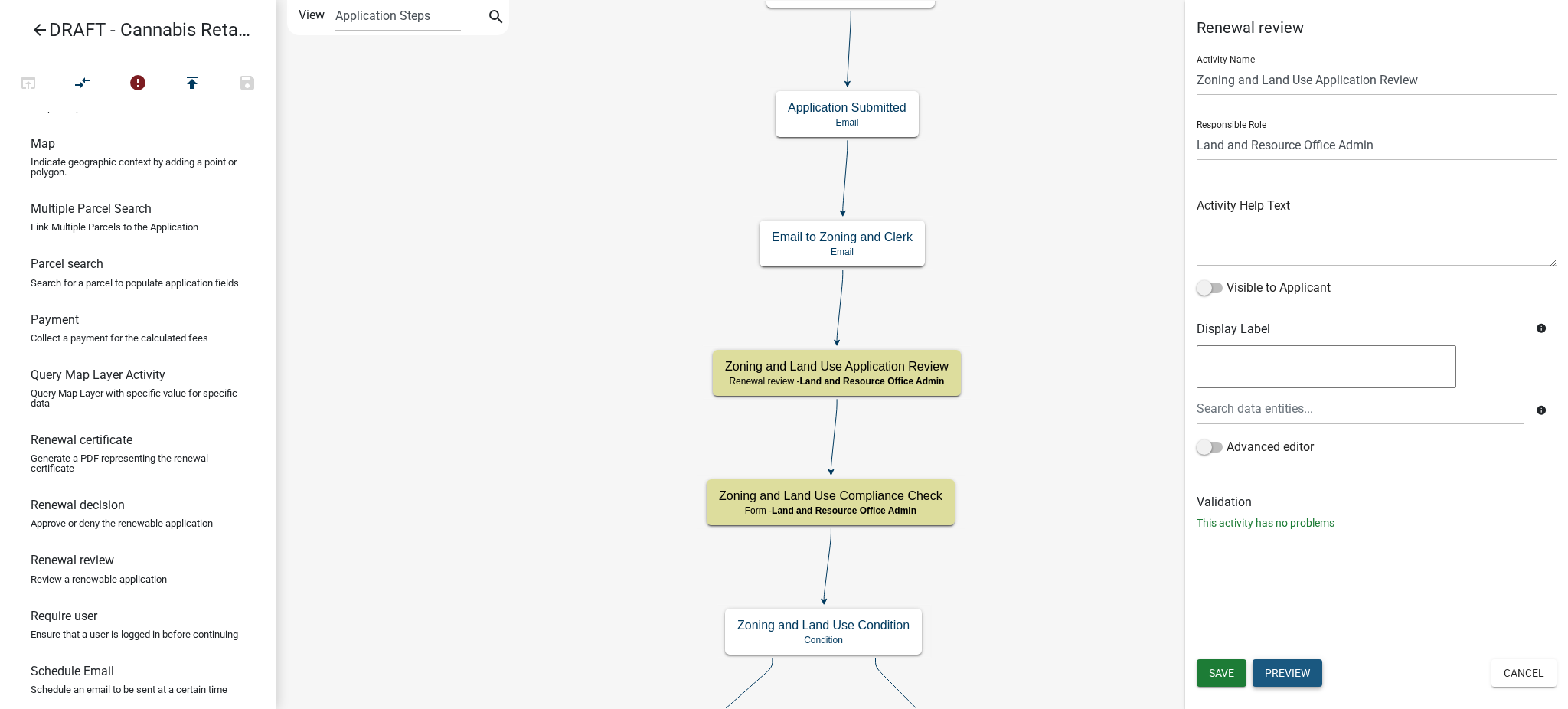
click at [1295, 677] on button "Preview" at bounding box center [1288, 672] width 70 height 27
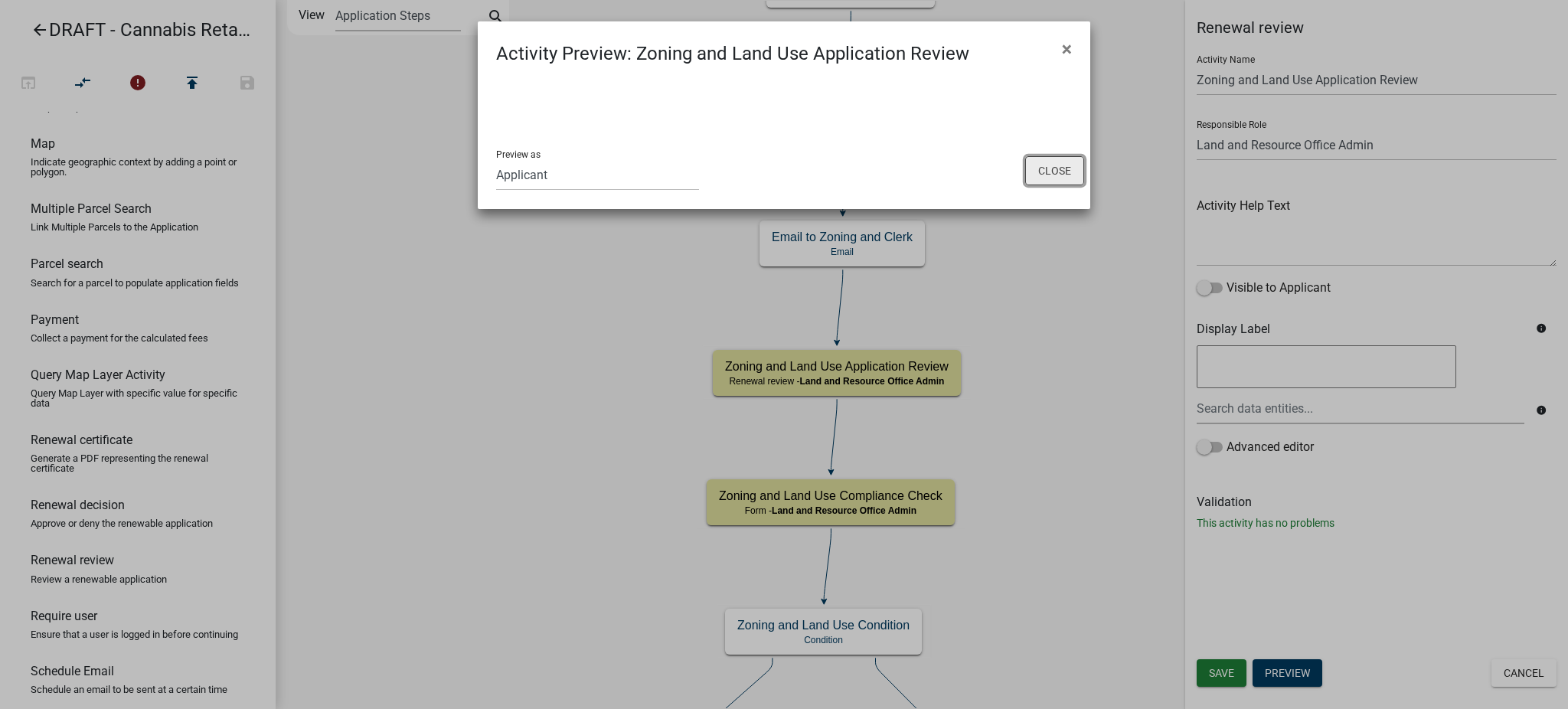
click at [1049, 176] on button "Close" at bounding box center [1054, 171] width 59 height 29
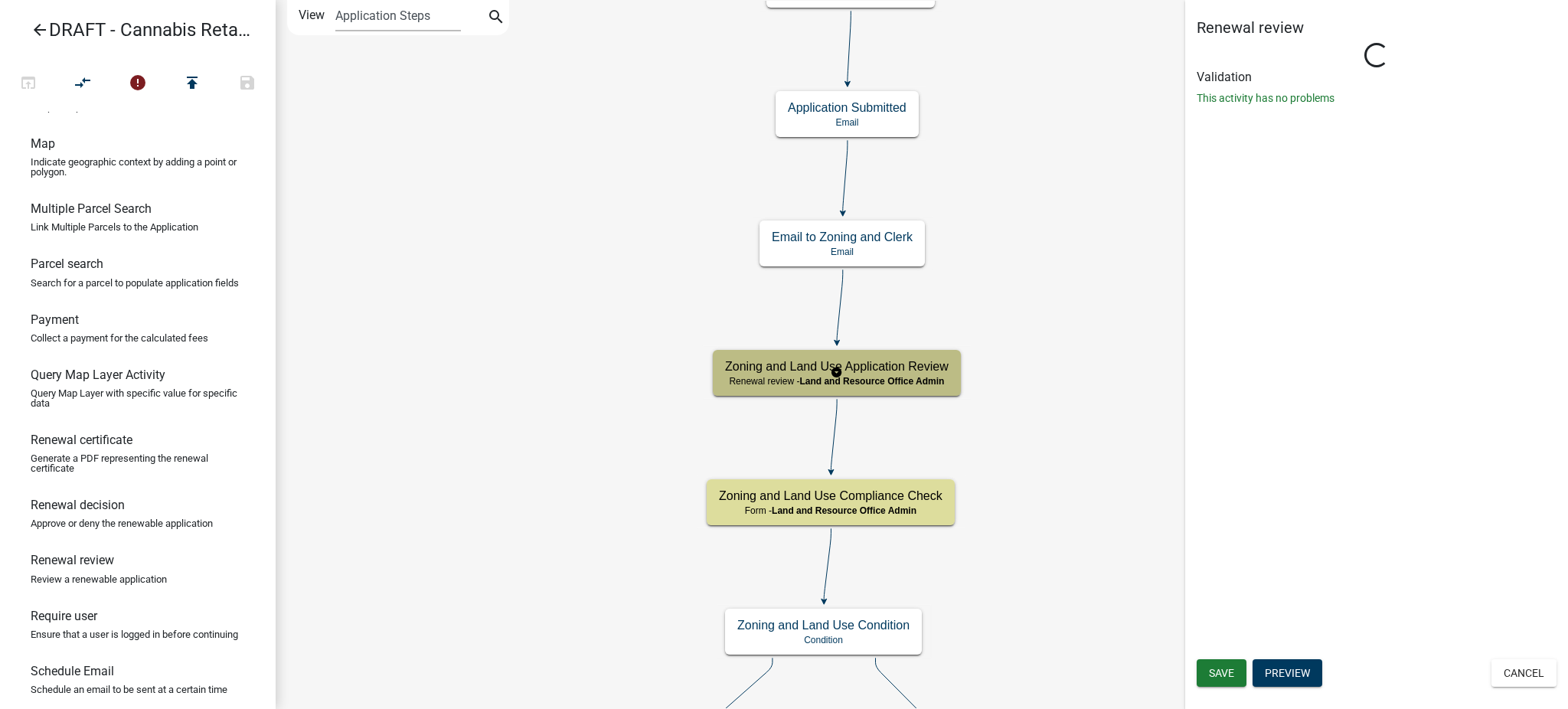
select select "296BF2D2-FE10-47DA-A2DF-C29D0AC08ADB"
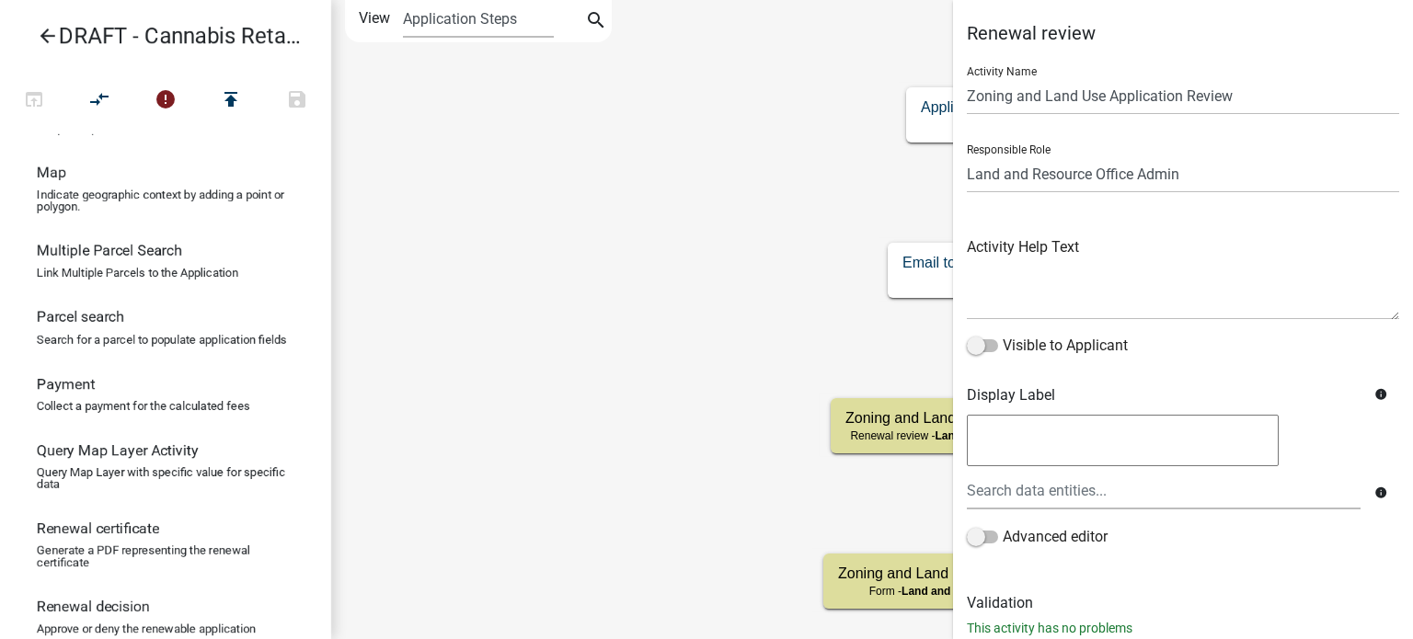
scroll to position [1091, 0]
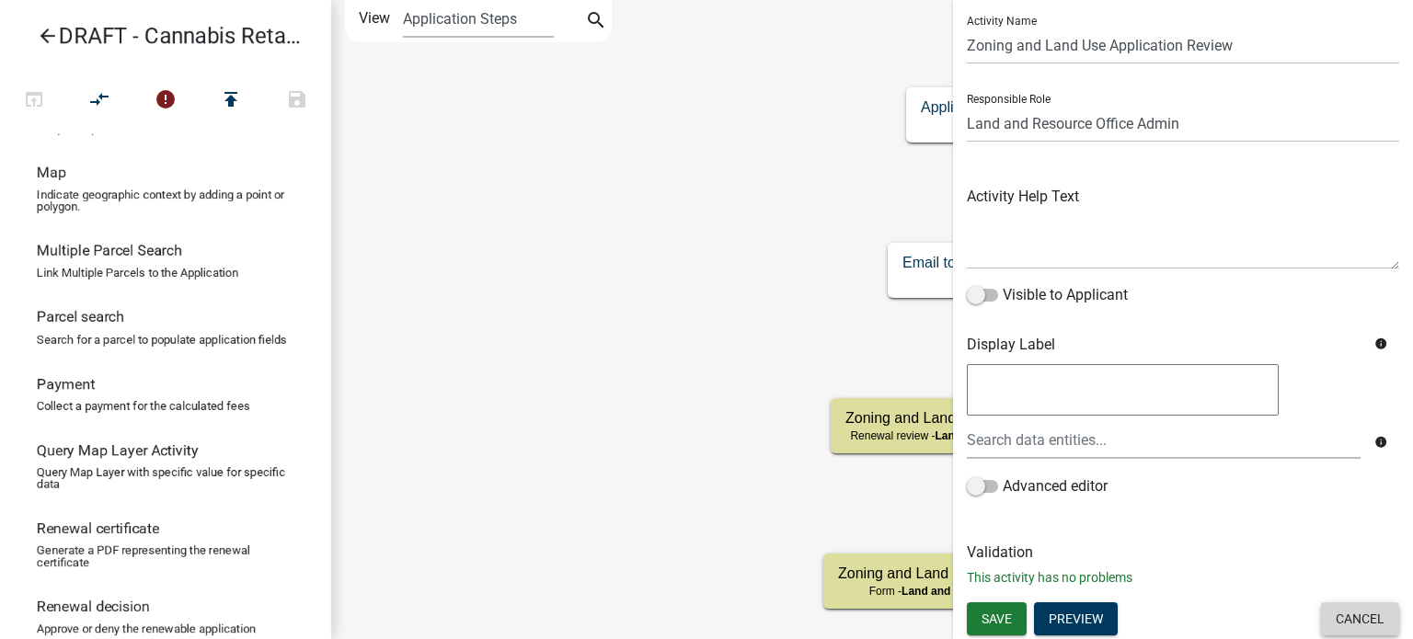
click at [1321, 621] on button "Cancel" at bounding box center [1360, 618] width 78 height 33
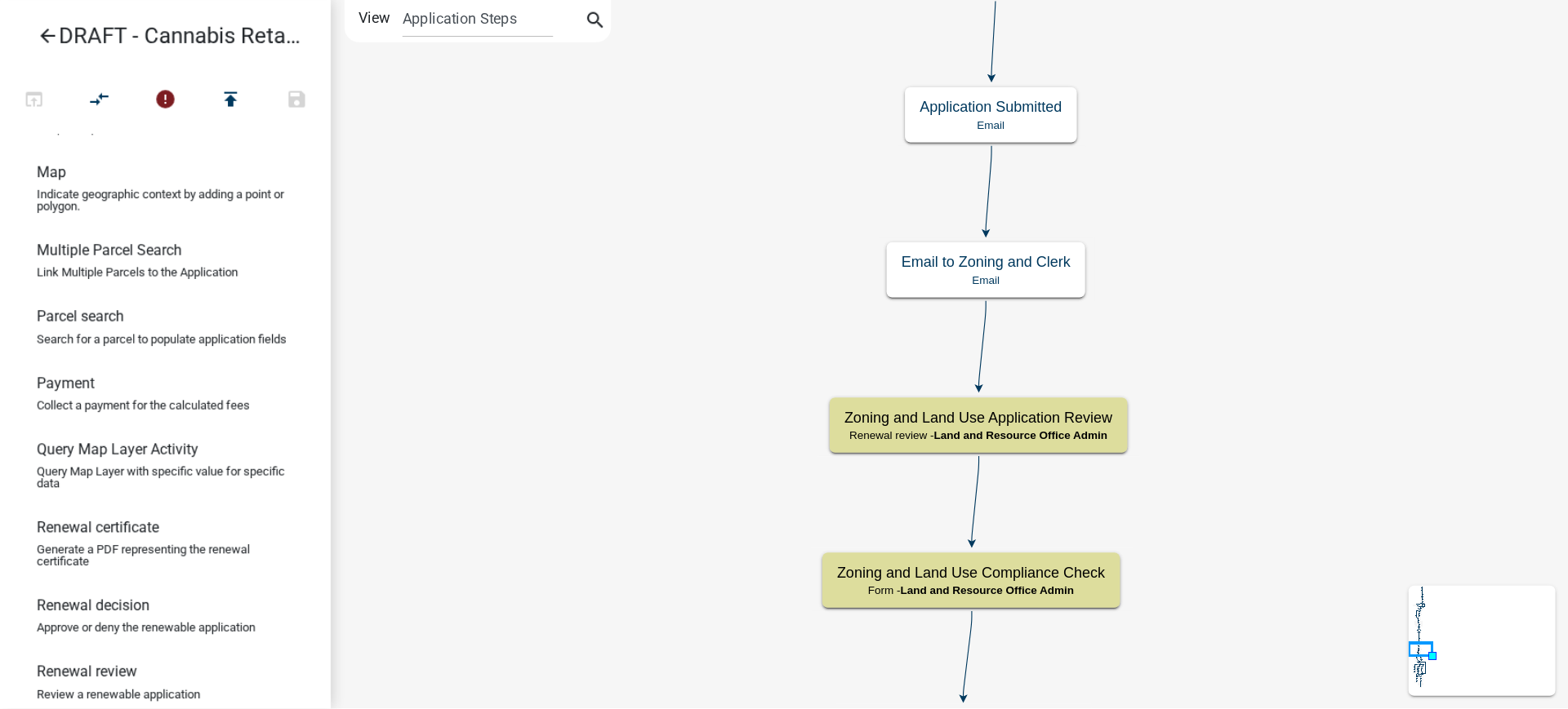
scroll to position [969, 0]
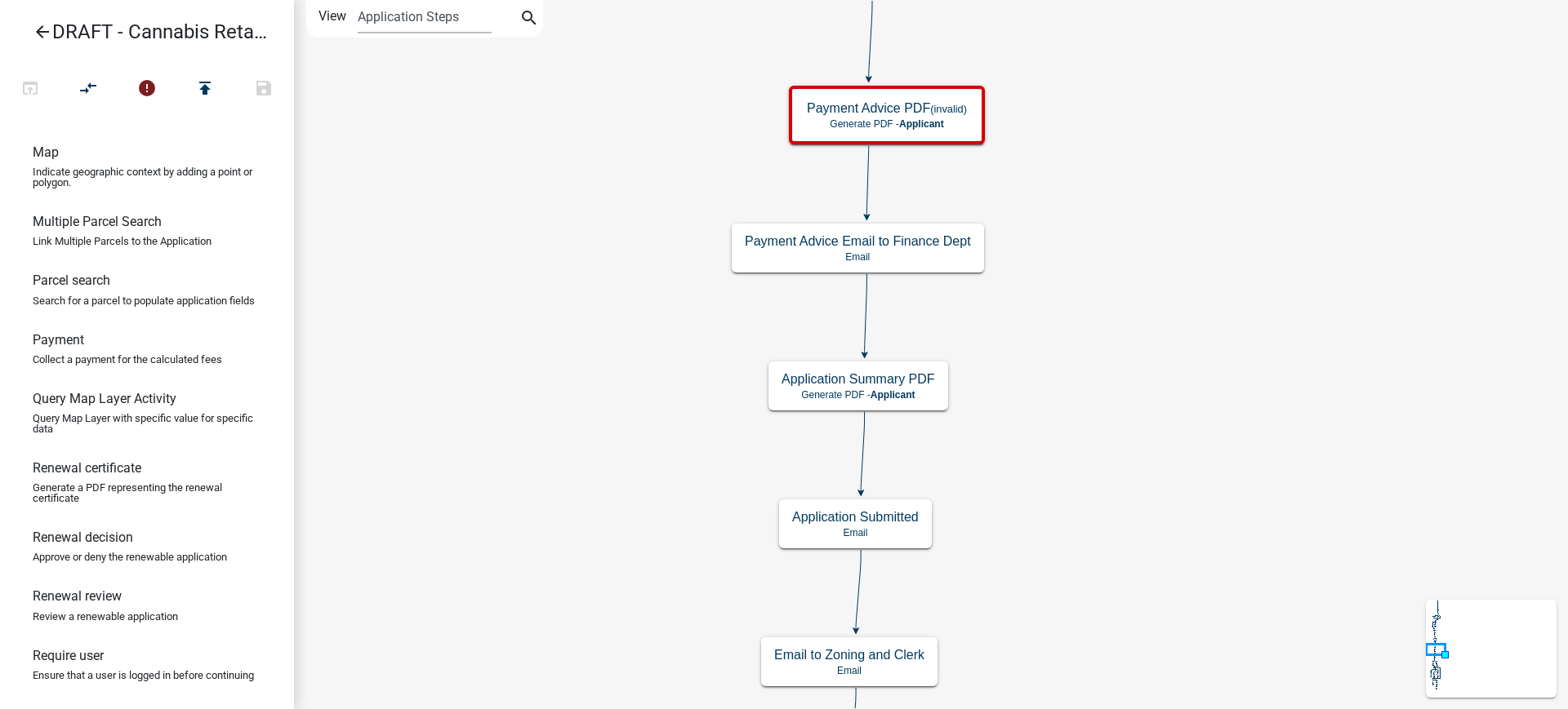
click at [43, 27] on icon "arrow_back" at bounding box center [43, 34] width 20 height 23
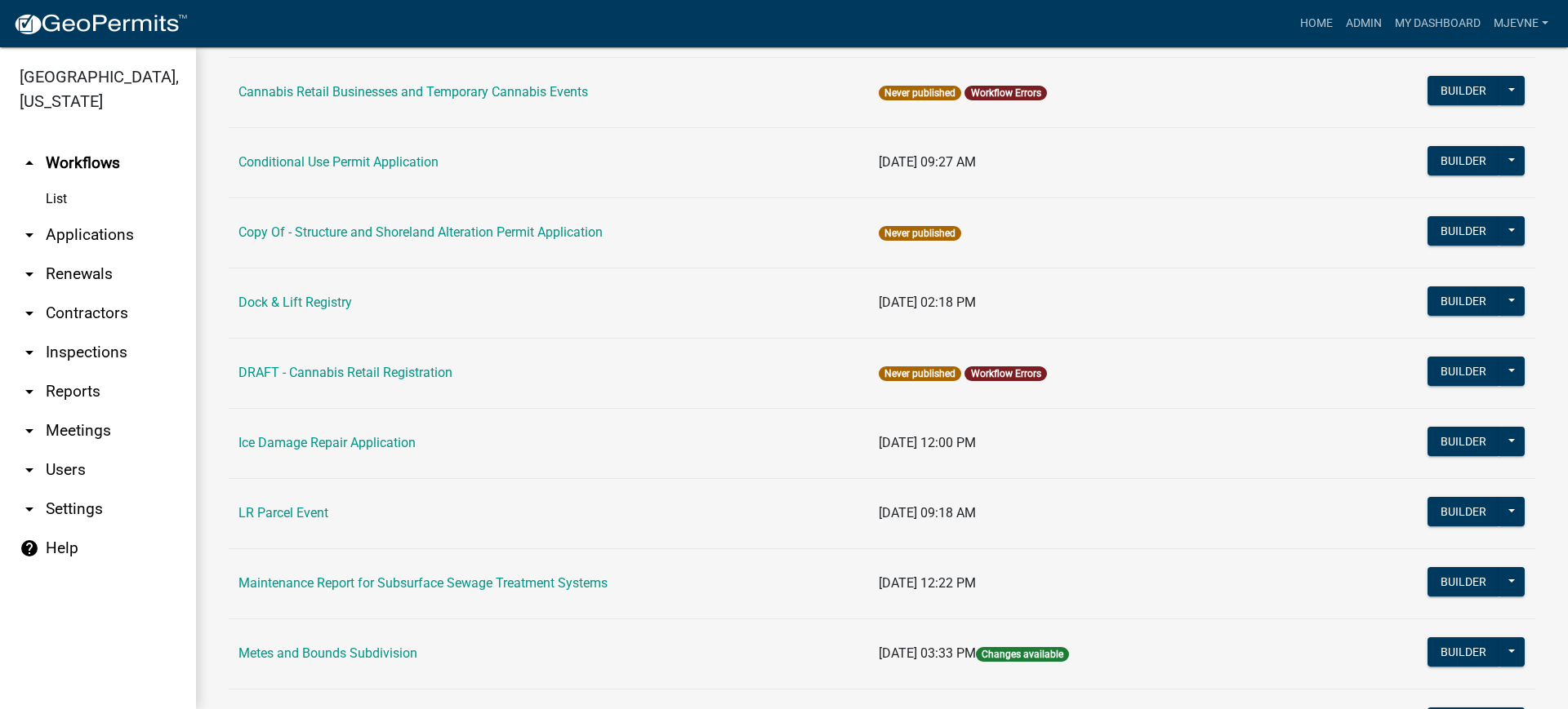
scroll to position [204, 0]
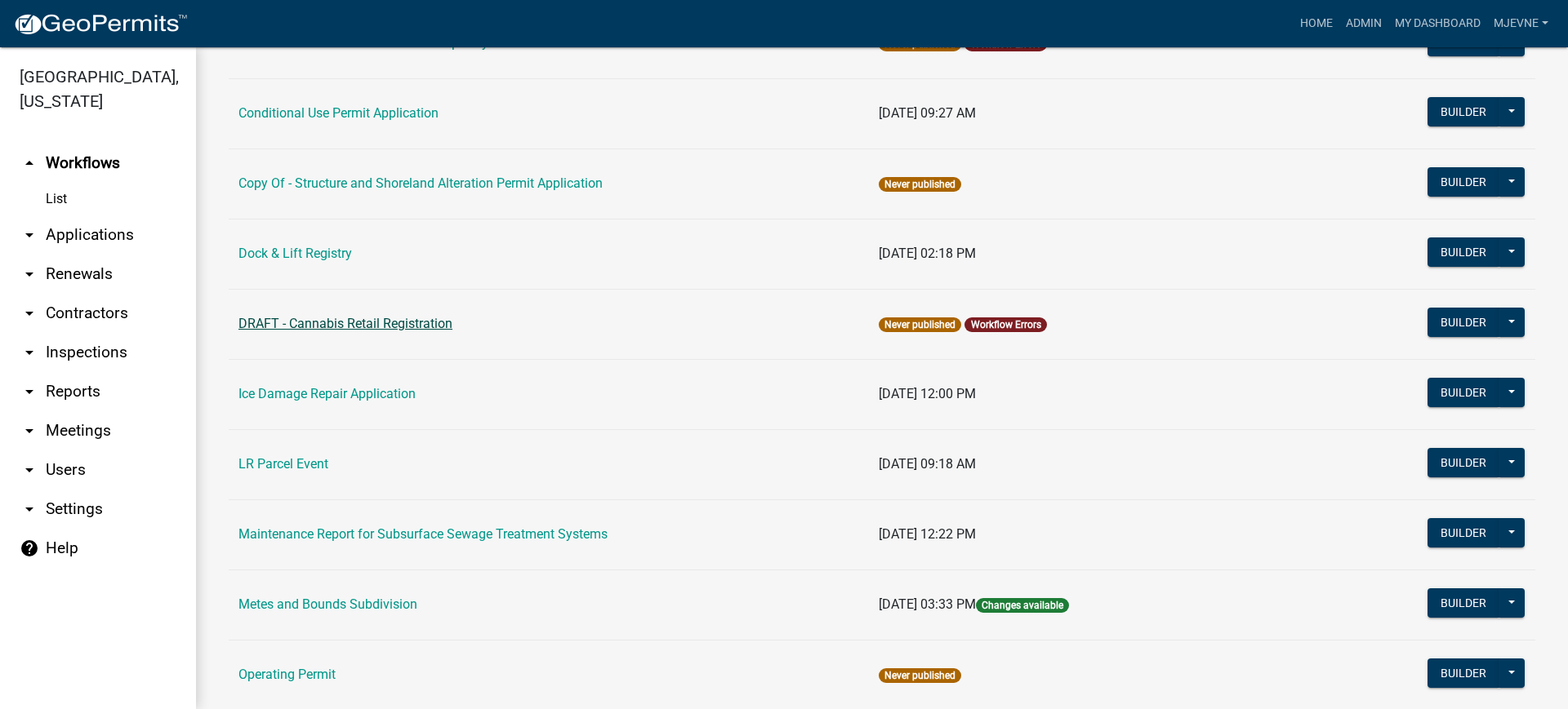
click at [360, 319] on link "DRAFT - Cannabis Retail Registration" at bounding box center [345, 323] width 214 height 15
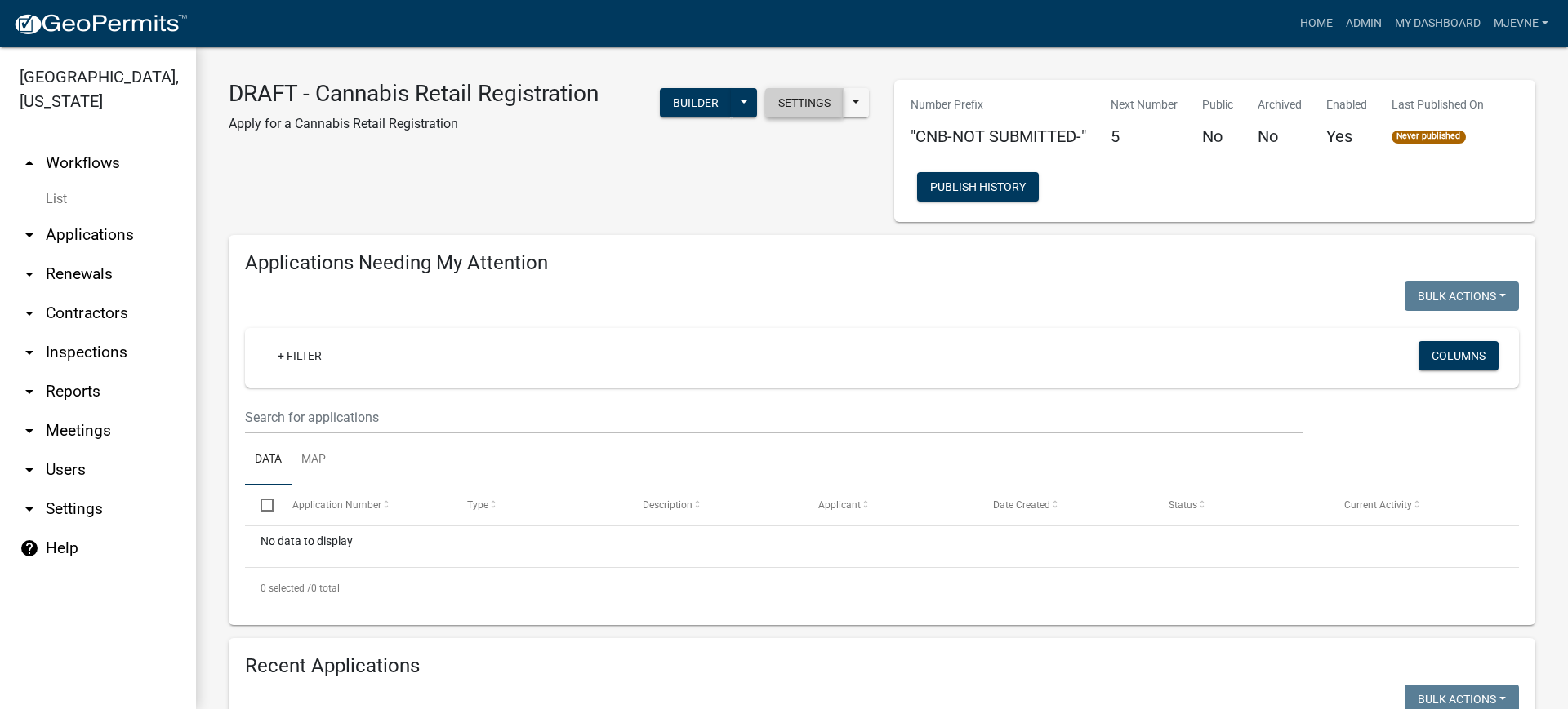
click at [804, 106] on button "Settings" at bounding box center [804, 102] width 78 height 29
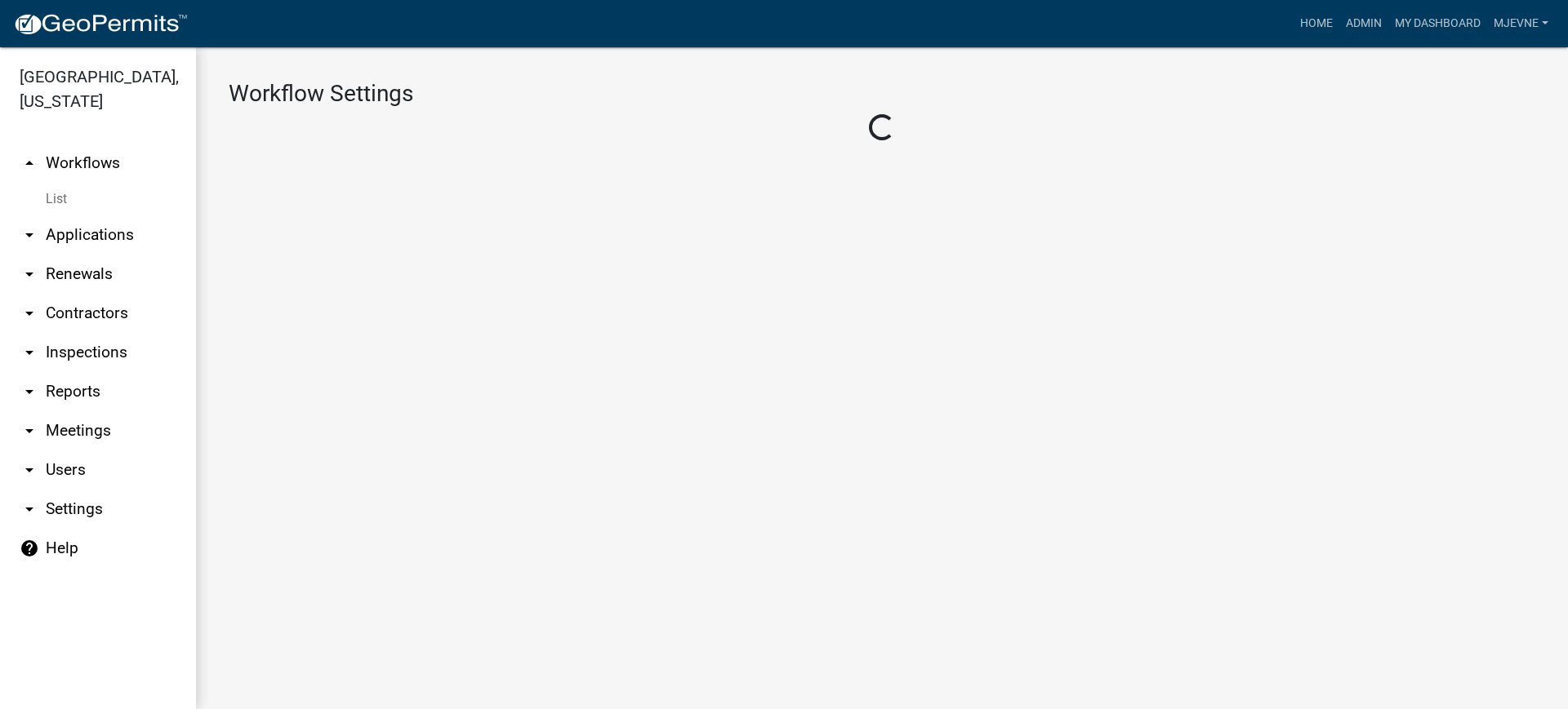
select select "1"
select select "4"
select select "1: Object"
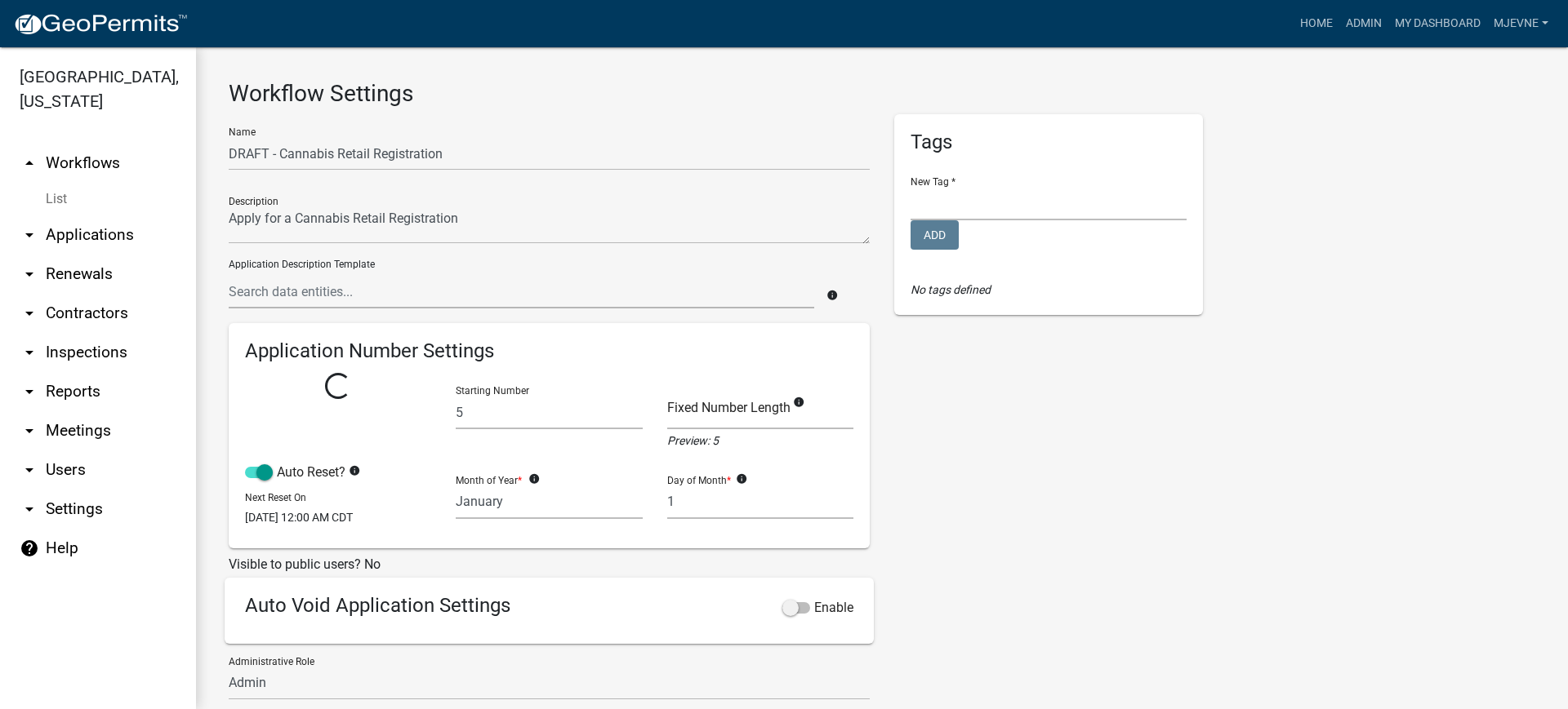
select select "1: 99d00181-ad76-47a1-a241-3987c97ed222"
select select
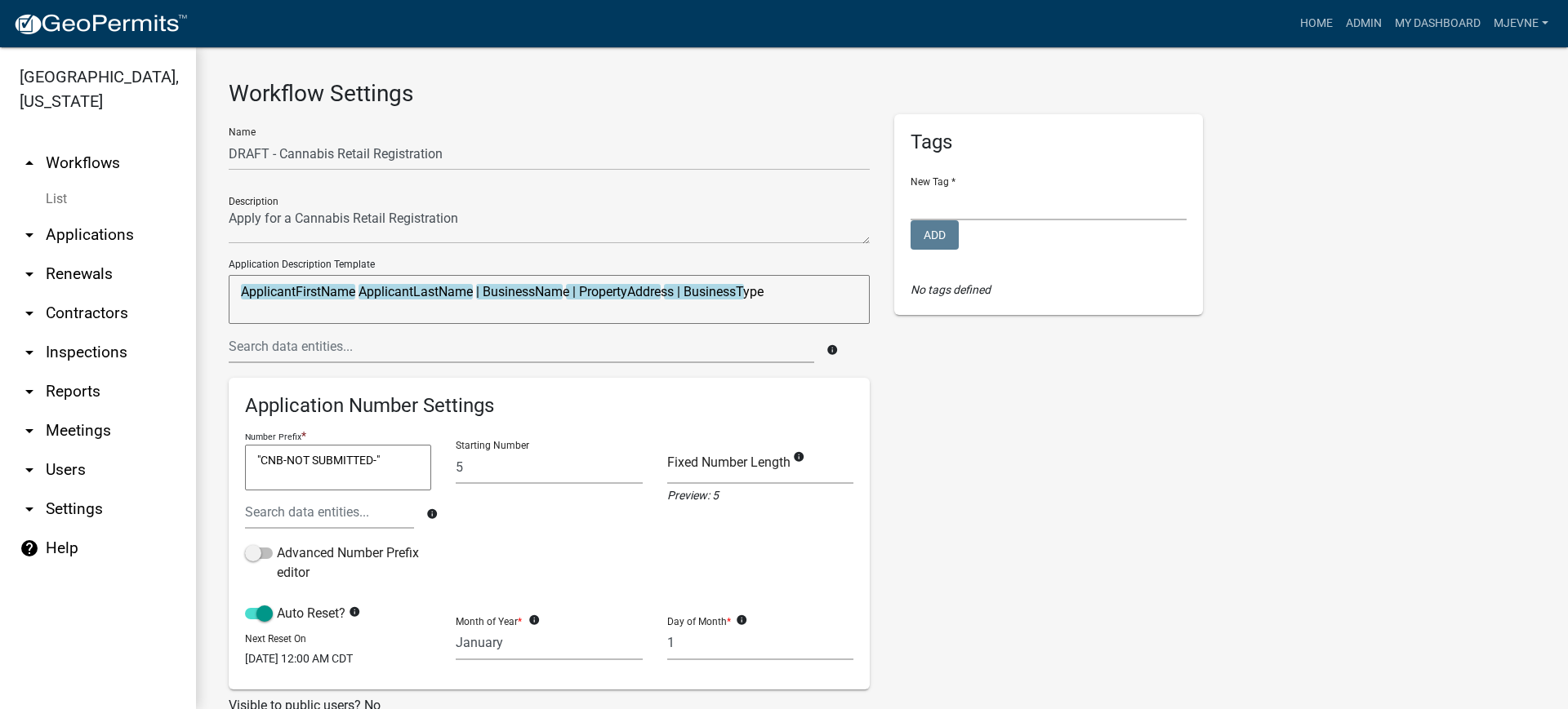
click at [1272, 462] on div "Name DRAFT - Cannabis Retail Registration Description Application Description T…" at bounding box center [882, 679] width 1331 height 1130
click at [75, 160] on link "arrow_drop_up Workflows" at bounding box center [98, 163] width 196 height 39
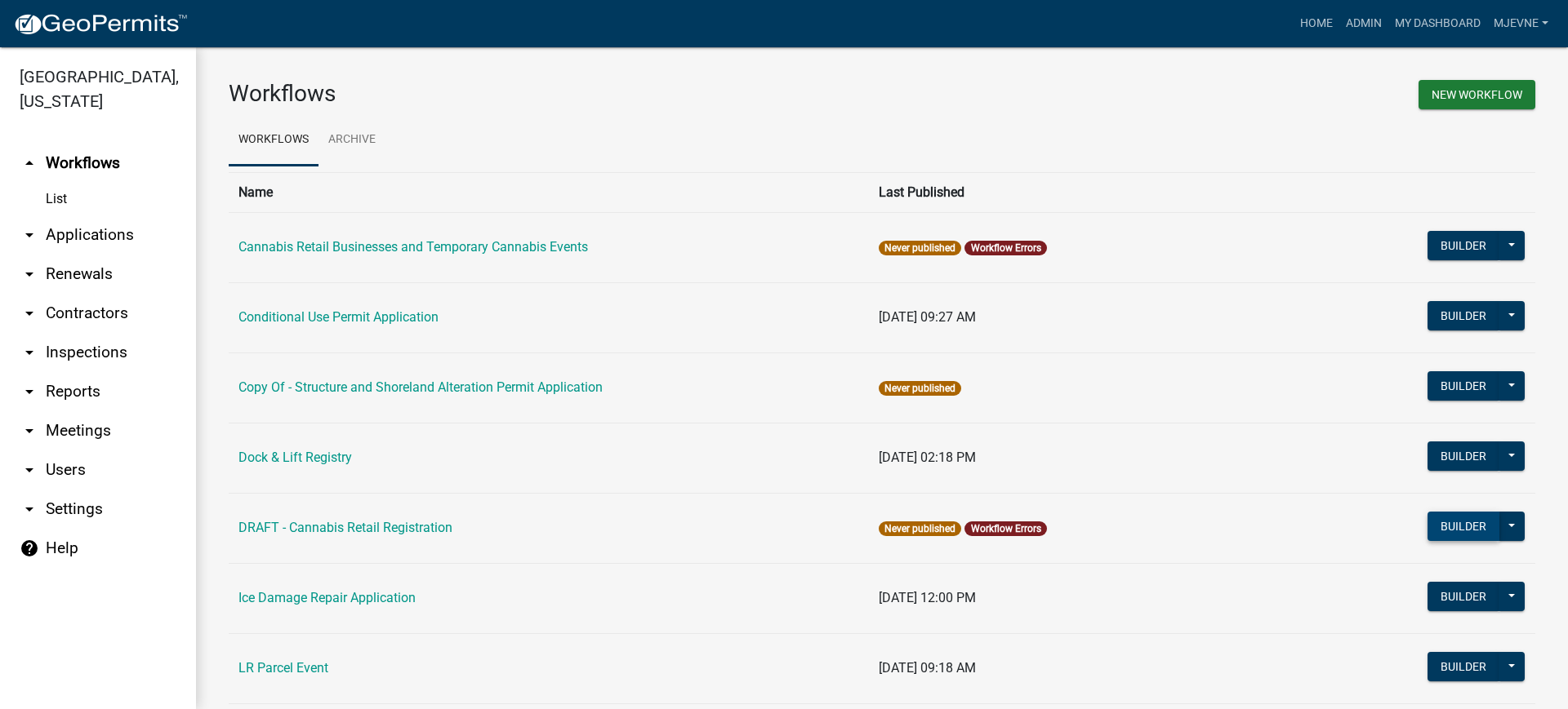
click at [1461, 519] on button "Builder" at bounding box center [1463, 526] width 72 height 29
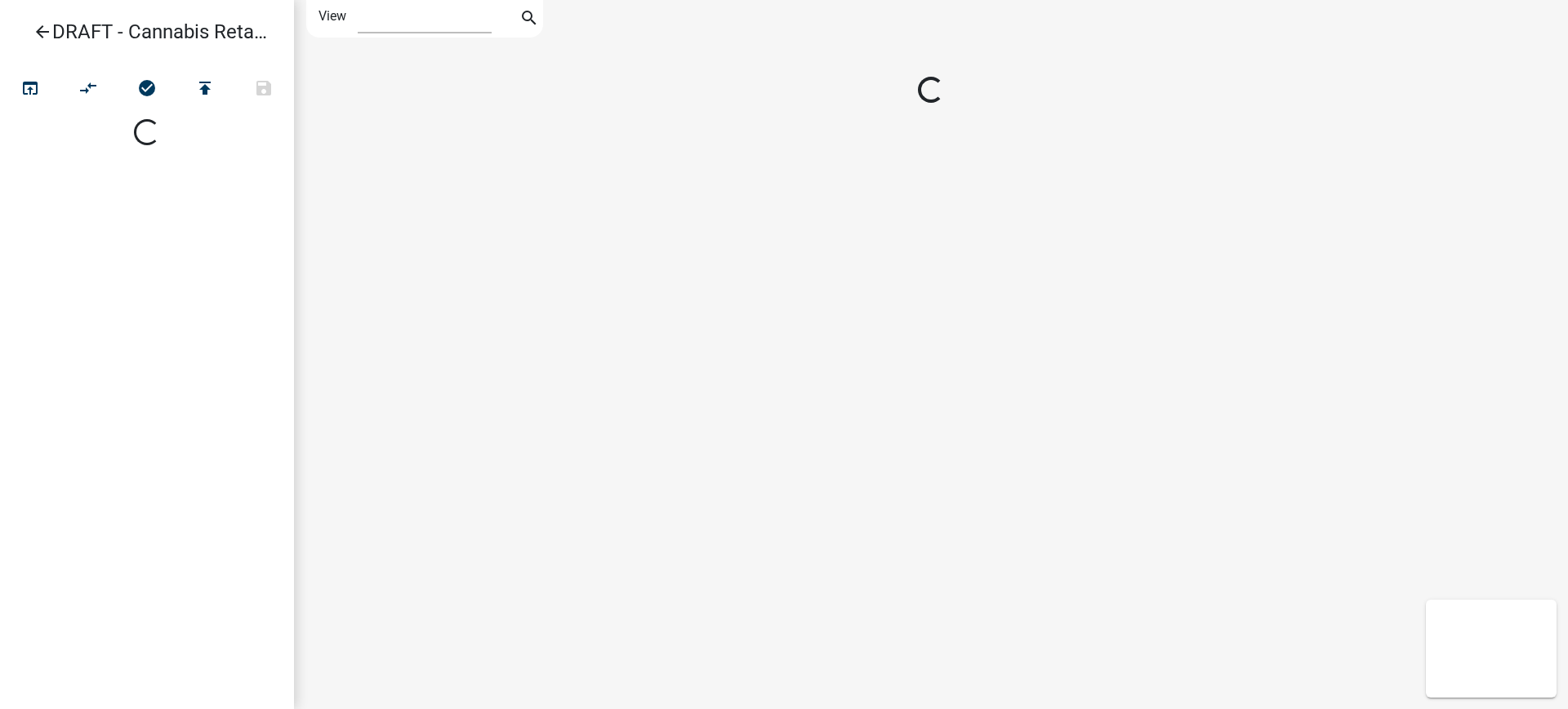
select select "1"
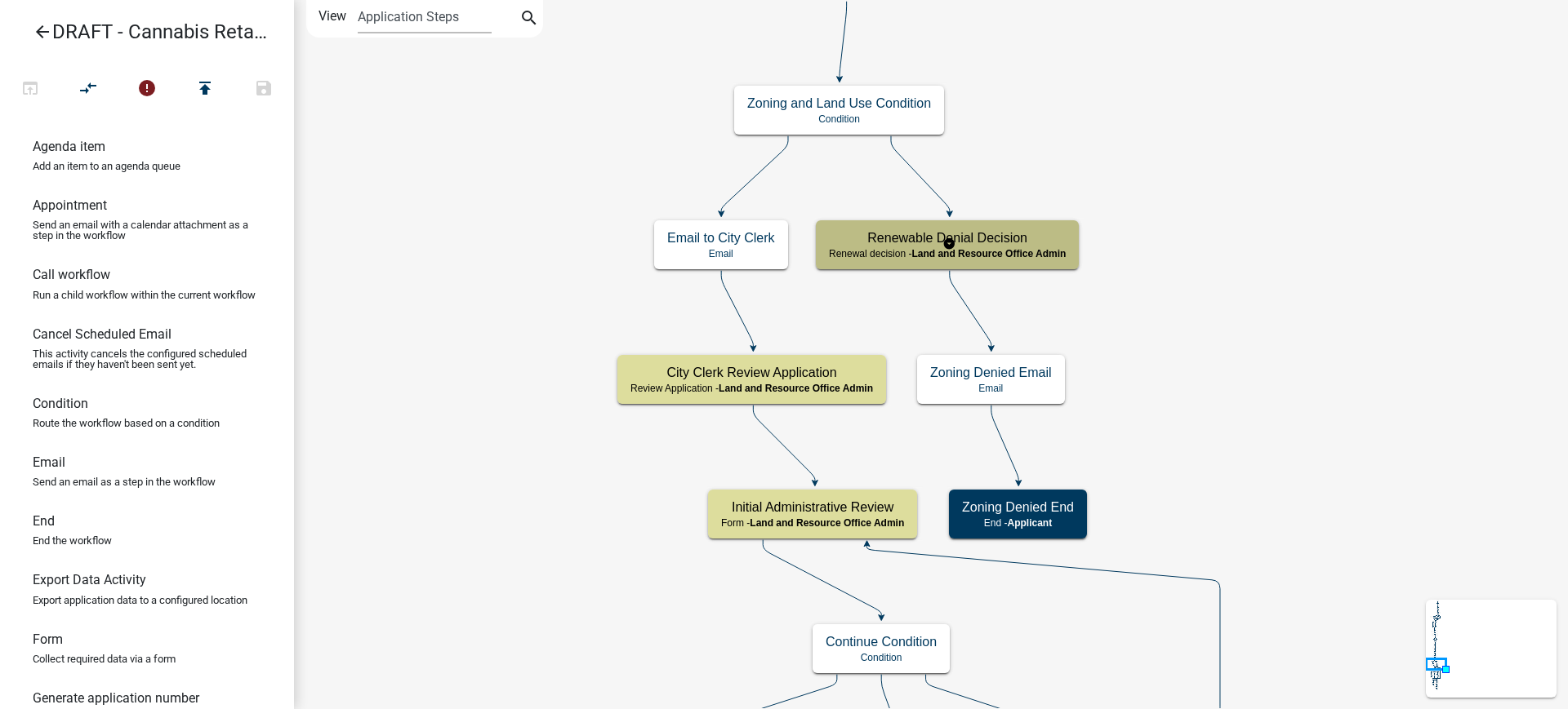
click at [1025, 248] on span "Land and Resource Office Admin" at bounding box center [988, 254] width 154 height 12
select select "296BF2D2-FE10-47DA-A2DF-C29D0AC08ADB"
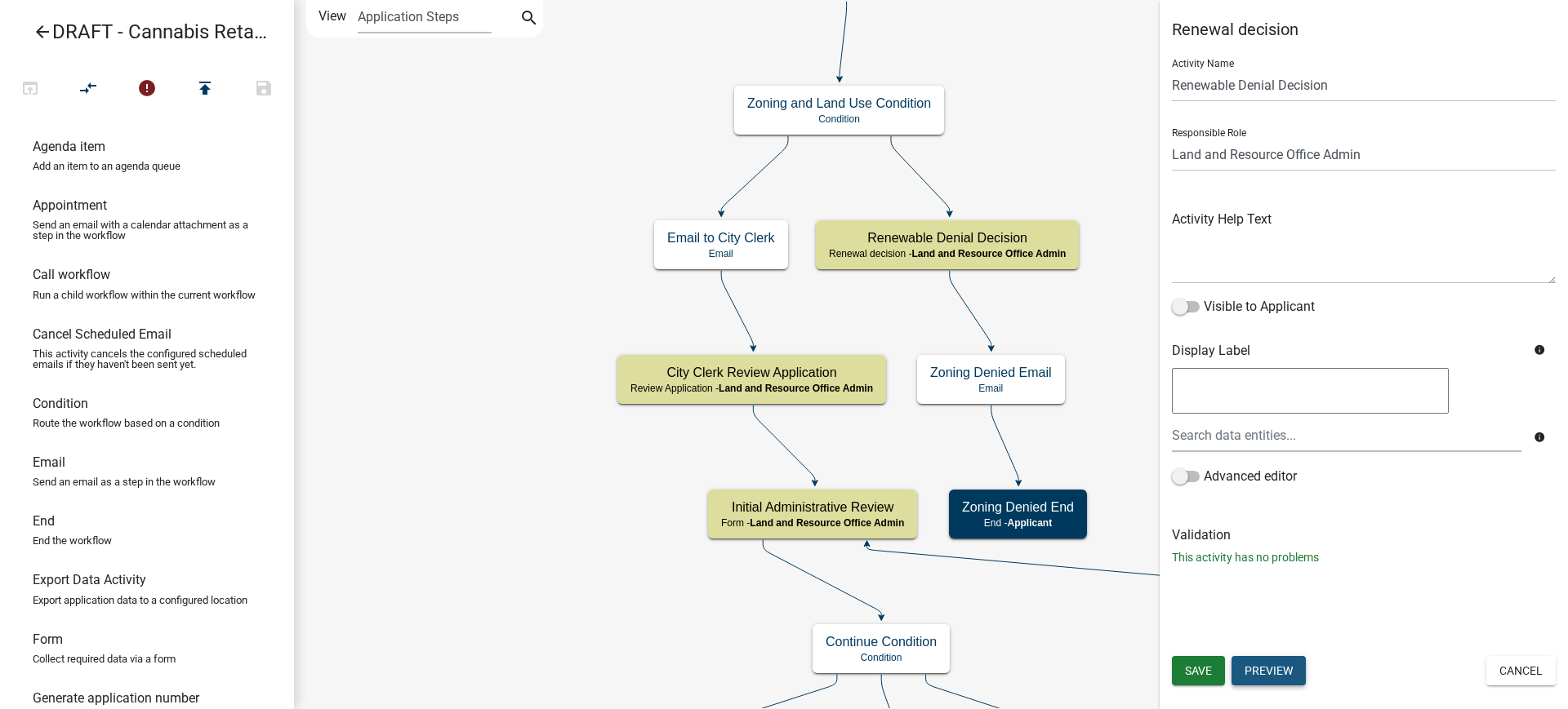
click at [1276, 675] on button "Preview" at bounding box center [1269, 670] width 75 height 29
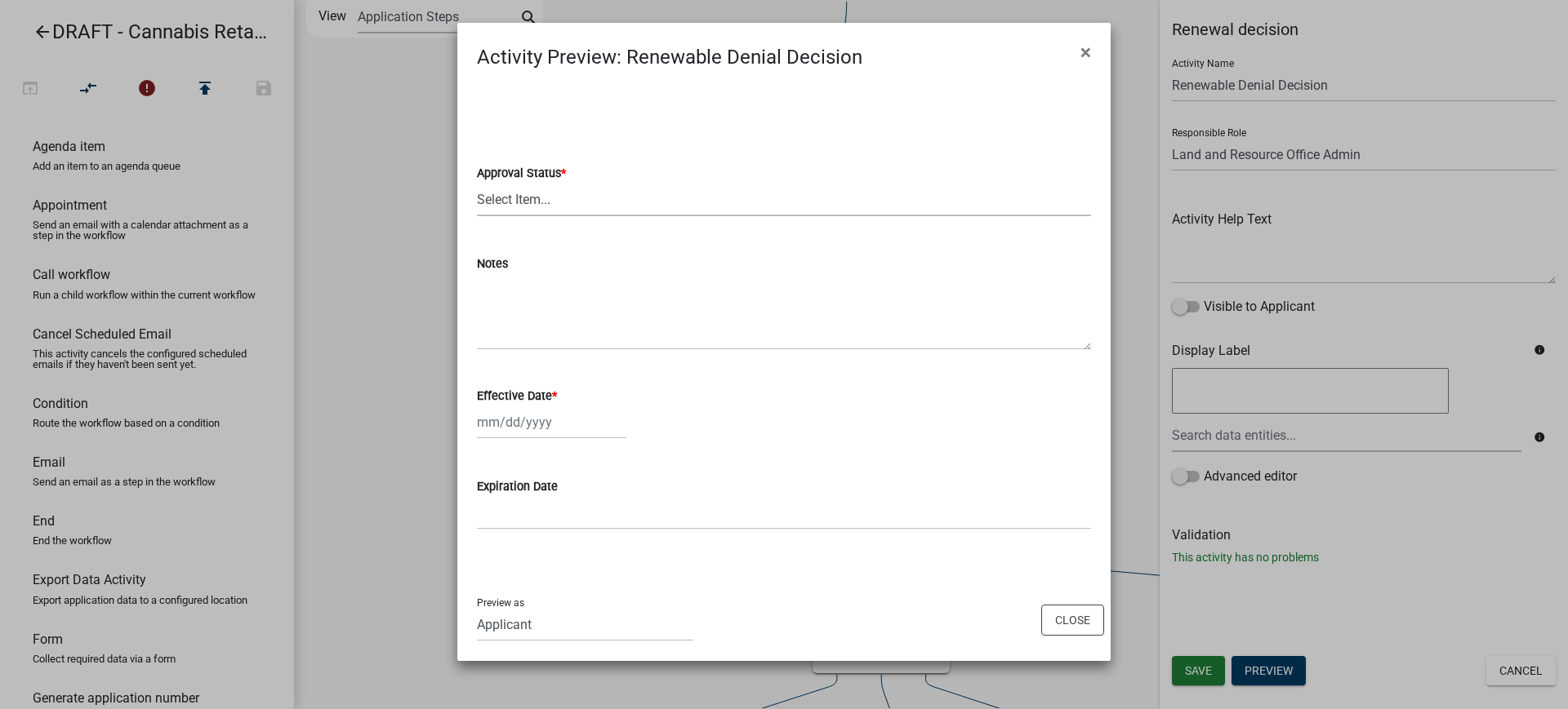
click at [516, 201] on select "Select Item... Approved Denied" at bounding box center [784, 200] width 614 height 34
click at [477, 183] on select "Select Item... Approved Denied" at bounding box center [784, 200] width 614 height 34
select select "ae071d75-b0d0-47d0-946e-907fc5966b0c"
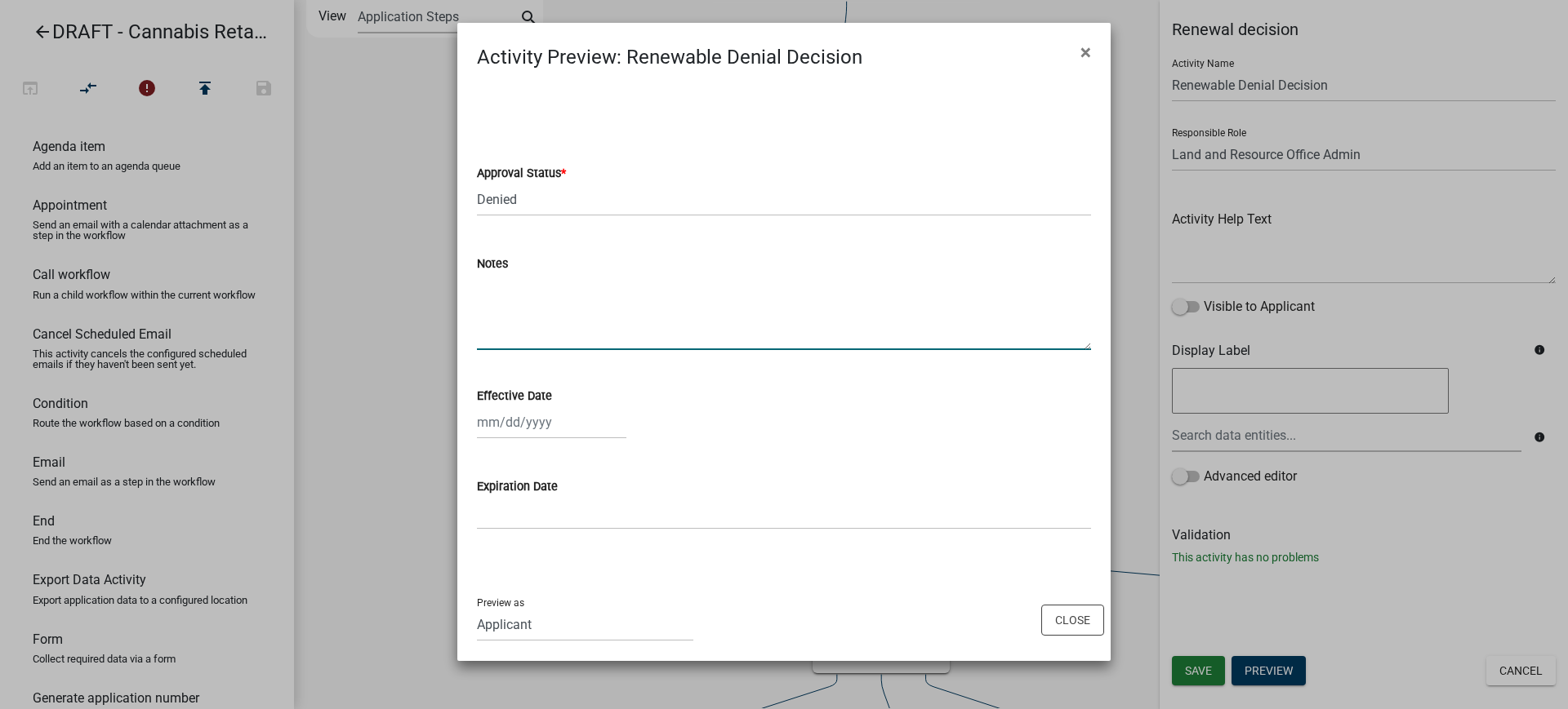
click at [525, 324] on textarea "Notes" at bounding box center [784, 311] width 614 height 76
select select "9"
select select "2025"
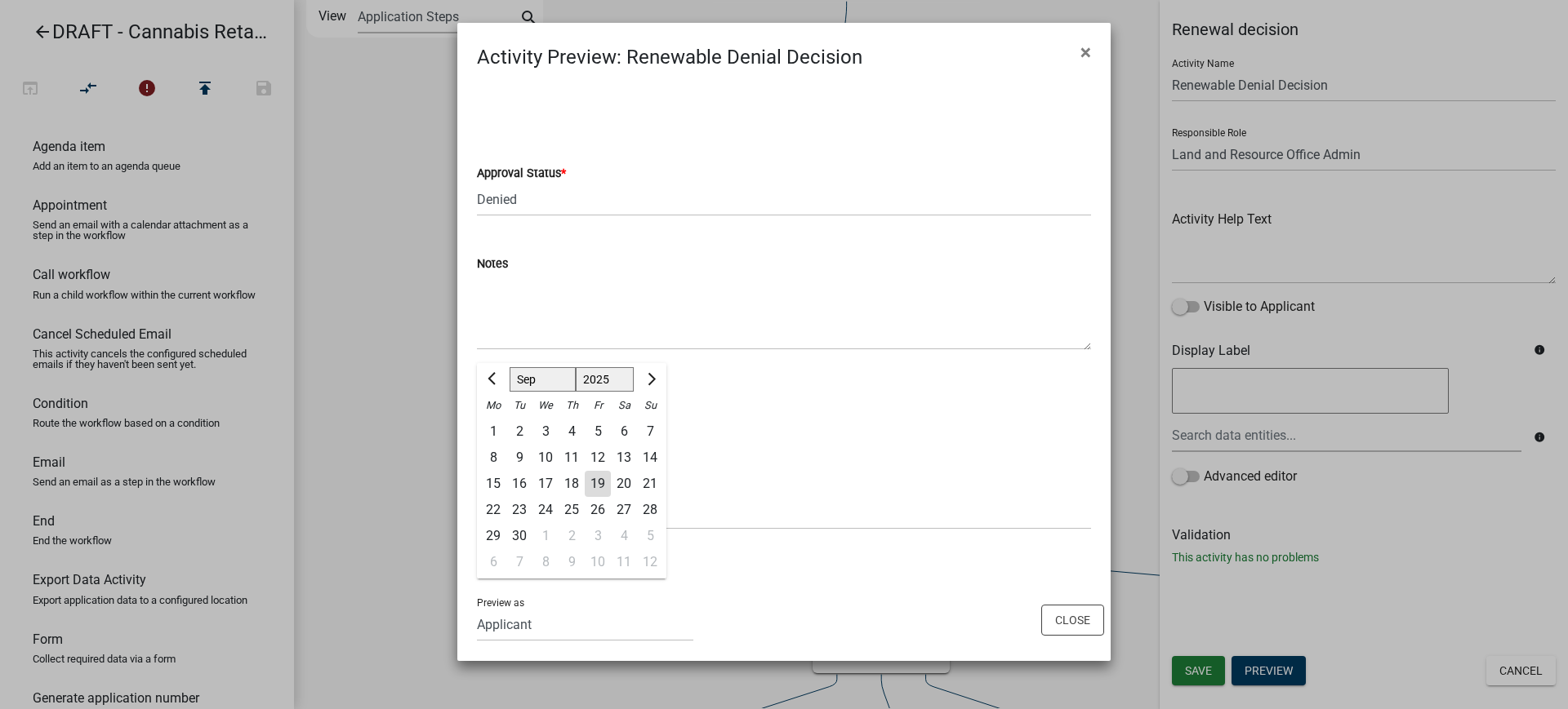
click at [525, 427] on div "Jan Feb Mar Apr May Jun Jul Aug Sep Oct Nov Dec 1525 1526 1527 1528 1529 1530 1…" at bounding box center [551, 422] width 149 height 34
click at [600, 482] on div "19" at bounding box center [598, 484] width 26 height 26
type input "09/19/2025"
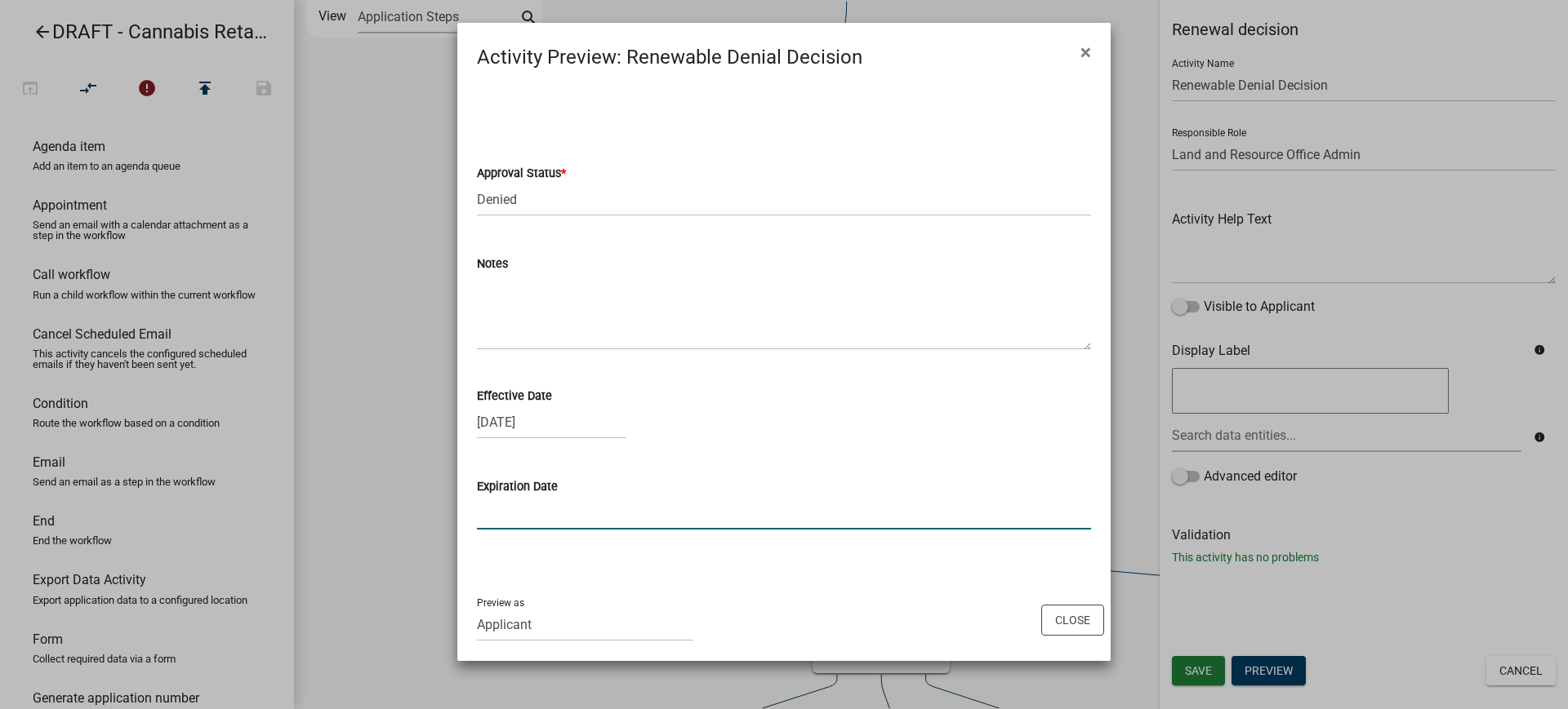
click at [552, 516] on input "Expiration Date" at bounding box center [784, 513] width 614 height 34
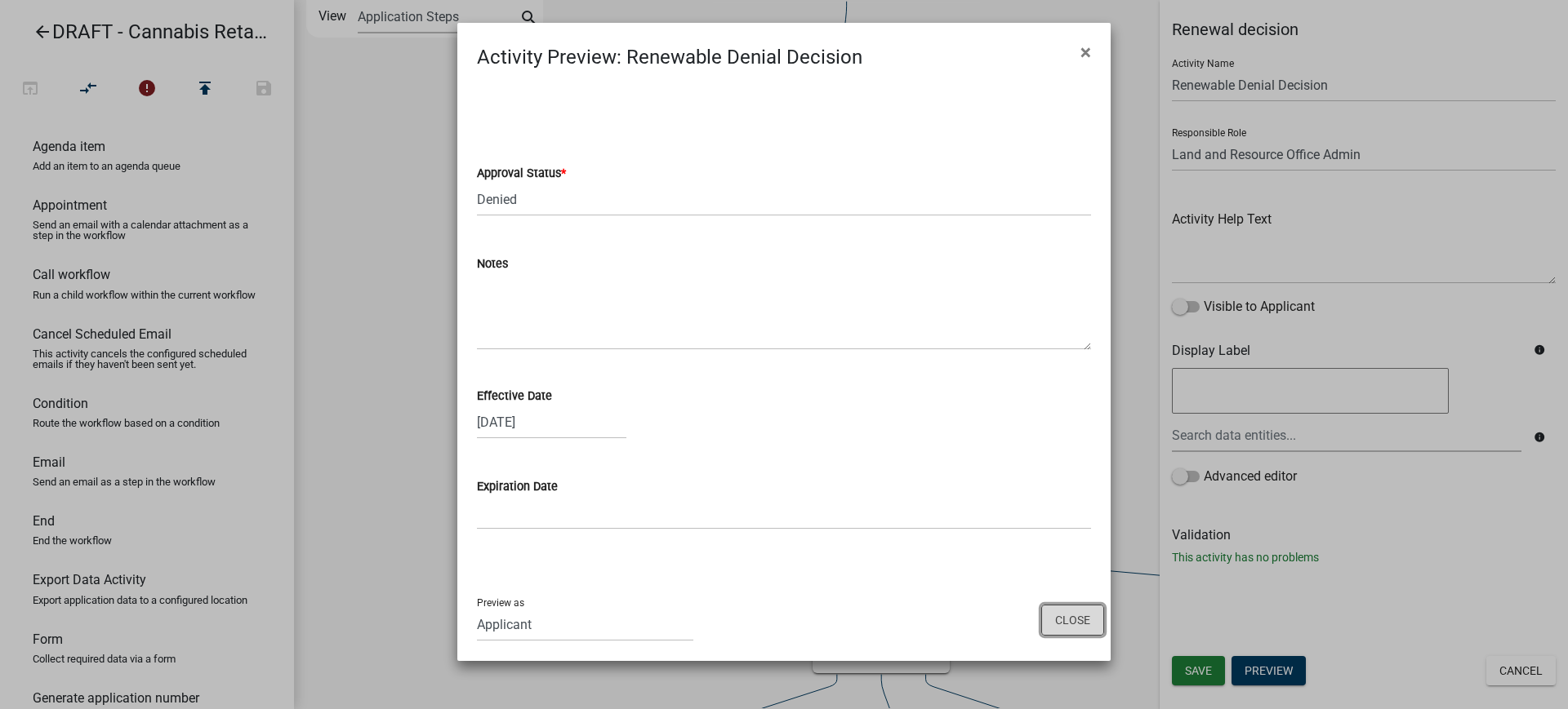
click at [1071, 626] on button "Close" at bounding box center [1073, 620] width 63 height 31
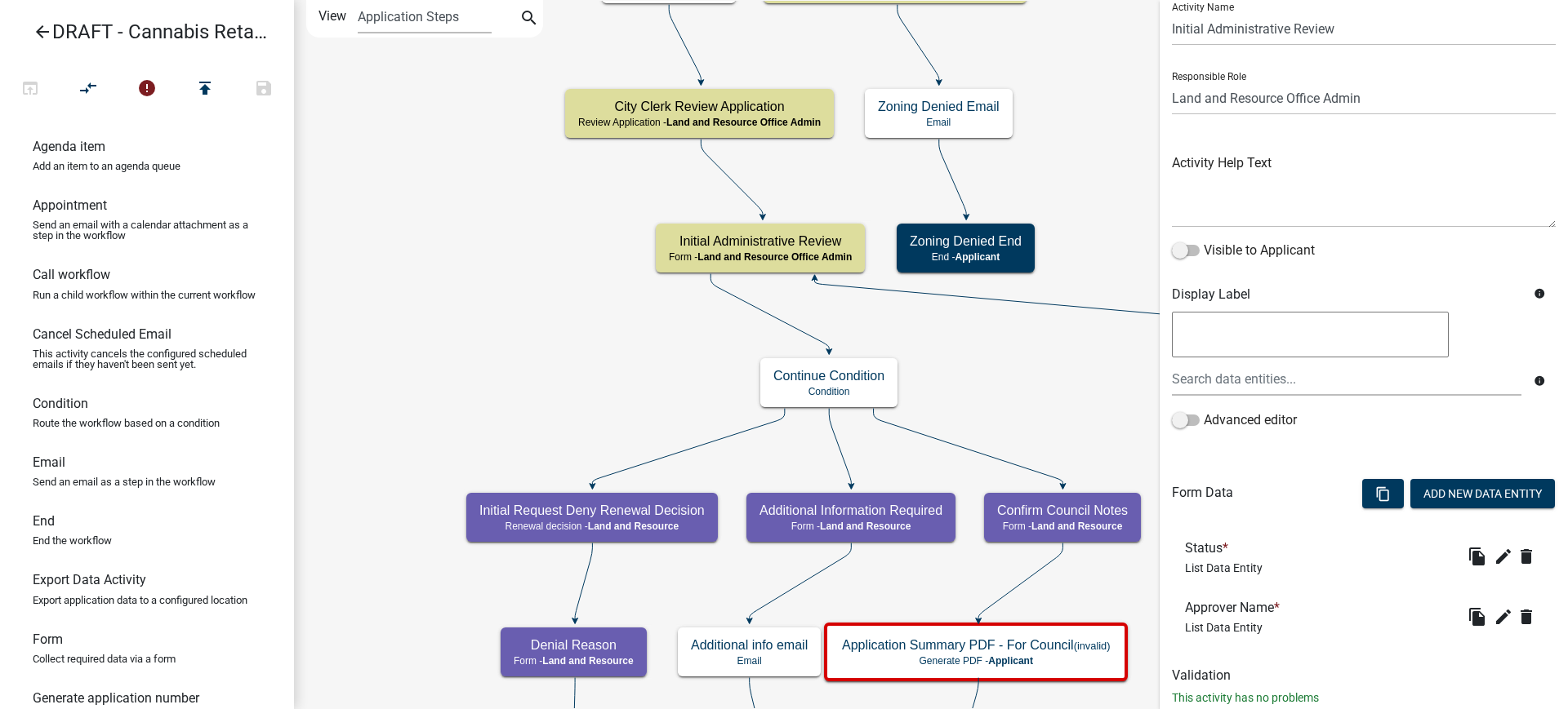
scroll to position [100, 0]
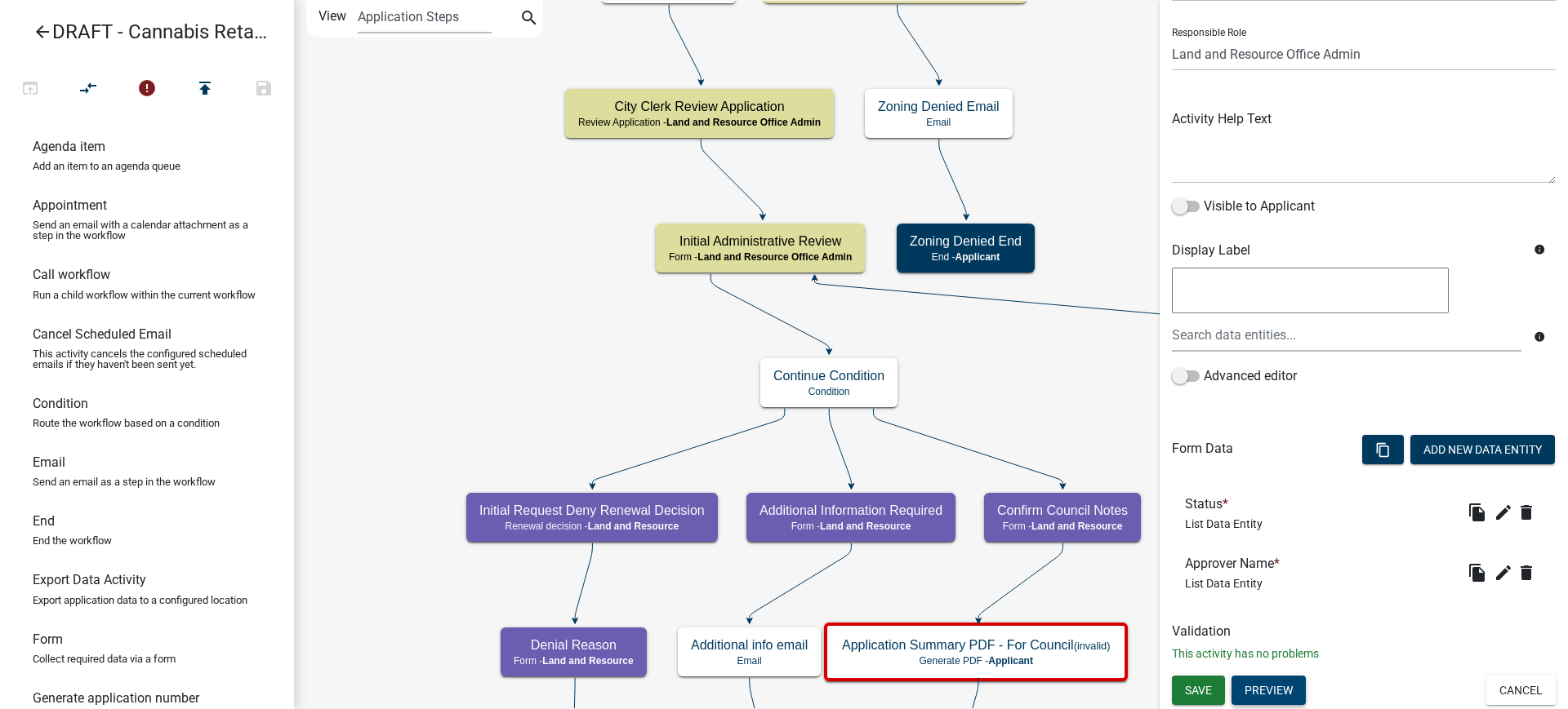
click at [1260, 696] on button "Preview" at bounding box center [1269, 690] width 75 height 29
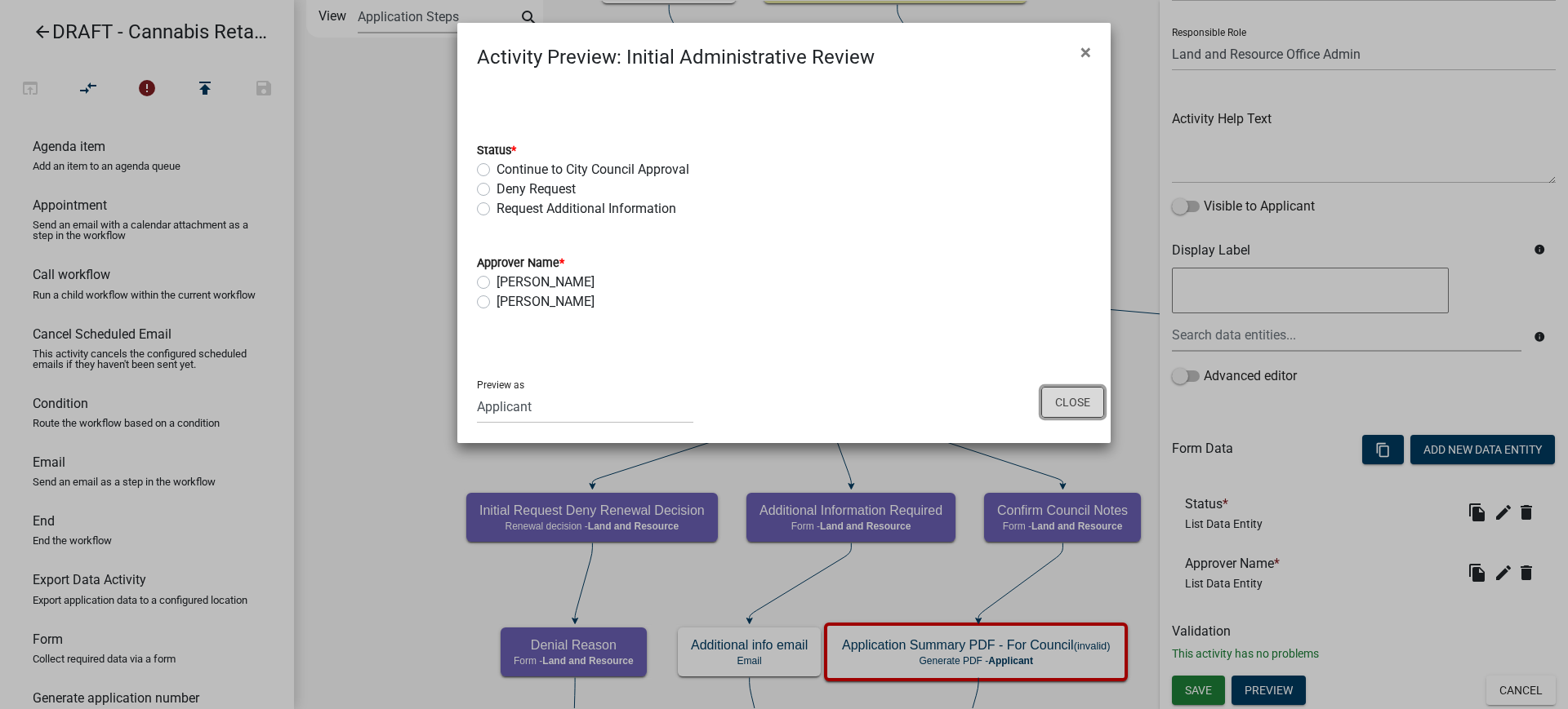
click at [1066, 413] on button "Close" at bounding box center [1073, 402] width 63 height 31
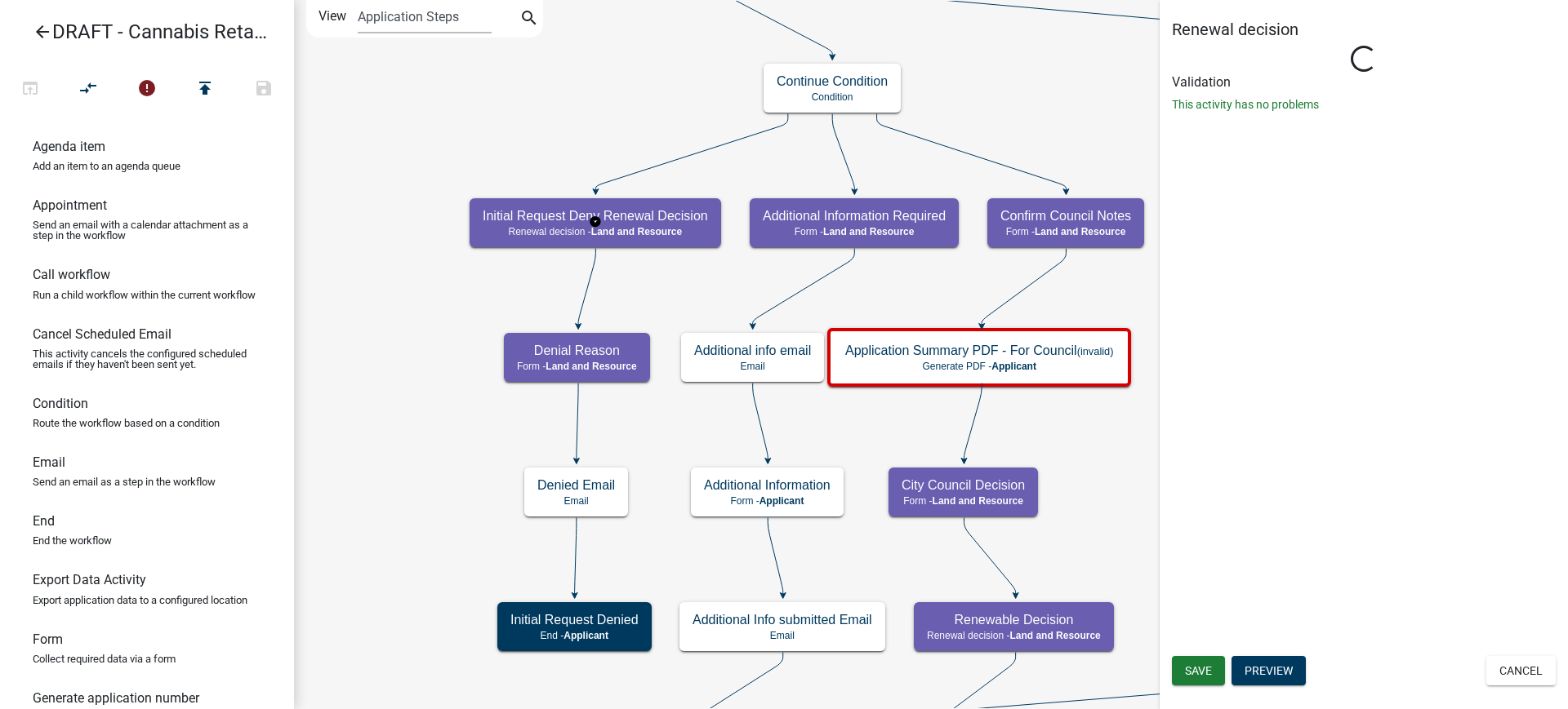
scroll to position [0, 0]
select select "296BF2D2-FE10-47DA-A2DF-C29D0AC08ADB"
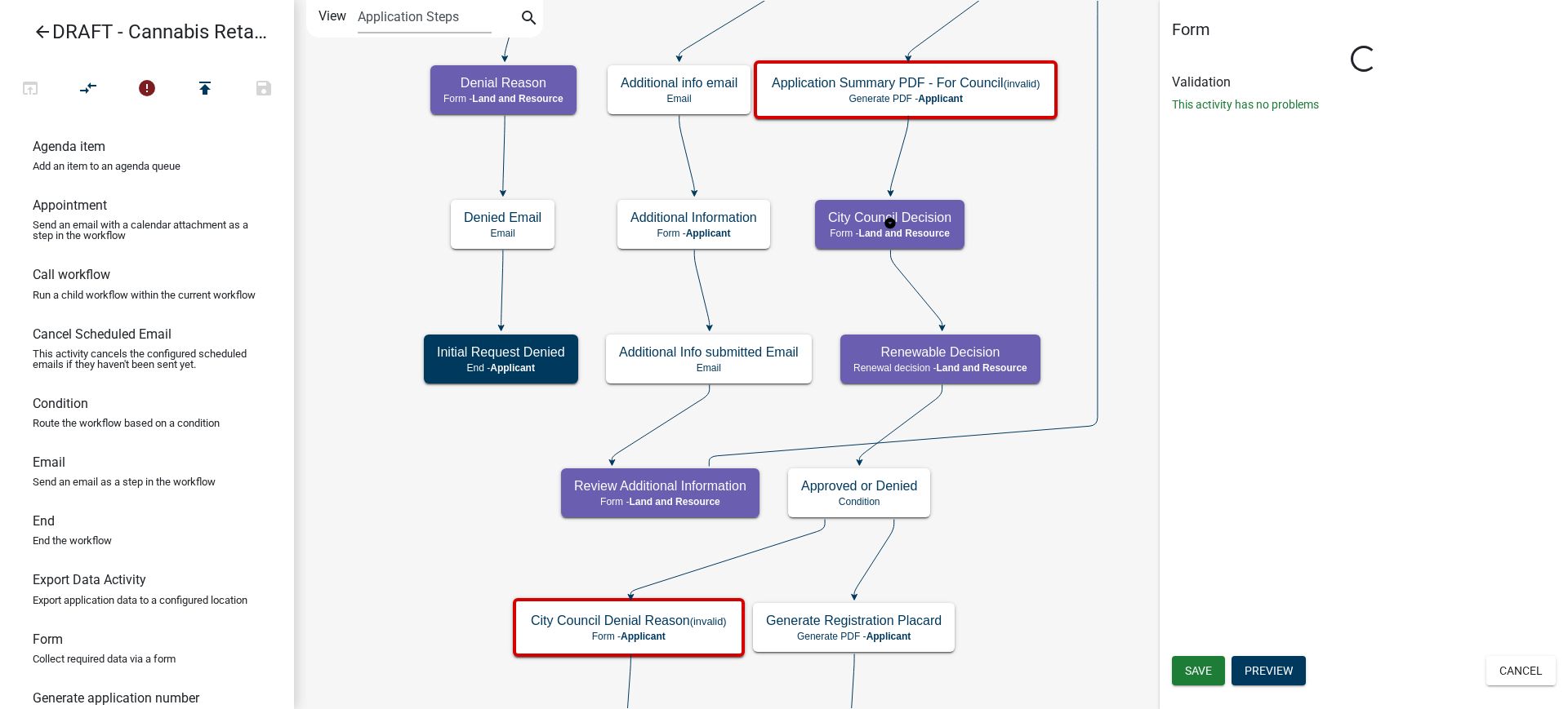
select select "296BF2D2-FE10-47DA-A2DF-C29D0AC08ADB"
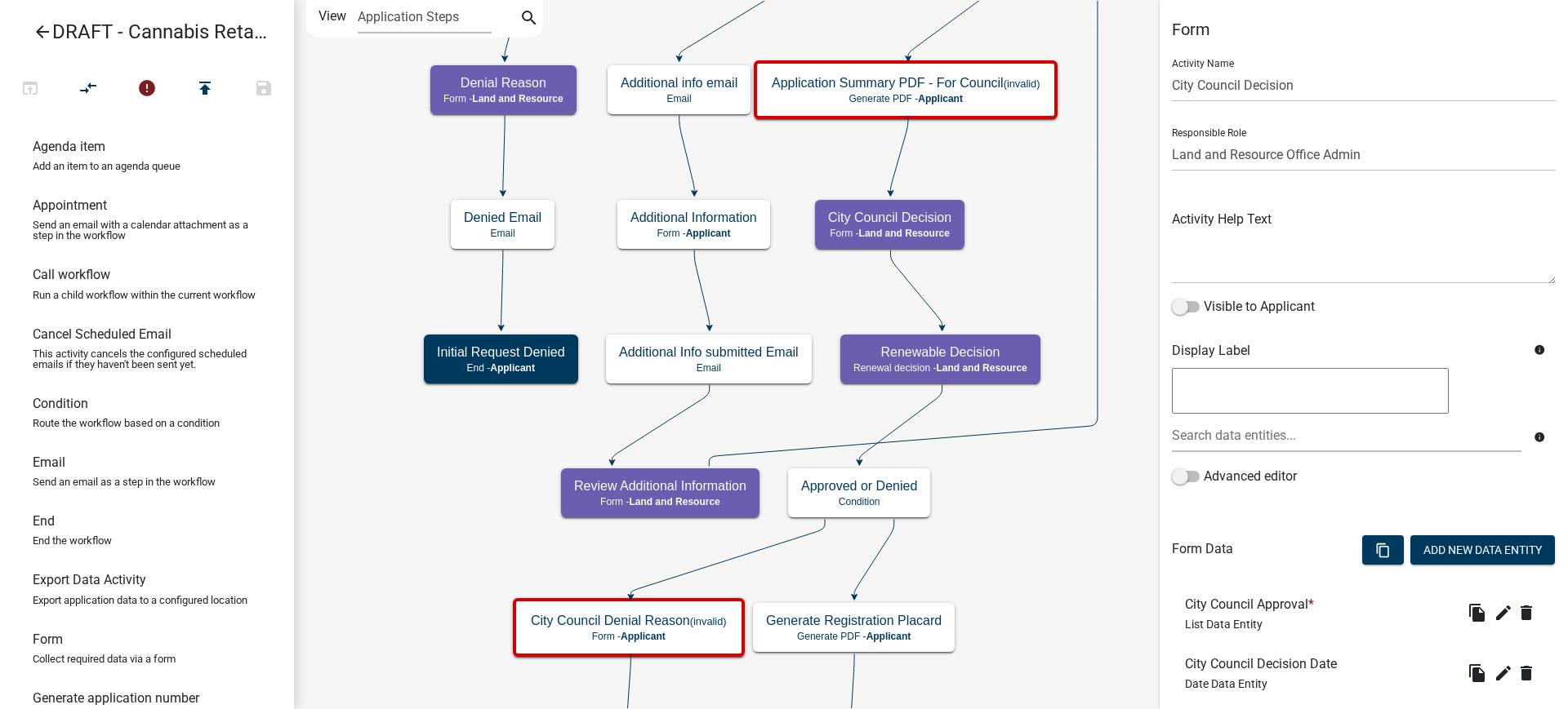
scroll to position [100, 0]
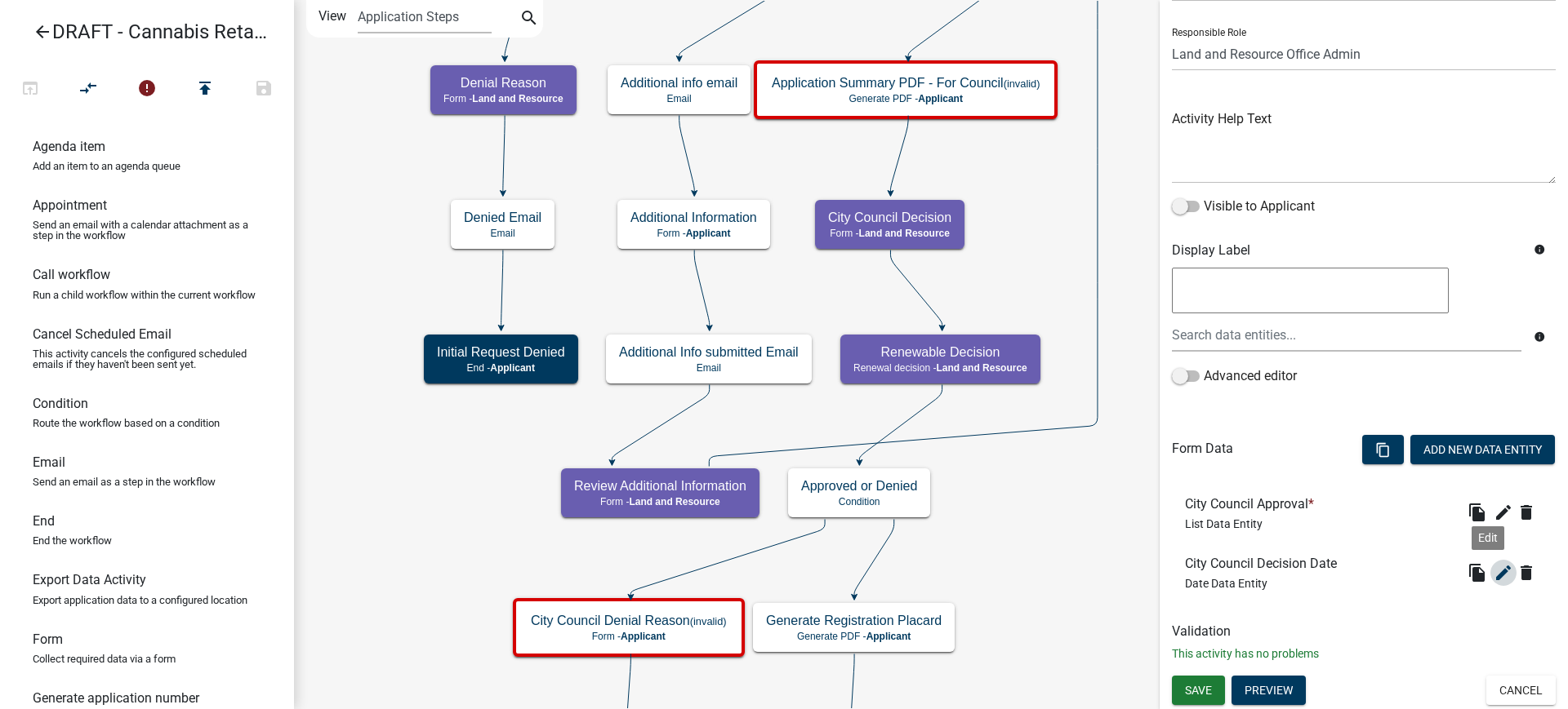
click at [1493, 573] on icon "edit" at bounding box center [1503, 573] width 20 height 20
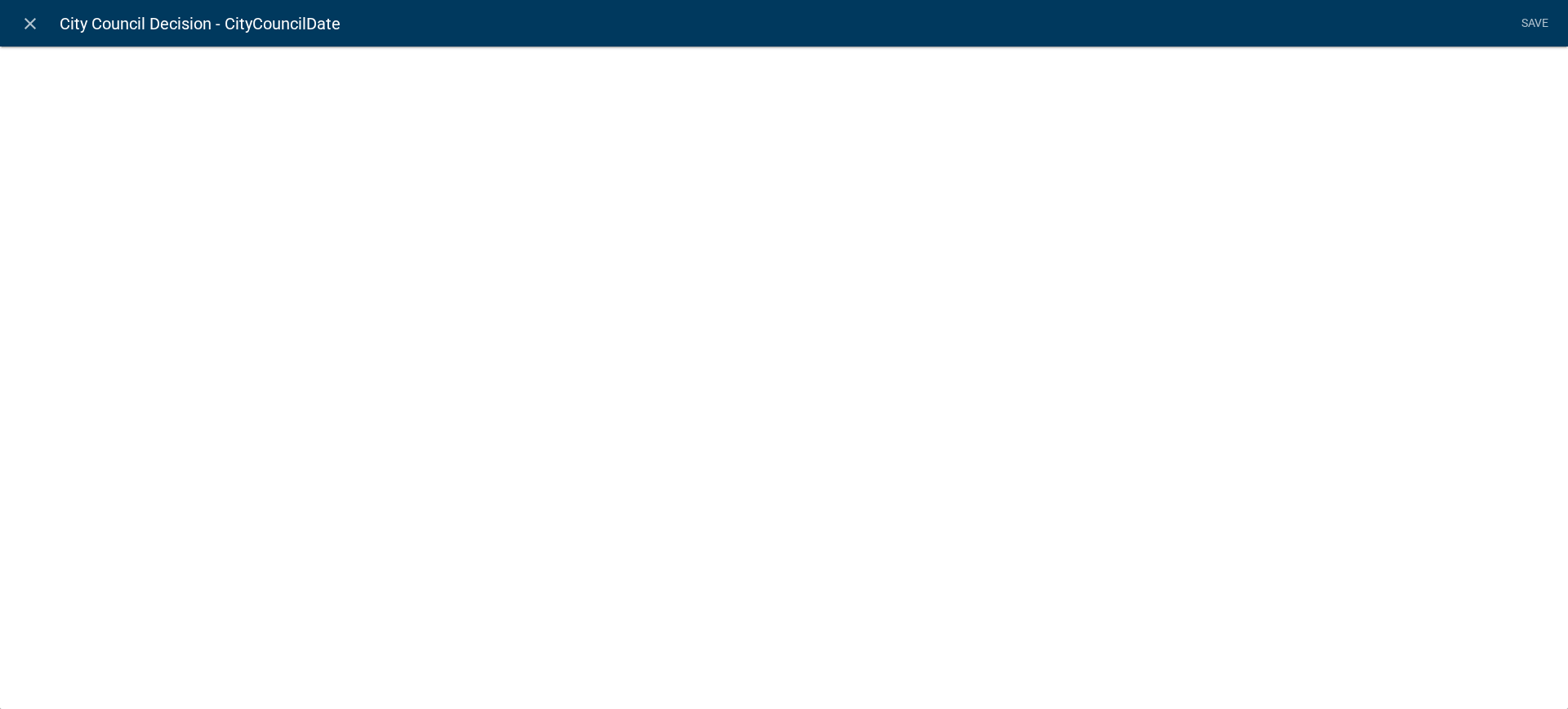
select select "date"
select select
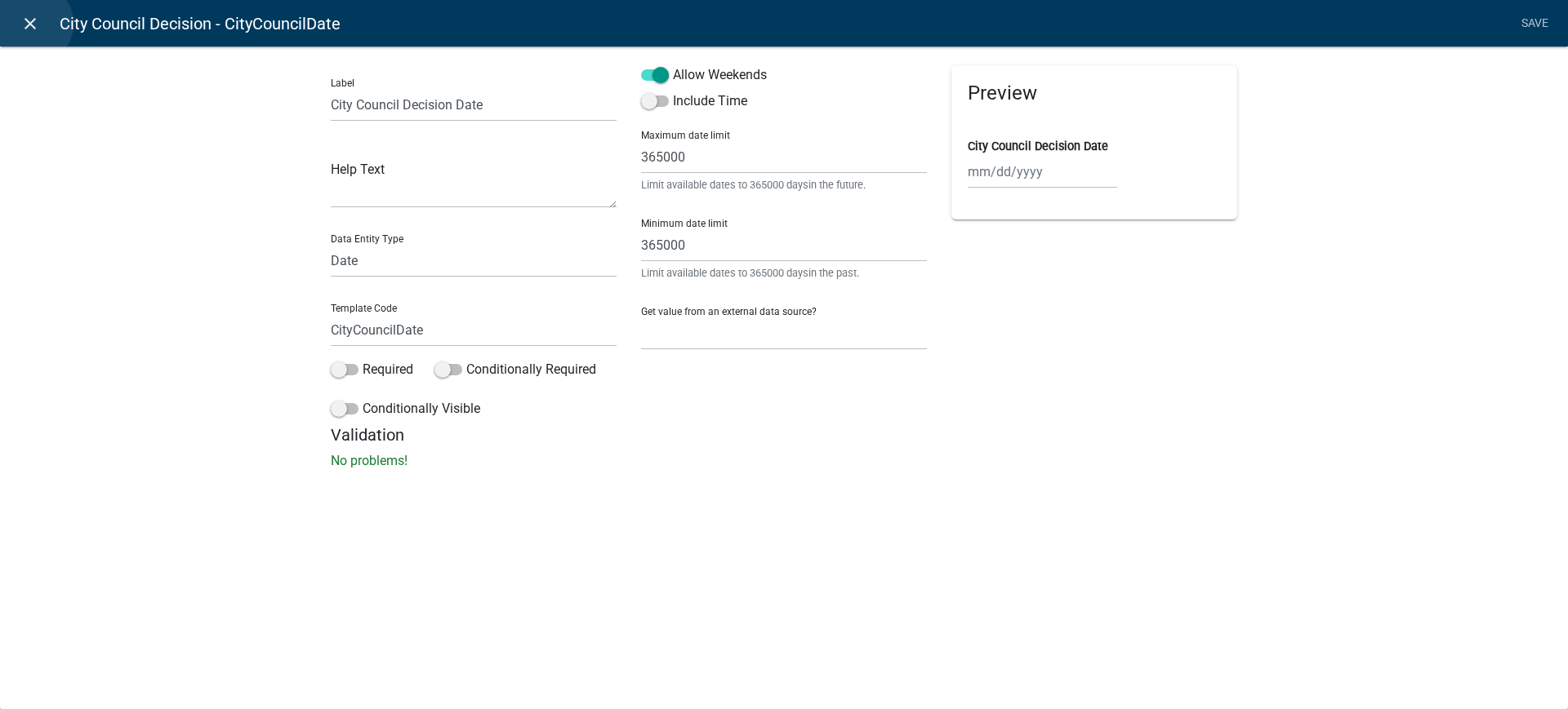
click at [32, 24] on icon "close" at bounding box center [30, 24] width 20 height 20
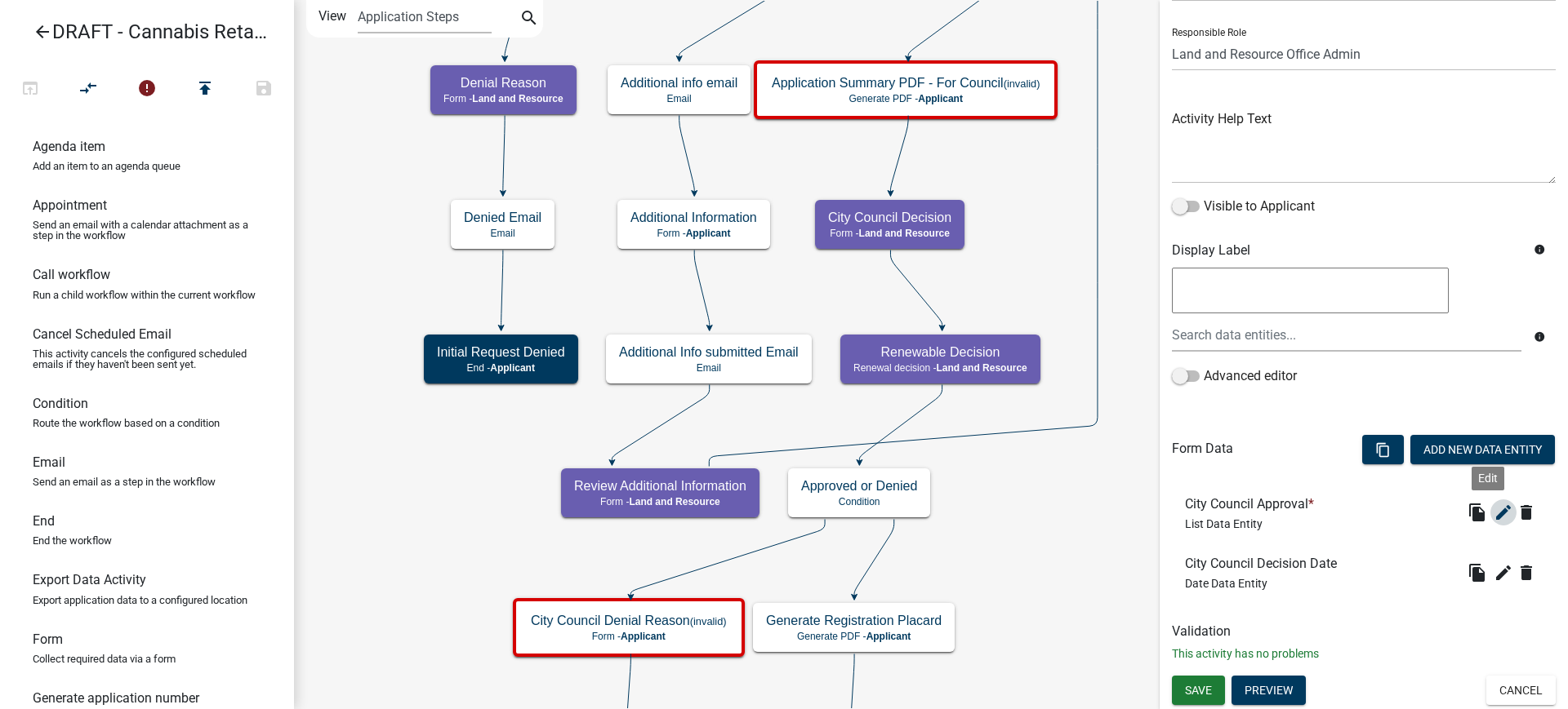
click at [1493, 514] on icon "edit" at bounding box center [1503, 513] width 20 height 20
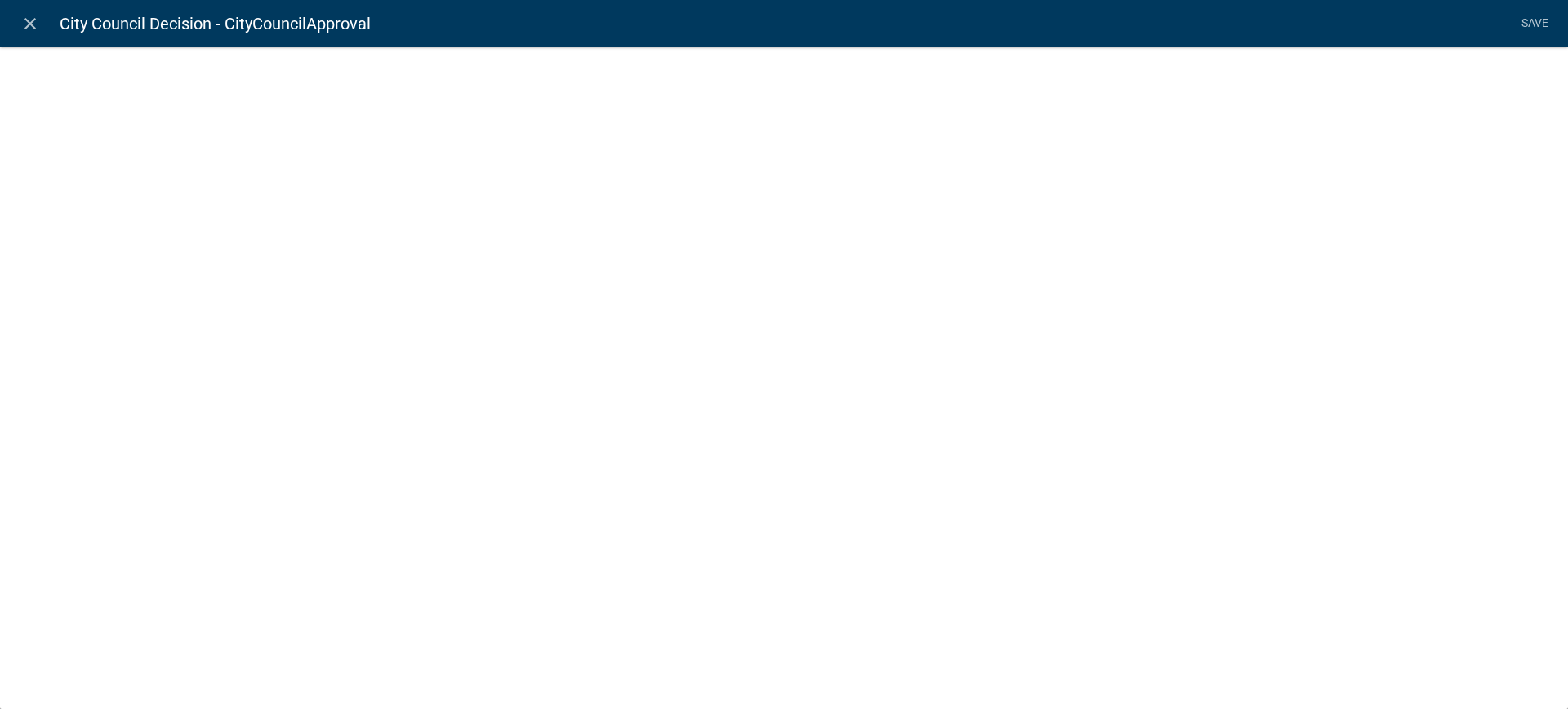
select select "list-data"
select select
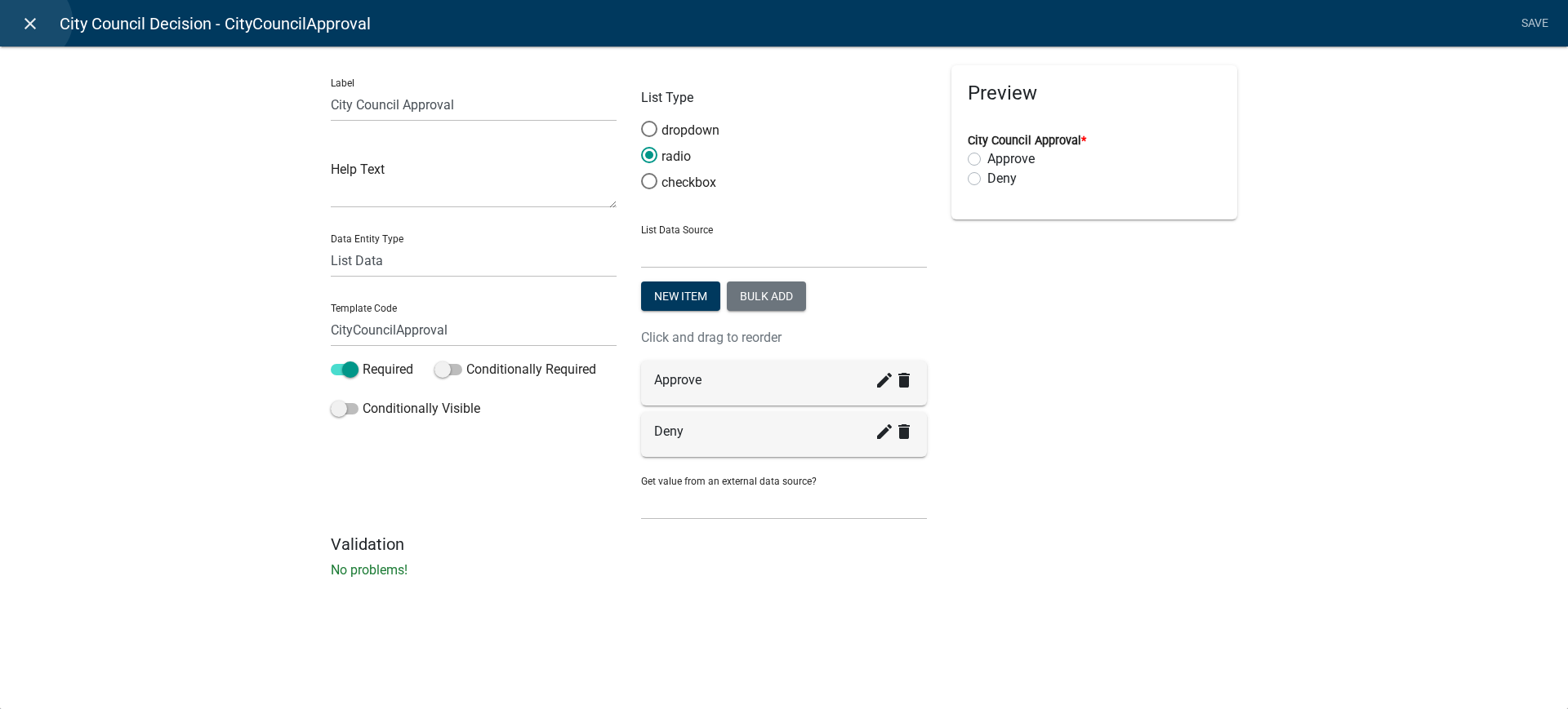
click at [31, 21] on icon "close" at bounding box center [30, 24] width 20 height 20
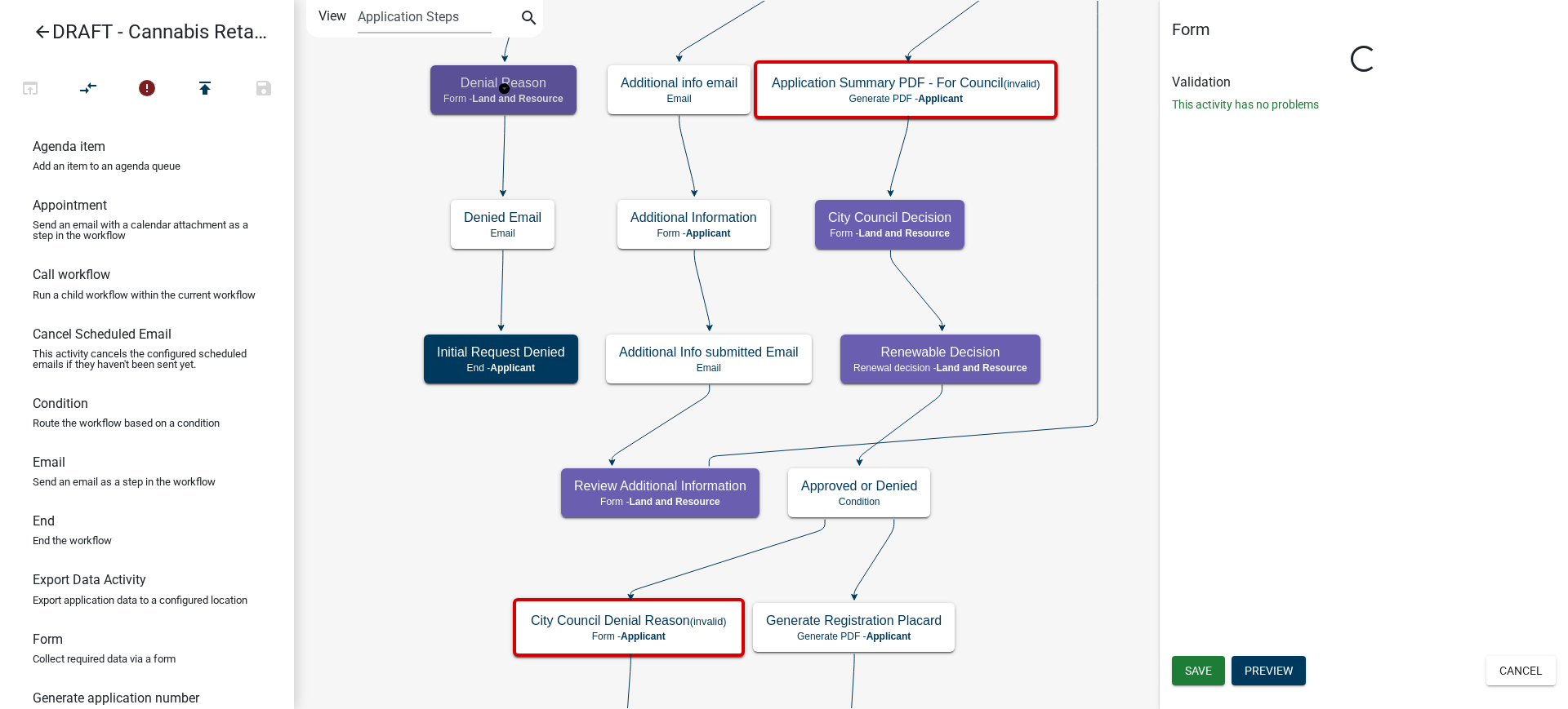
scroll to position [0, 0]
select select "296BF2D2-FE10-47DA-A2DF-C29D0AC08ADB"
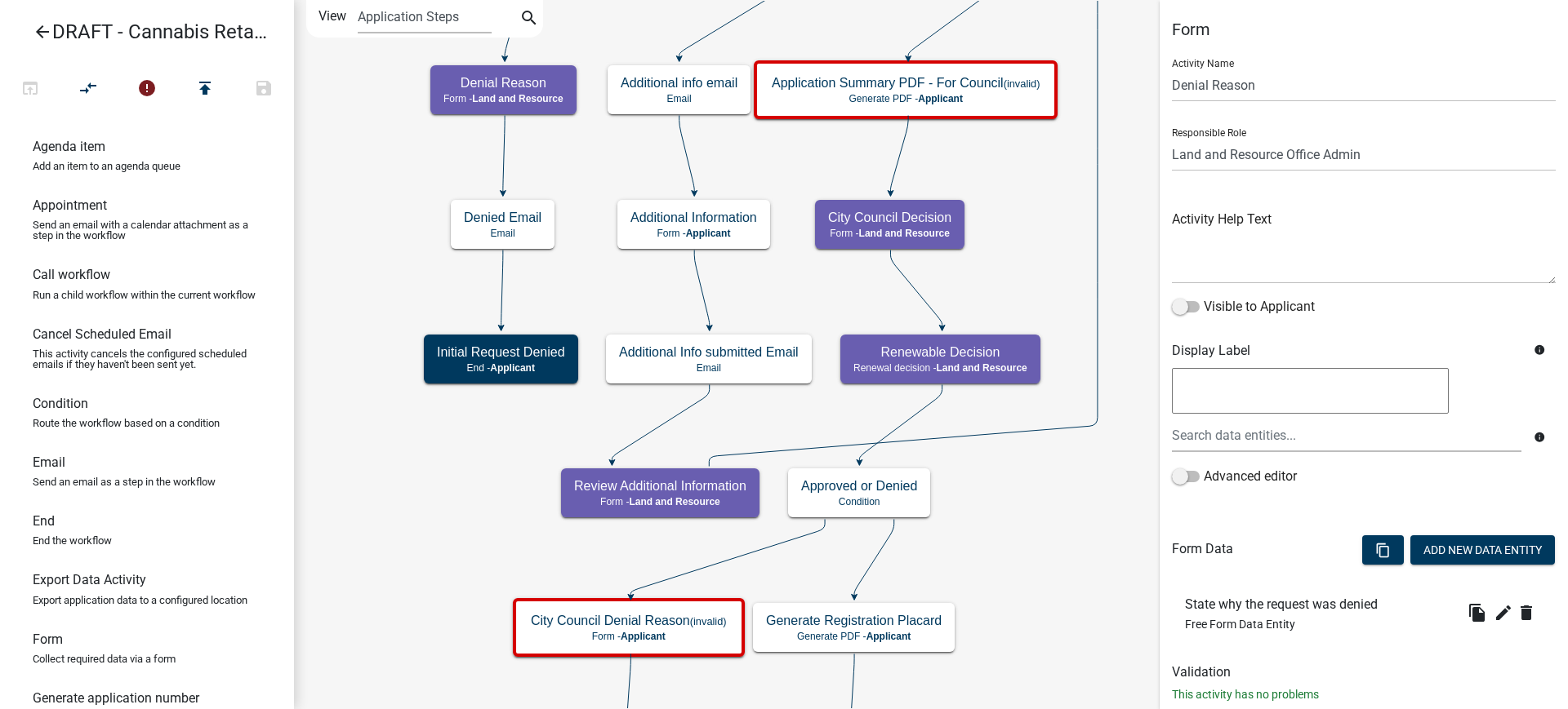
scroll to position [41, 0]
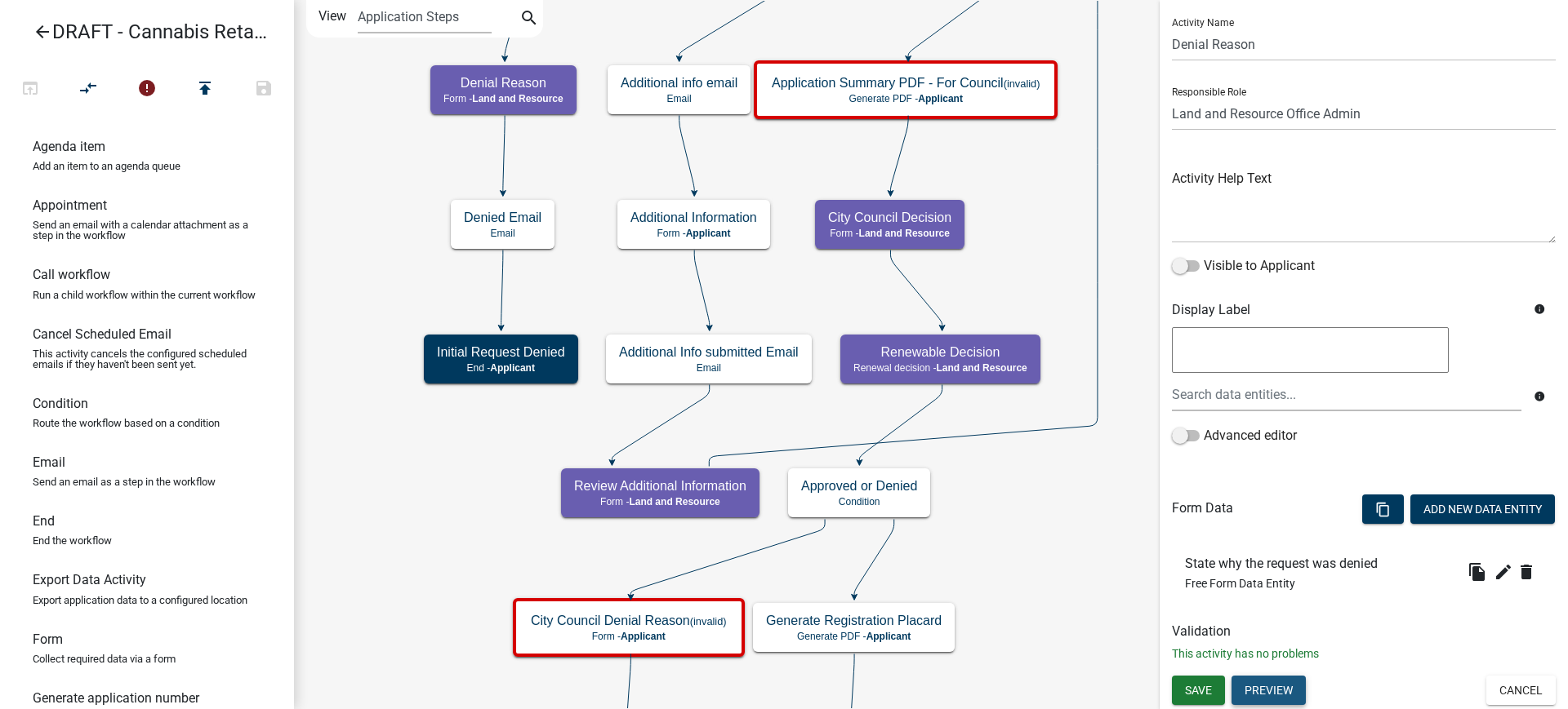
click at [1287, 689] on button "Preview" at bounding box center [1269, 690] width 75 height 29
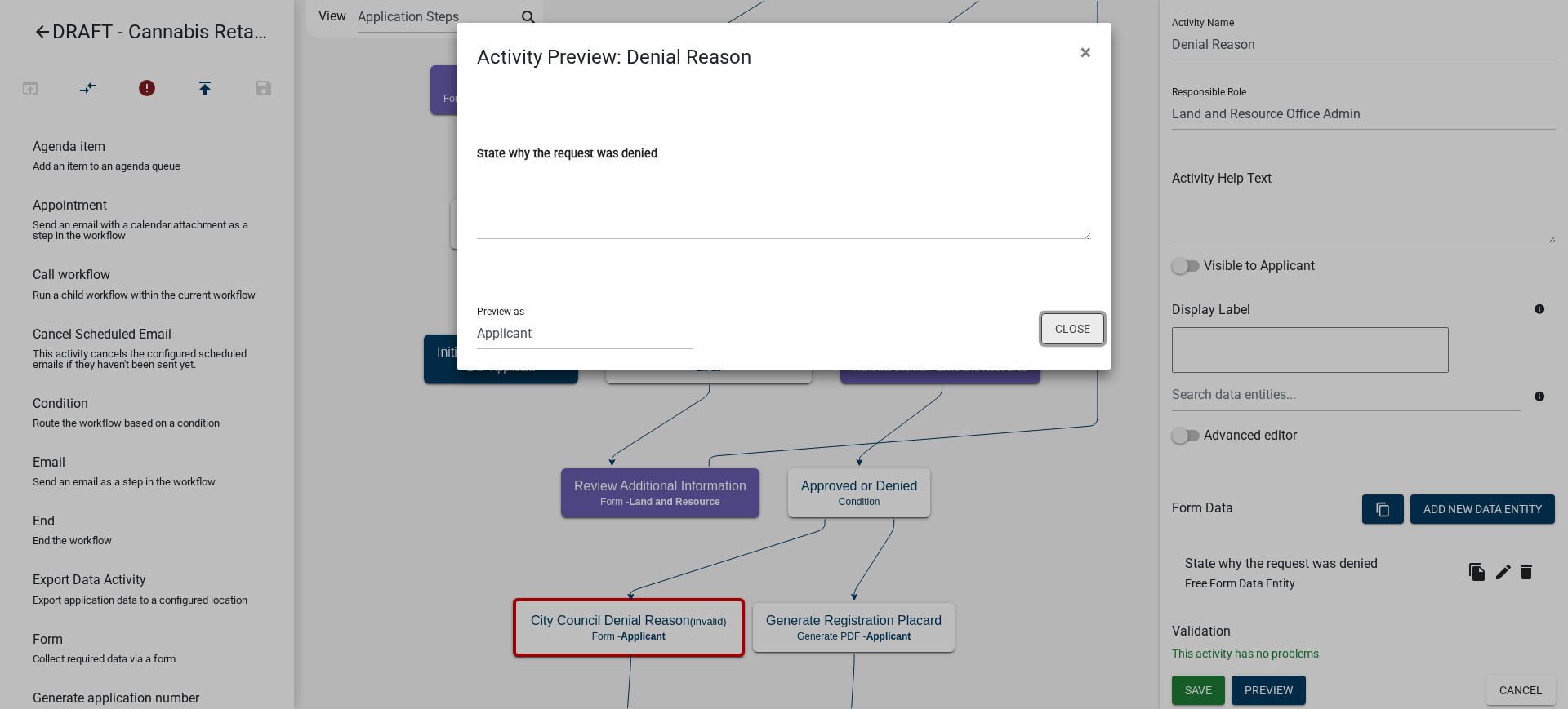
click at [1071, 336] on button "Close" at bounding box center [1073, 328] width 63 height 31
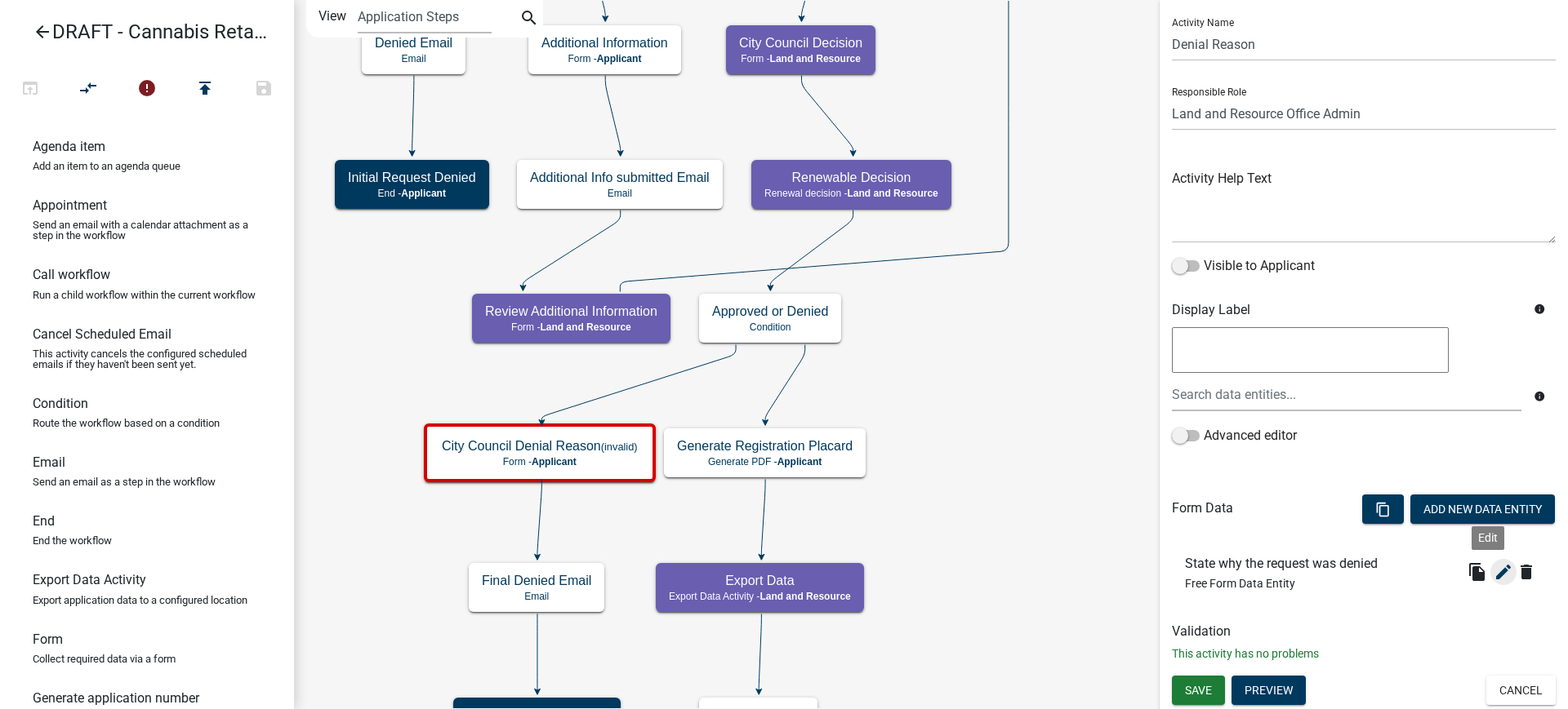
click at [1493, 574] on icon "edit" at bounding box center [1503, 572] width 20 height 20
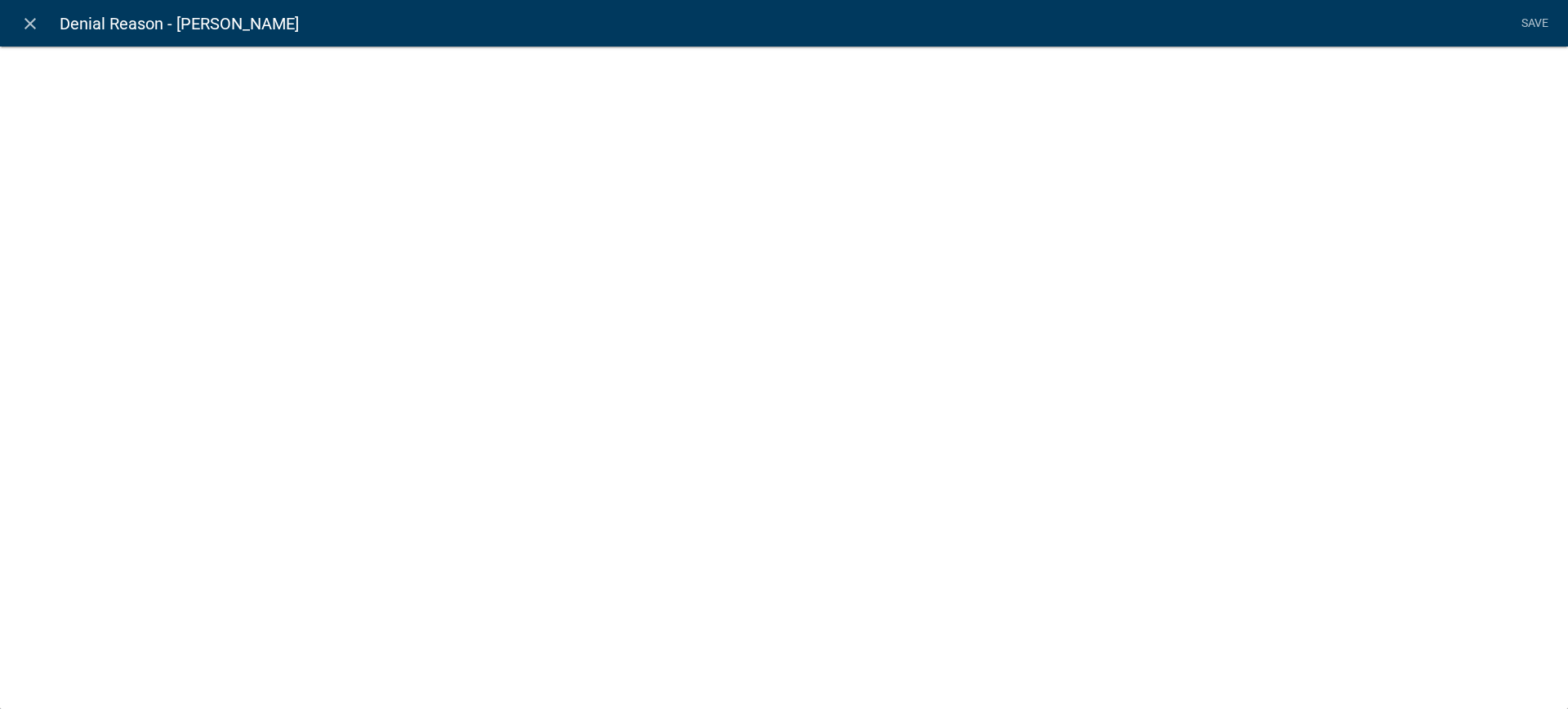
select select
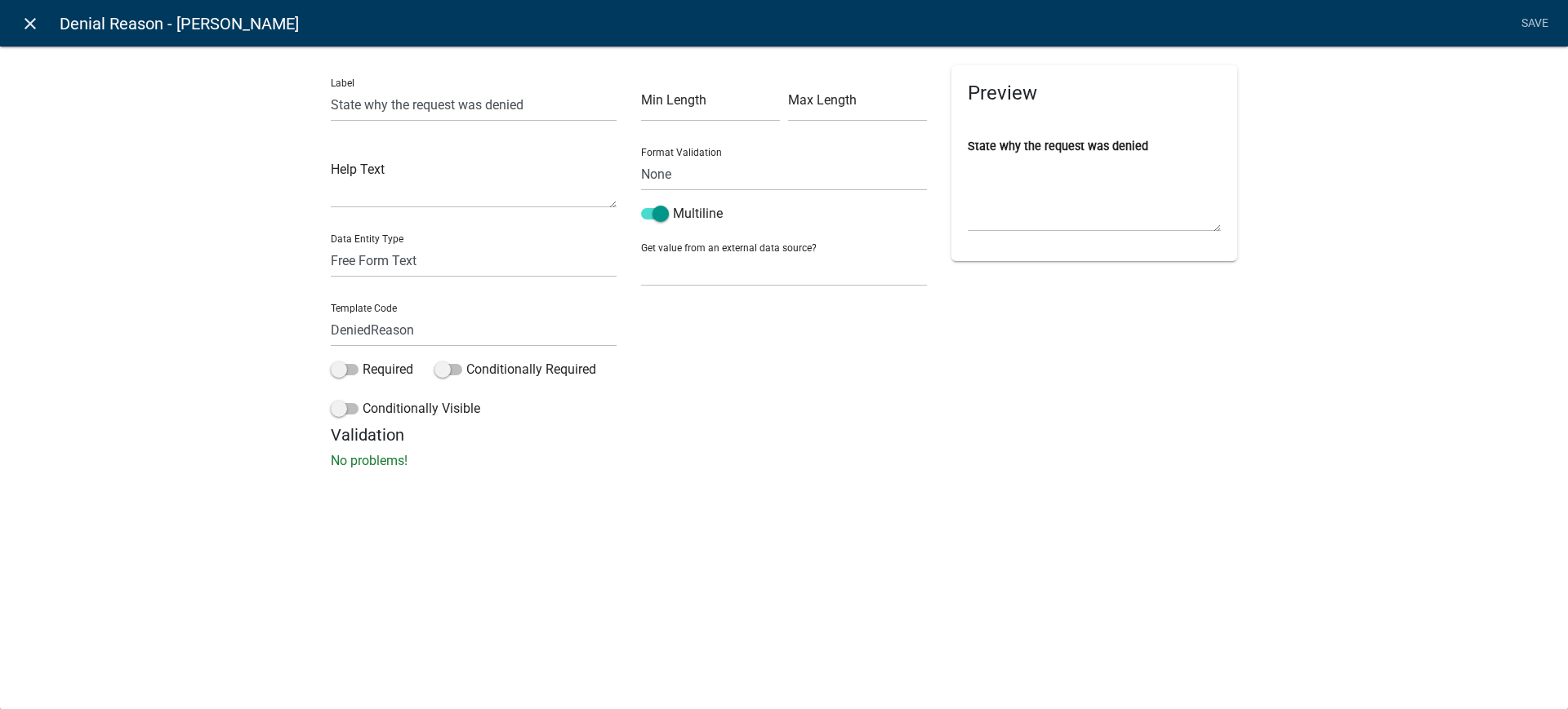
click at [30, 18] on icon "close" at bounding box center [30, 24] width 20 height 20
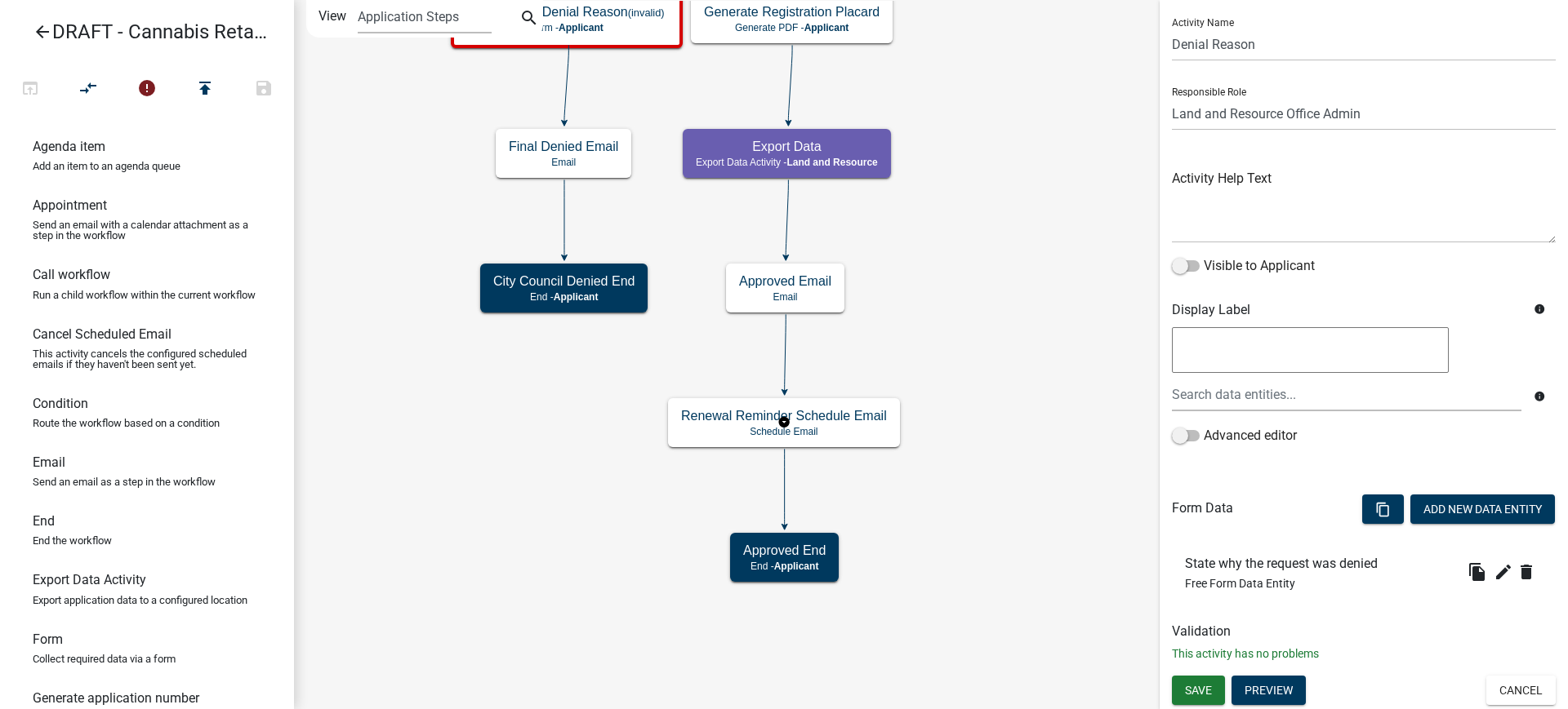
scroll to position [0, 0]
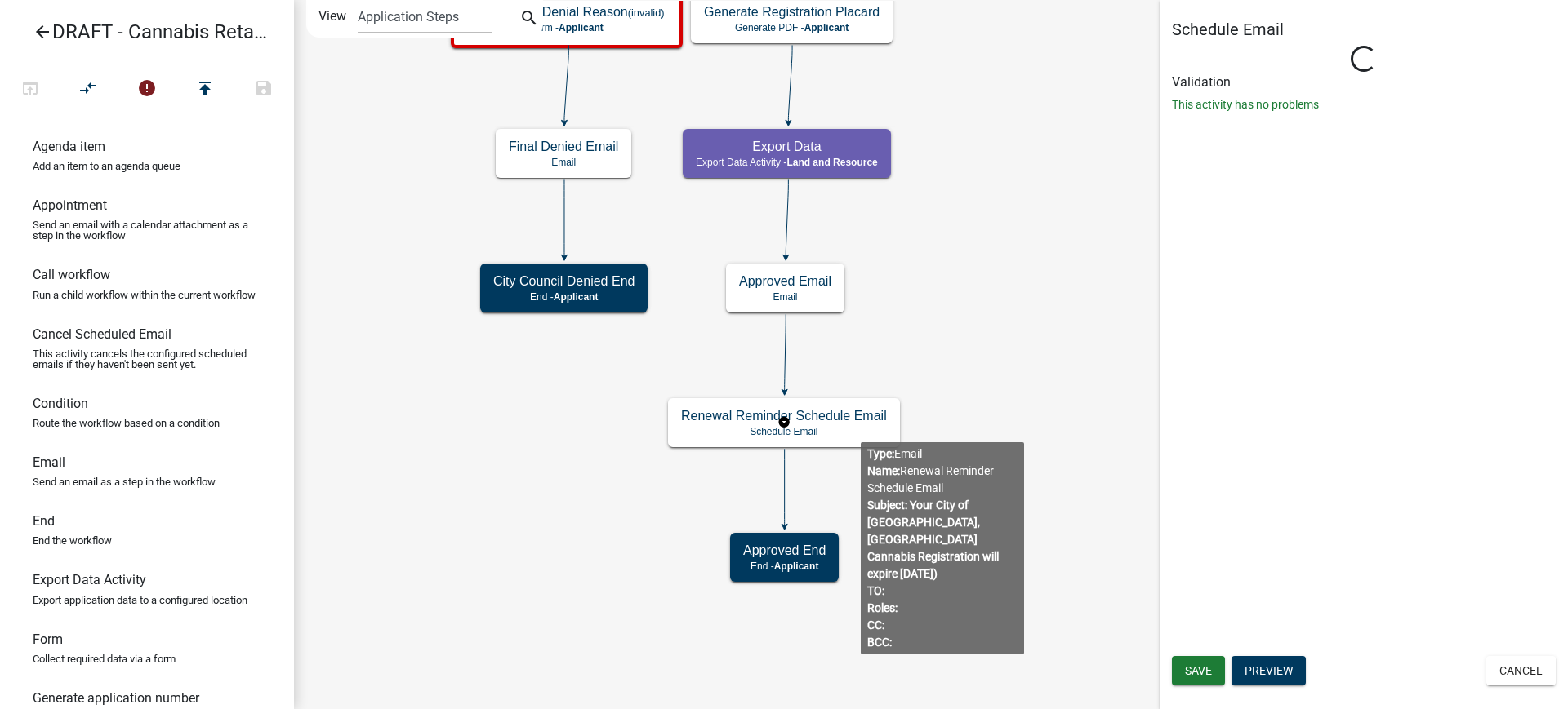
select select
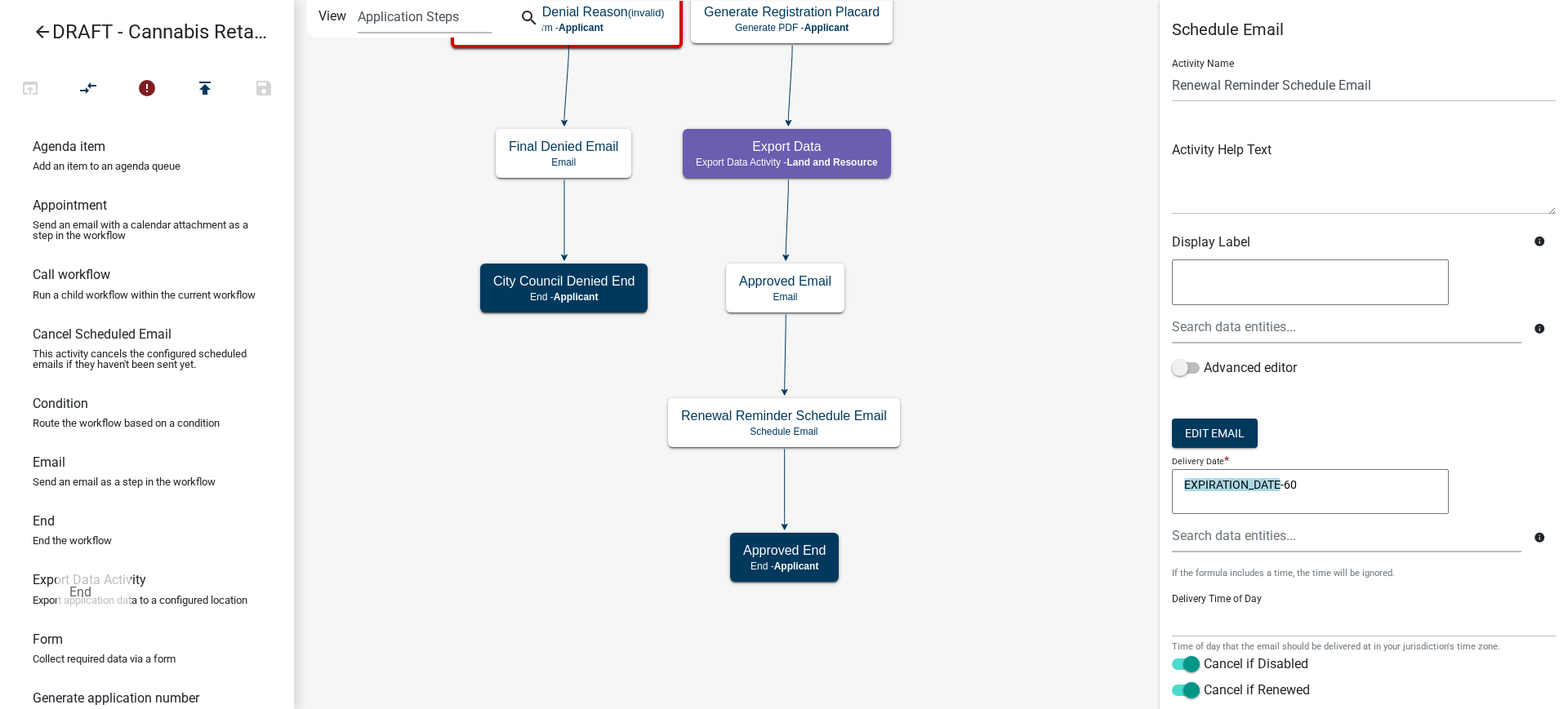
click at [56, 546] on p "End the workflow" at bounding box center [72, 540] width 79 height 11
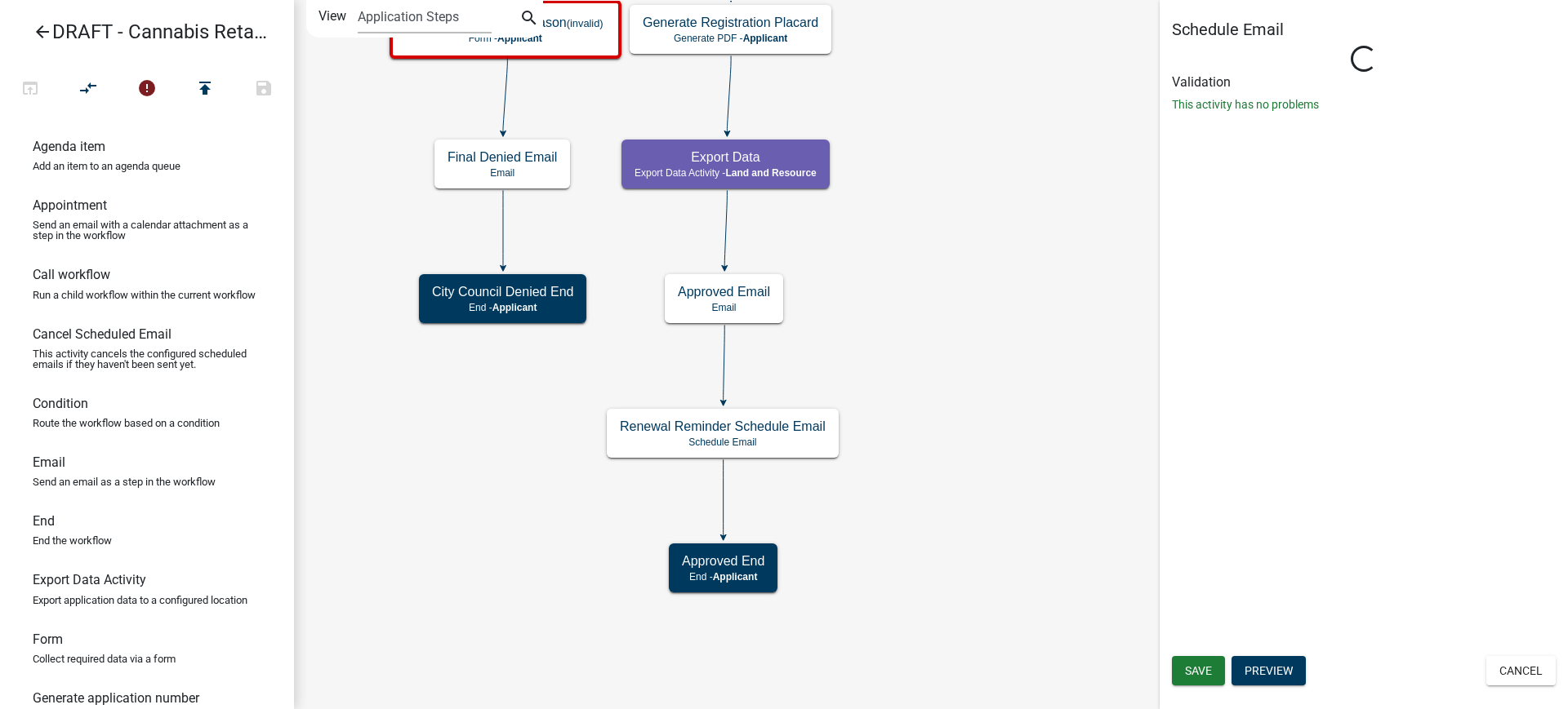
select select
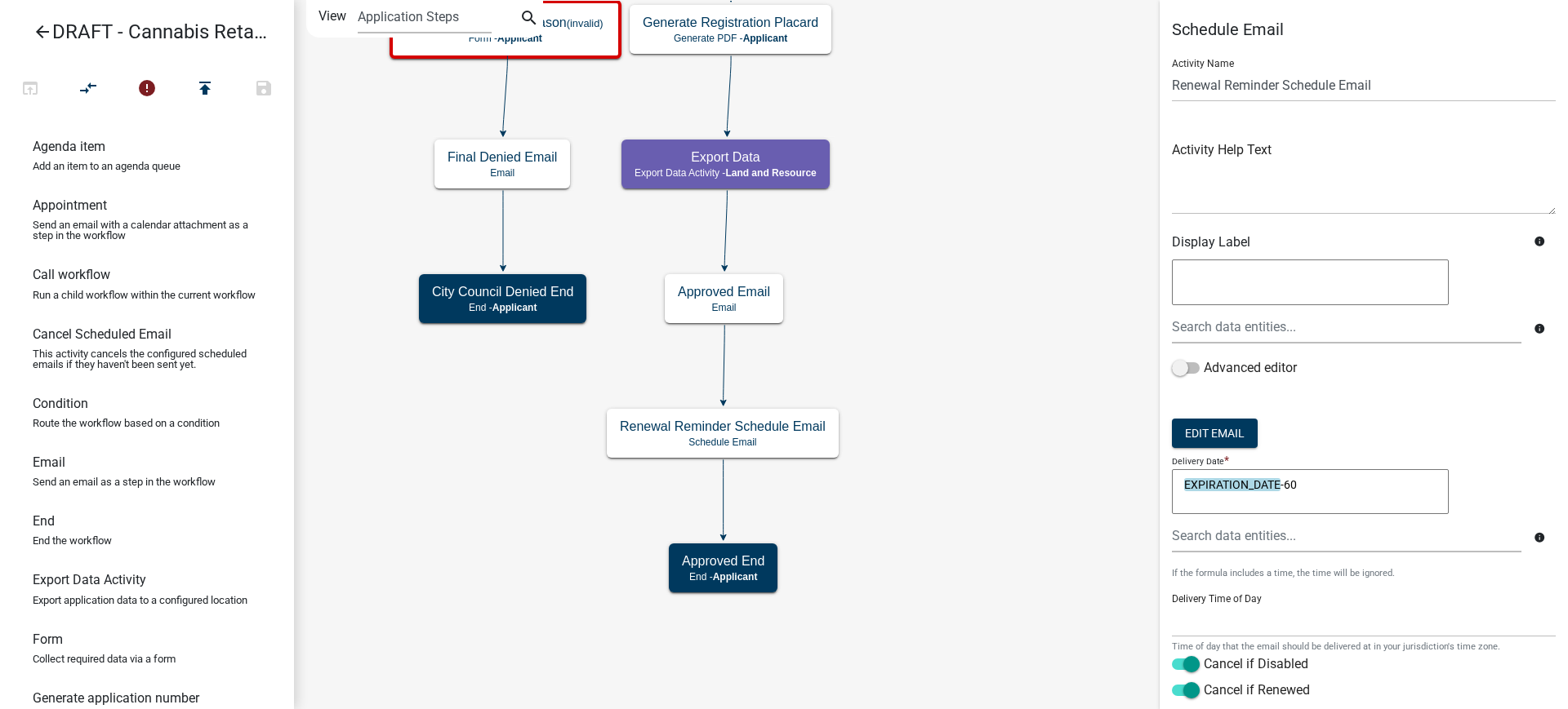
scroll to position [98, 0]
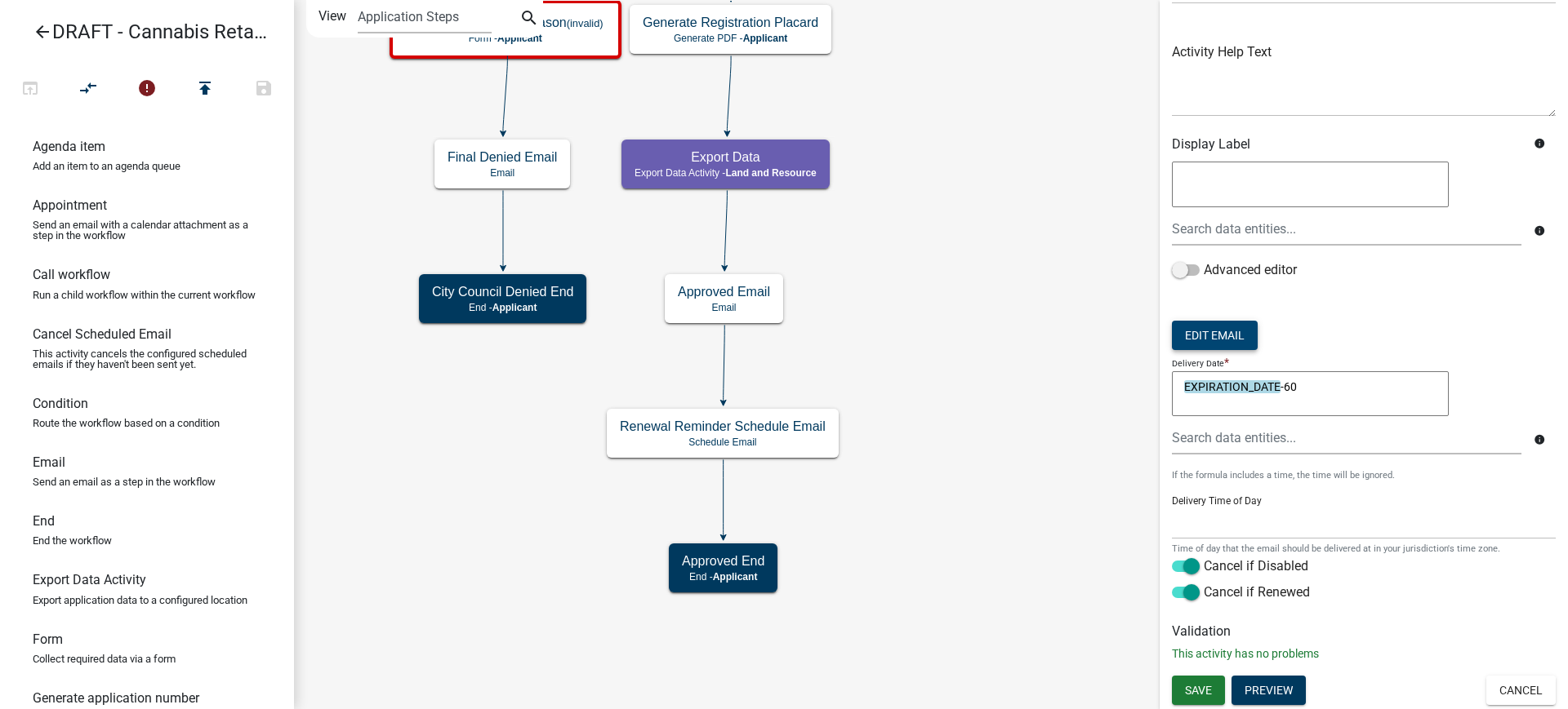
click at [1217, 337] on button "Edit Email" at bounding box center [1215, 335] width 86 height 29
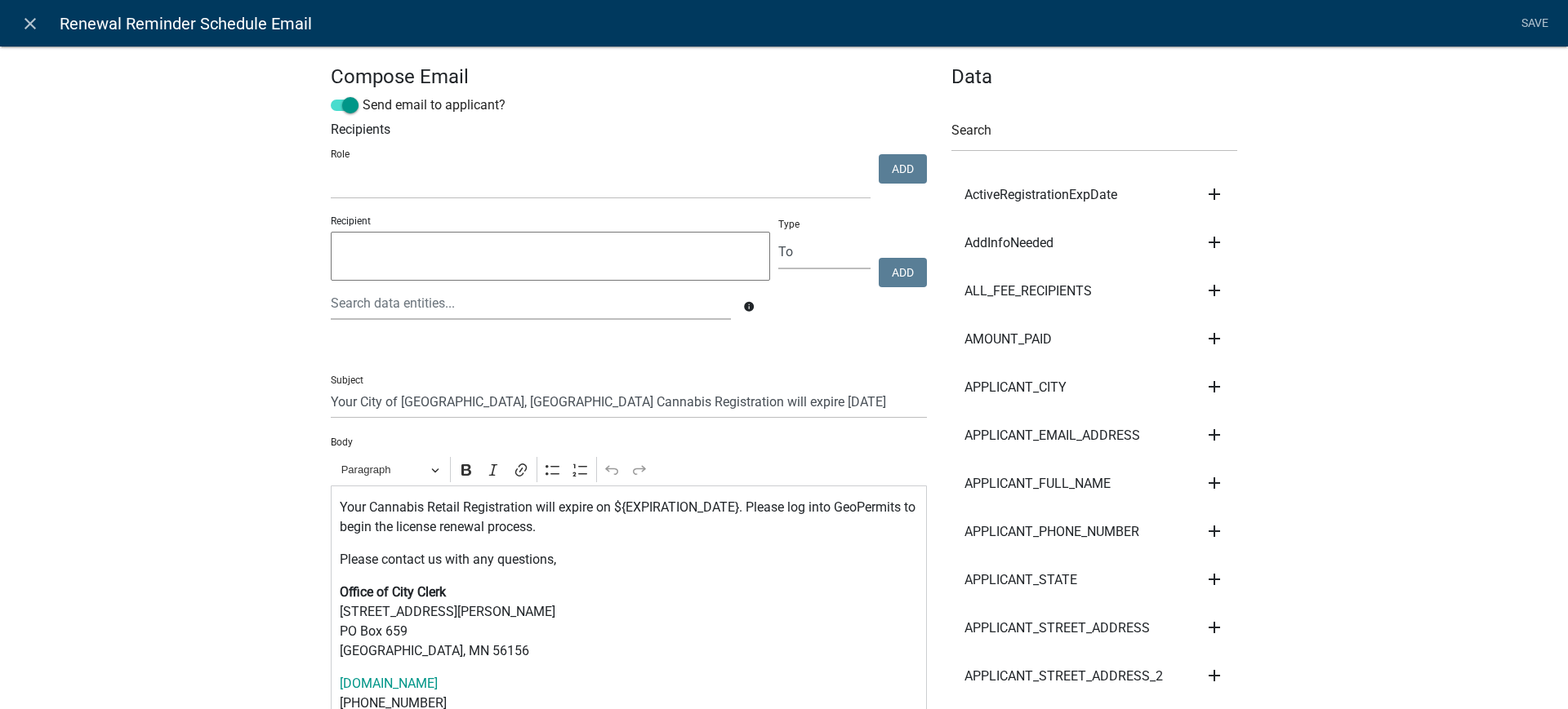
select select
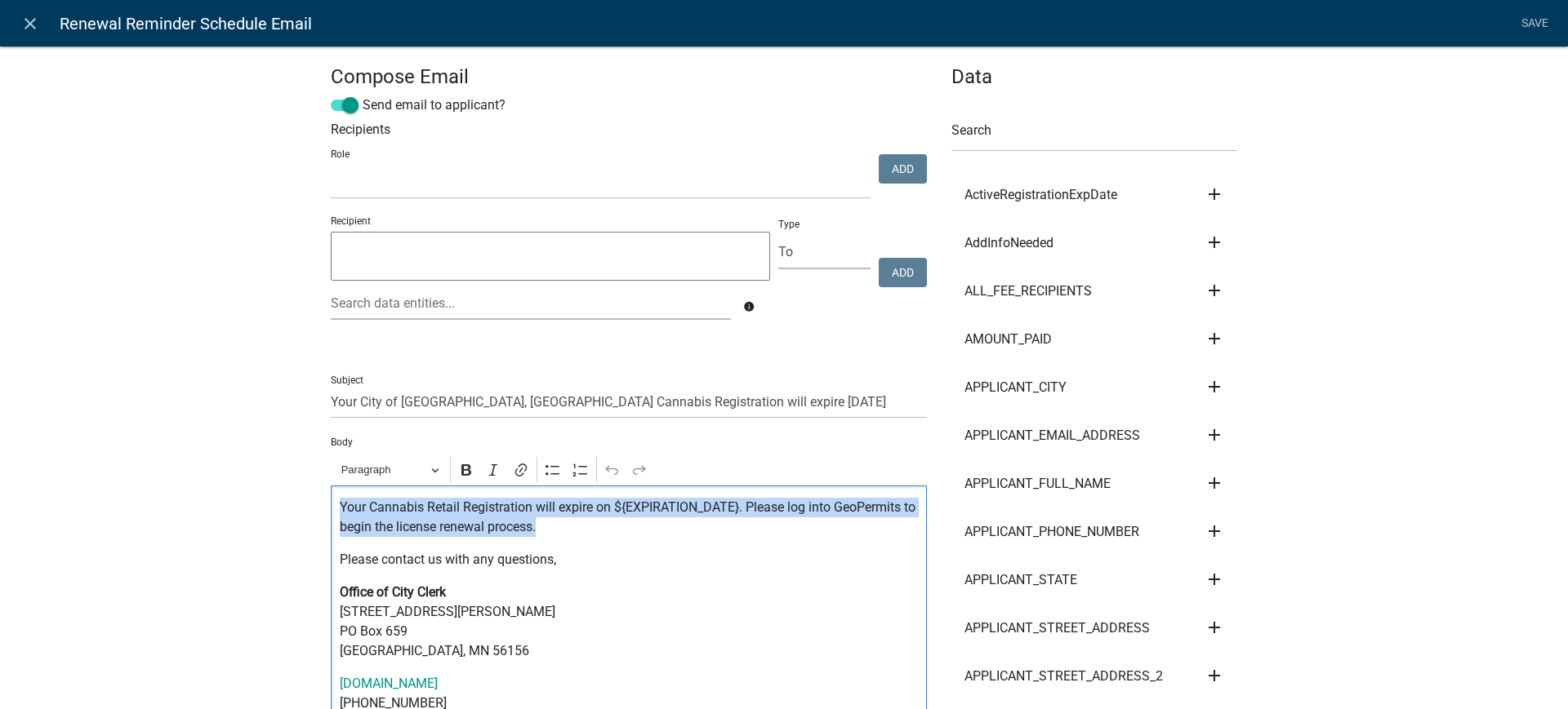
drag, startPoint x: 332, startPoint y: 504, endPoint x: 603, endPoint y: 538, distance: 273.1
click at [603, 538] on div "Your Cannabis Retail Registration will expire on ${EXPIRATION_DATE}. Please log…" at bounding box center [628, 605] width 596 height 240
copy p "Your Cannabis Retail Registration will expire on ${EXPIRATION_DATE}. Please log…"
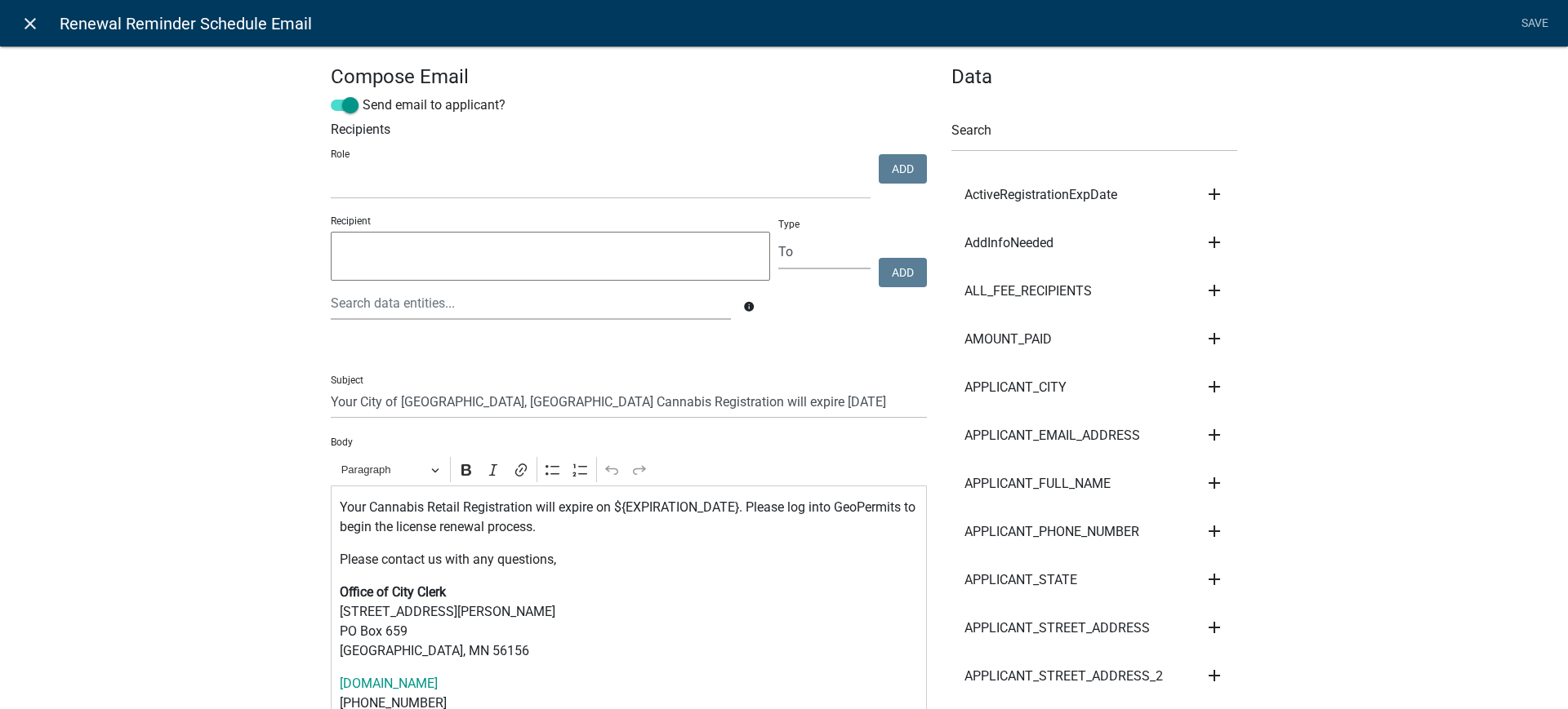
click at [30, 23] on icon "close" at bounding box center [30, 24] width 20 height 20
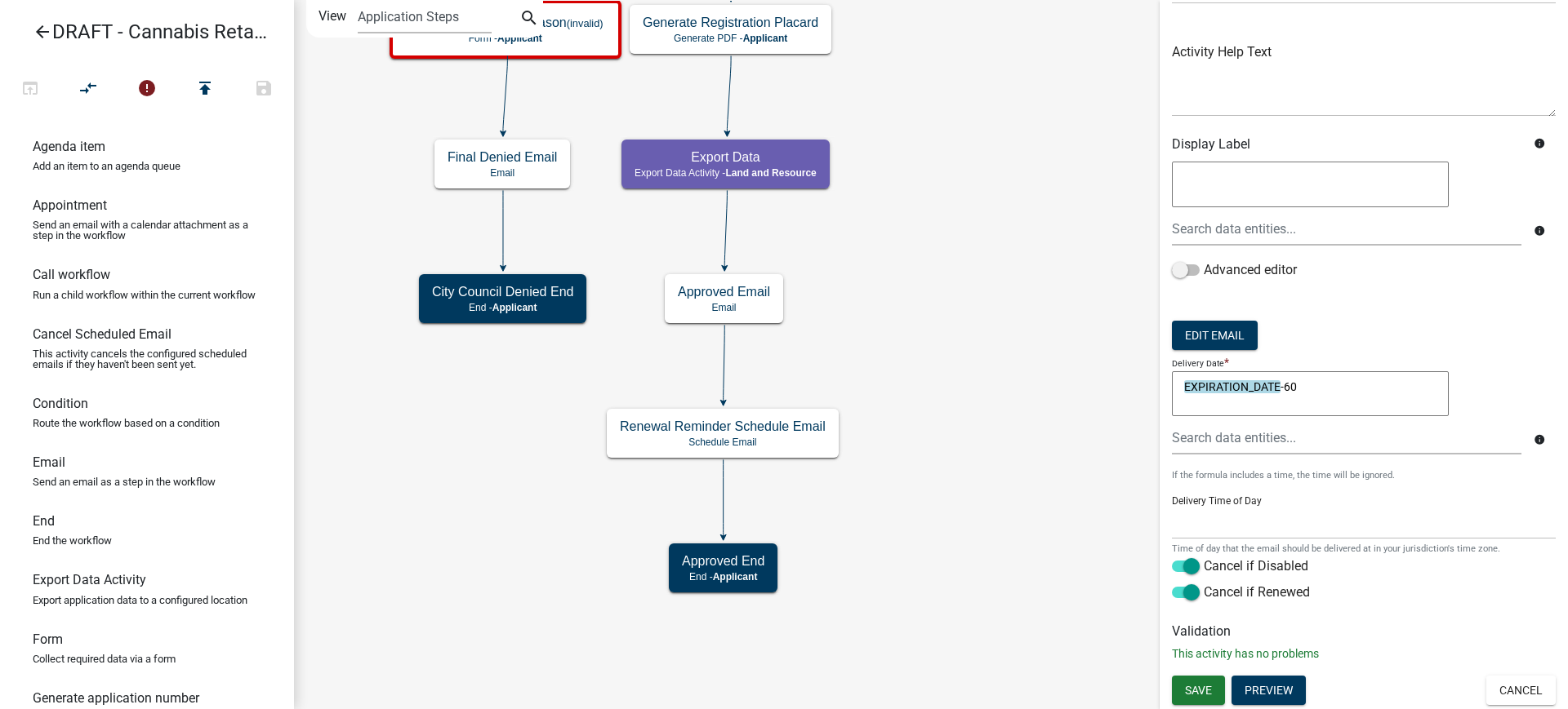
click at [1049, 249] on icon "Start Start - Applicant Applicant and Business Information Form - Applicant Req…" at bounding box center [931, 354] width 1272 height 707
click at [1040, 417] on icon "Start Start - Applicant Applicant and Business Information Form - Applicant Req…" at bounding box center [931, 354] width 1272 height 707
click at [1501, 689] on button "Cancel" at bounding box center [1521, 690] width 69 height 29
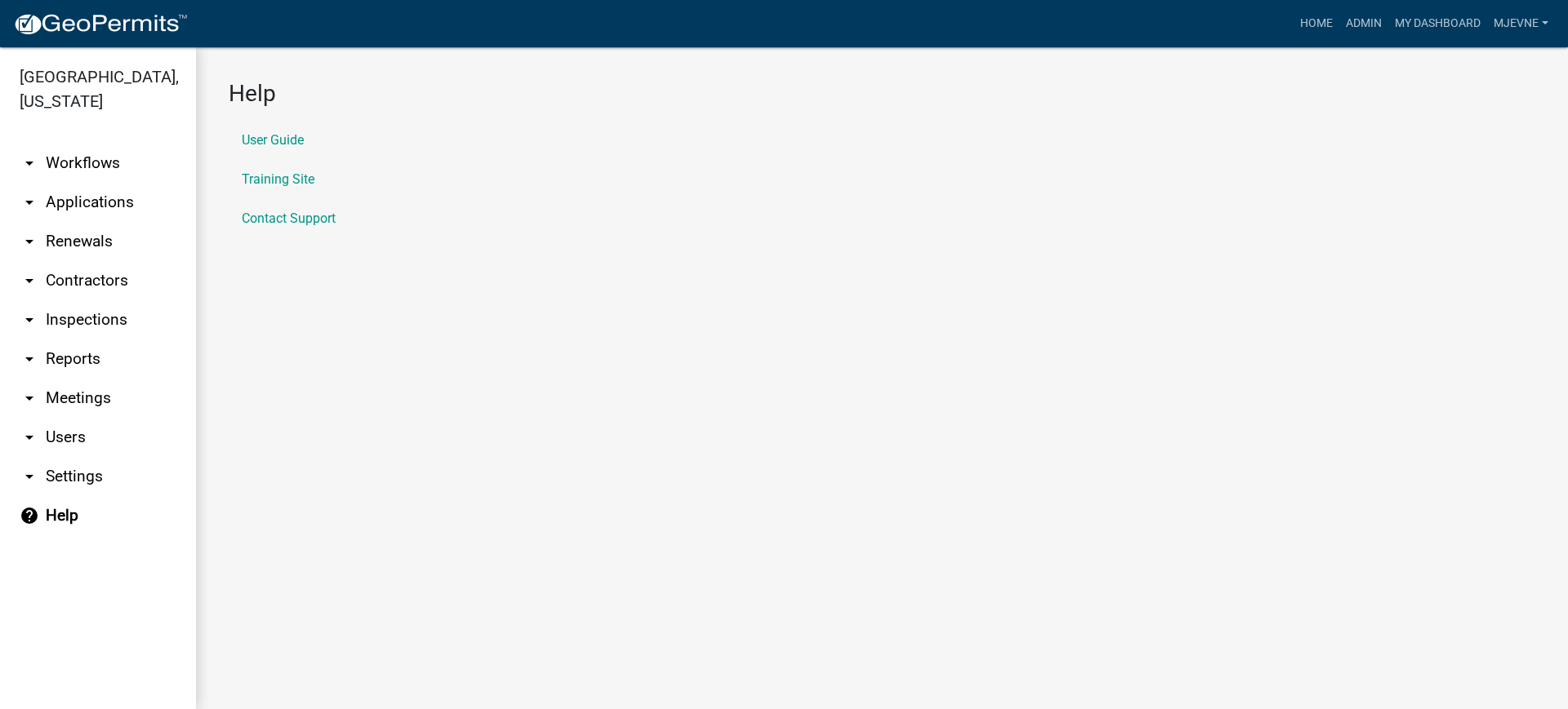
click at [81, 161] on link "arrow_drop_down Workflows" at bounding box center [98, 163] width 196 height 39
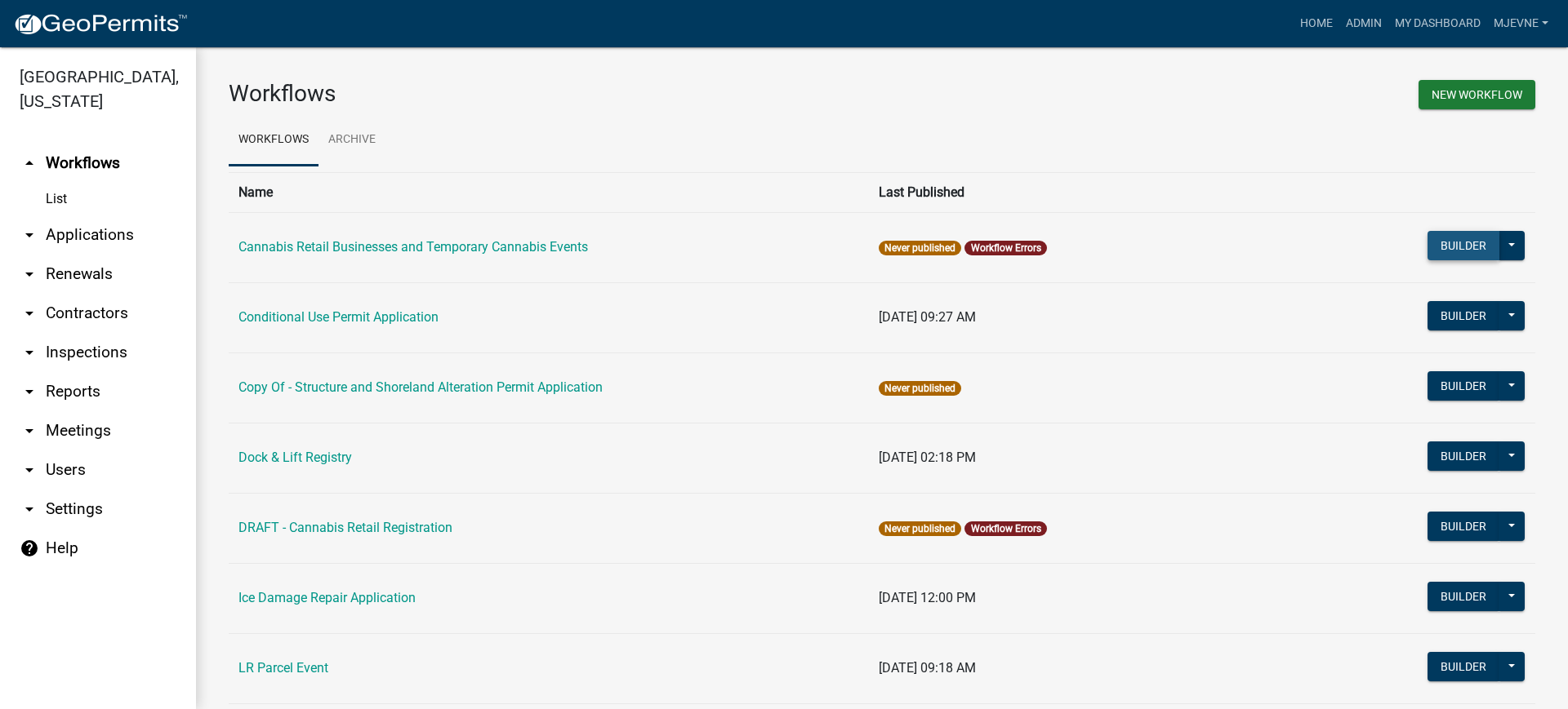
click at [1444, 244] on button "Builder" at bounding box center [1463, 245] width 72 height 29
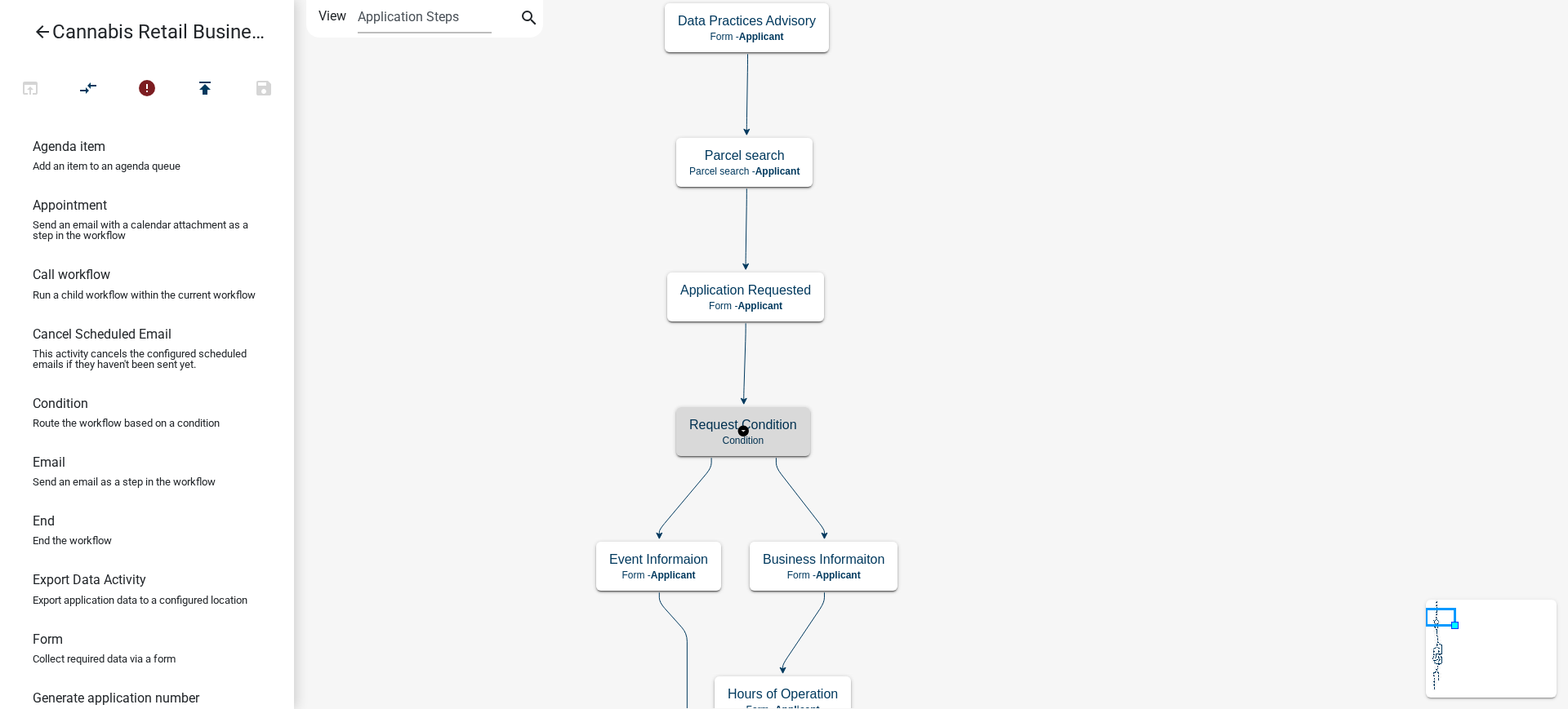
click at [780, 437] on p "Condition" at bounding box center [742, 440] width 107 height 12
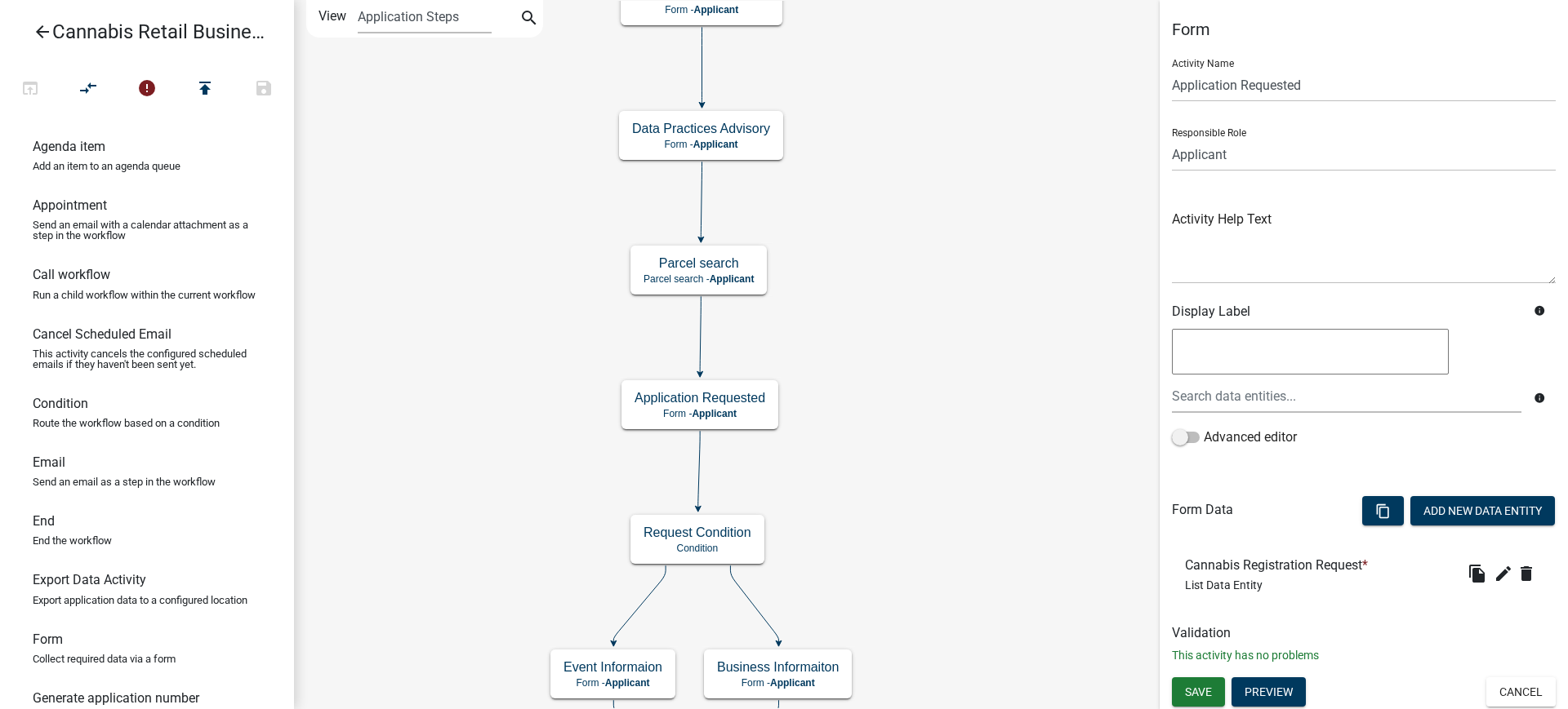
scroll to position [2, 0]
click at [1493, 571] on icon "edit" at bounding box center [1503, 572] width 20 height 20
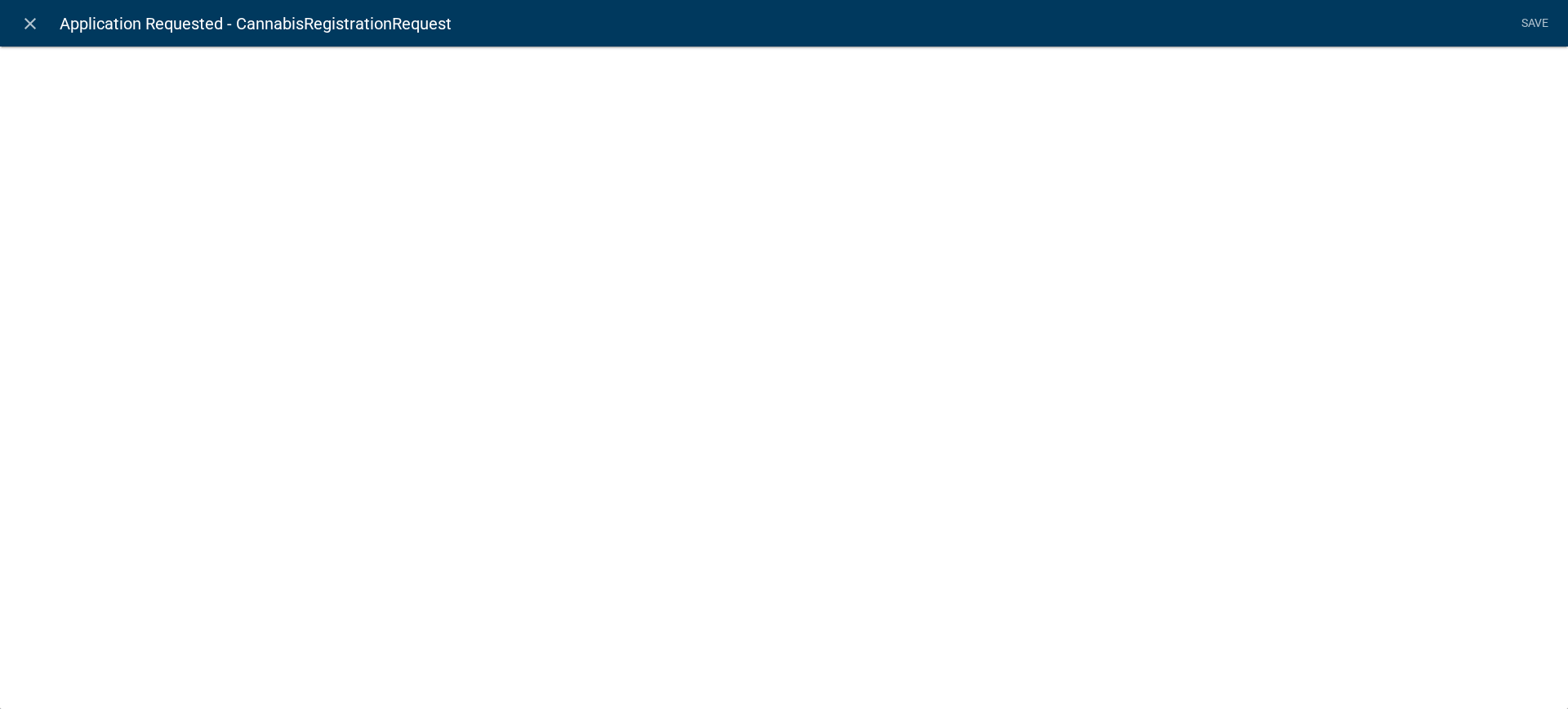
select select "list-data"
select select
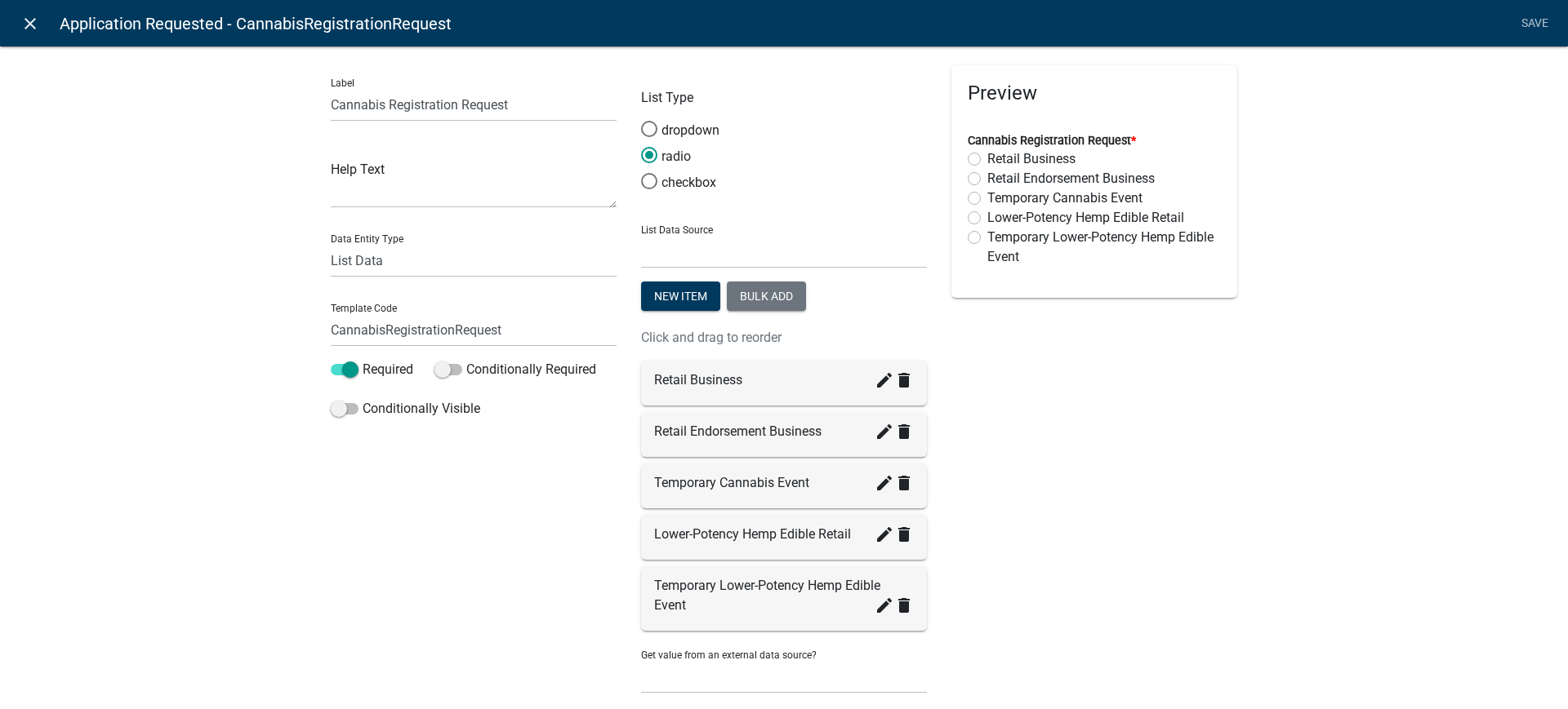
click at [30, 20] on icon "close" at bounding box center [30, 24] width 20 height 20
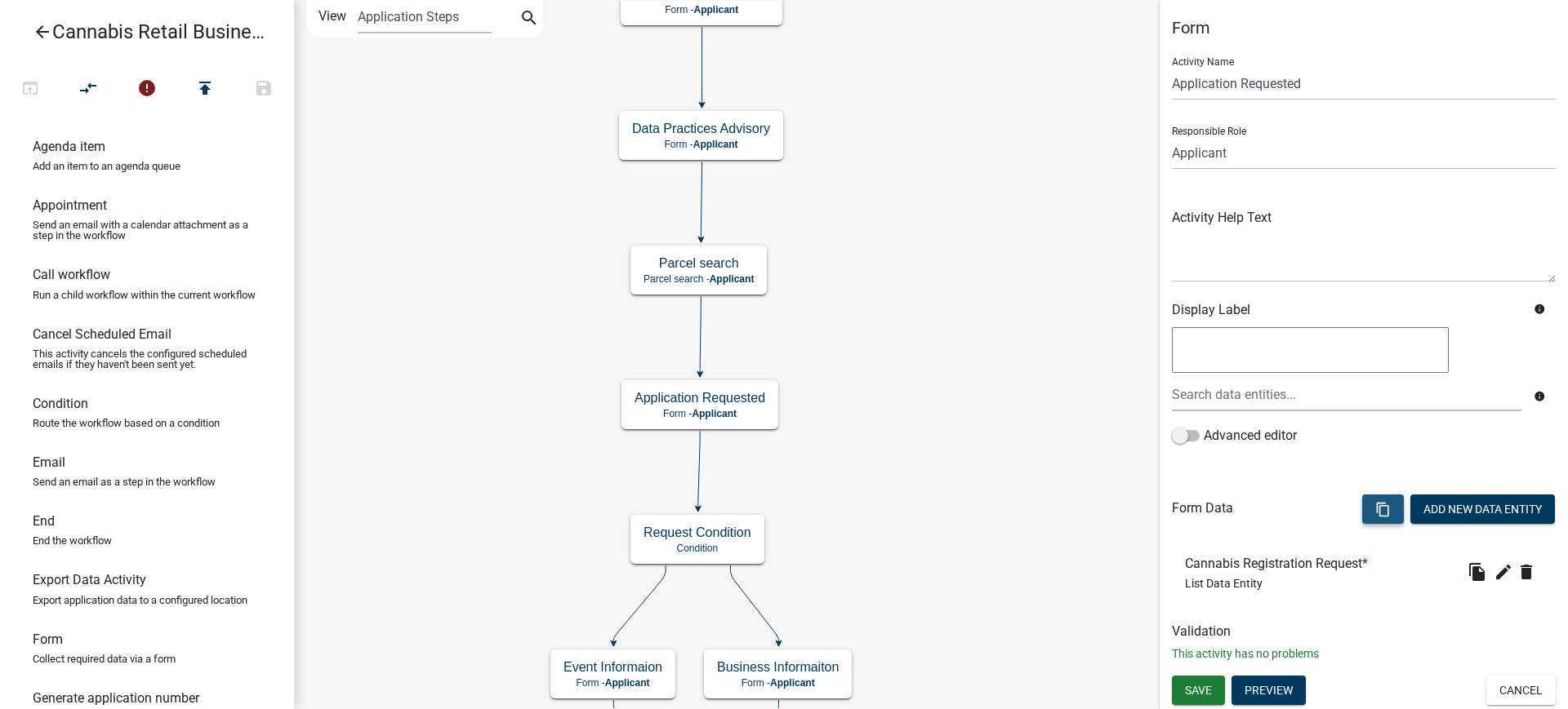
click at [1375, 509] on icon "content_copy" at bounding box center [1382, 509] width 15 height 15
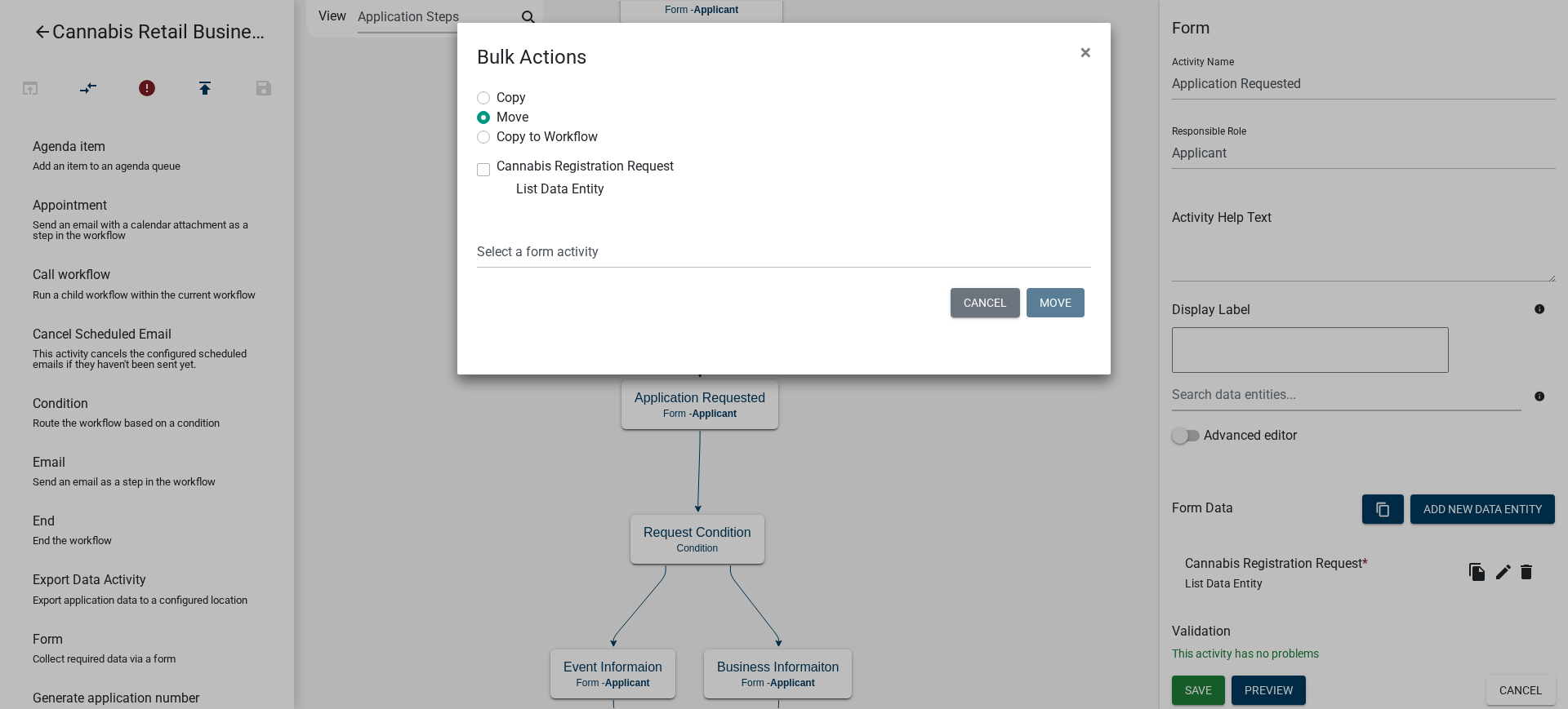
click at [496, 97] on label "Copy" at bounding box center [511, 96] width 29 height 16
click at [496, 97] on input "Copy" at bounding box center [502, 93] width 11 height 11
radio input "true"
click at [496, 168] on label "Cannabis Registration Request" at bounding box center [585, 166] width 178 height 13
click at [496, 168] on input "Cannabis Registration Request" at bounding box center [502, 165] width 11 height 11
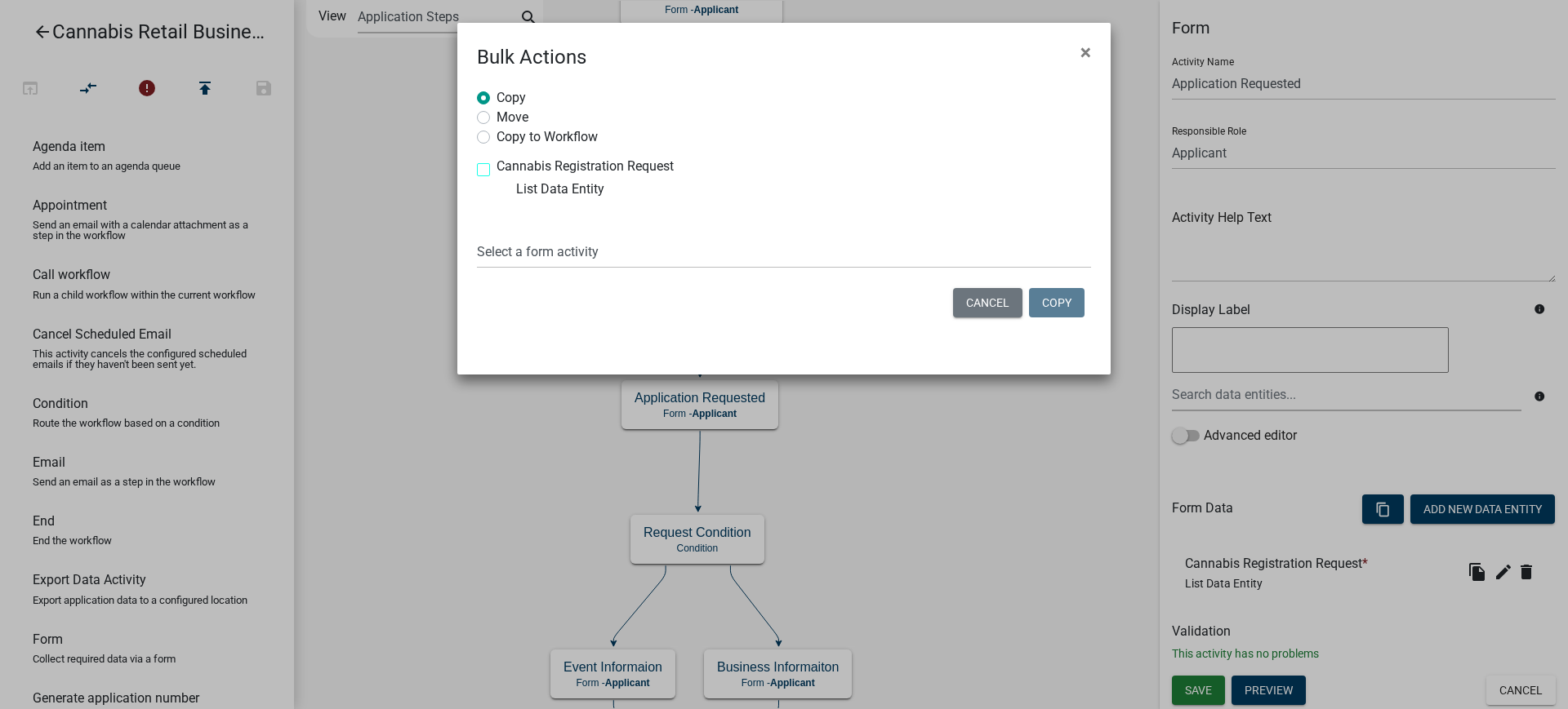
checkbox input "true"
click at [529, 259] on select "Select a form activity Application Introduction Data Practices Advisory Applica…" at bounding box center [784, 252] width 614 height 34
select select "af2cb752-66a9-4f61-ba10-cbcacc7d5cb9"
click at [477, 235] on select "Select a form activity Application Introduction Data Practices Advisory Applica…" at bounding box center [784, 252] width 614 height 34
click at [1052, 302] on button "Copy" at bounding box center [1057, 303] width 56 height 29
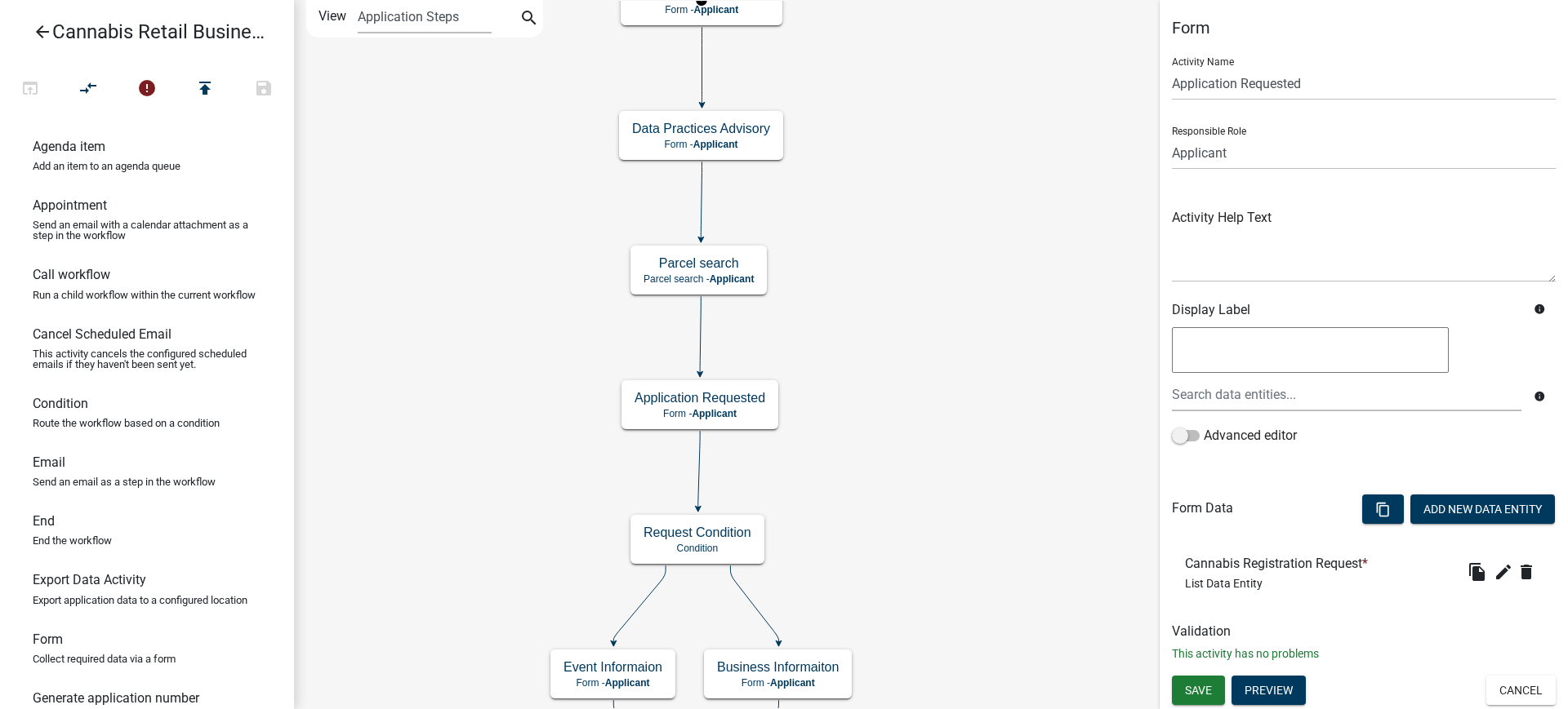
click at [39, 33] on icon "arrow_back" at bounding box center [43, 34] width 20 height 23
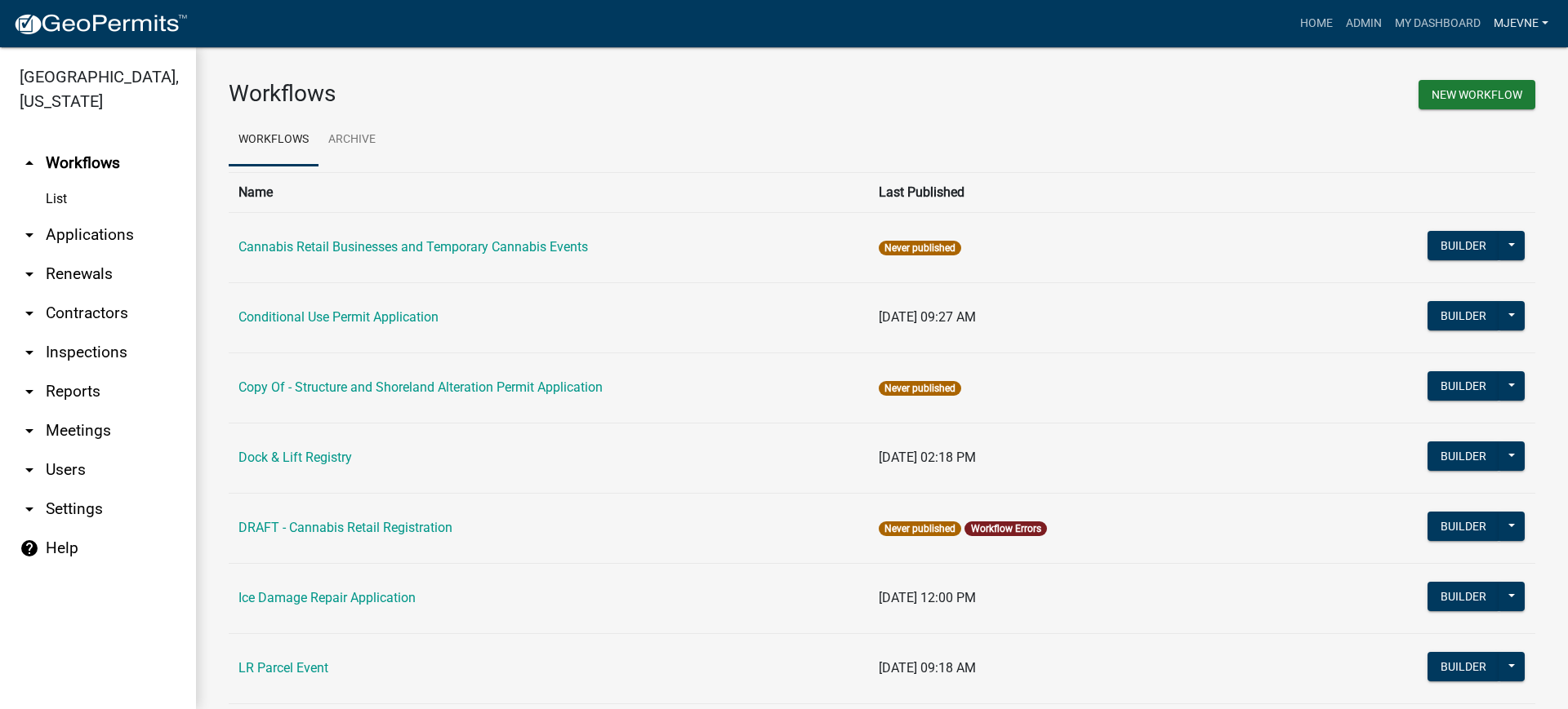
click at [1518, 24] on link "MJevne" at bounding box center [1521, 23] width 67 height 31
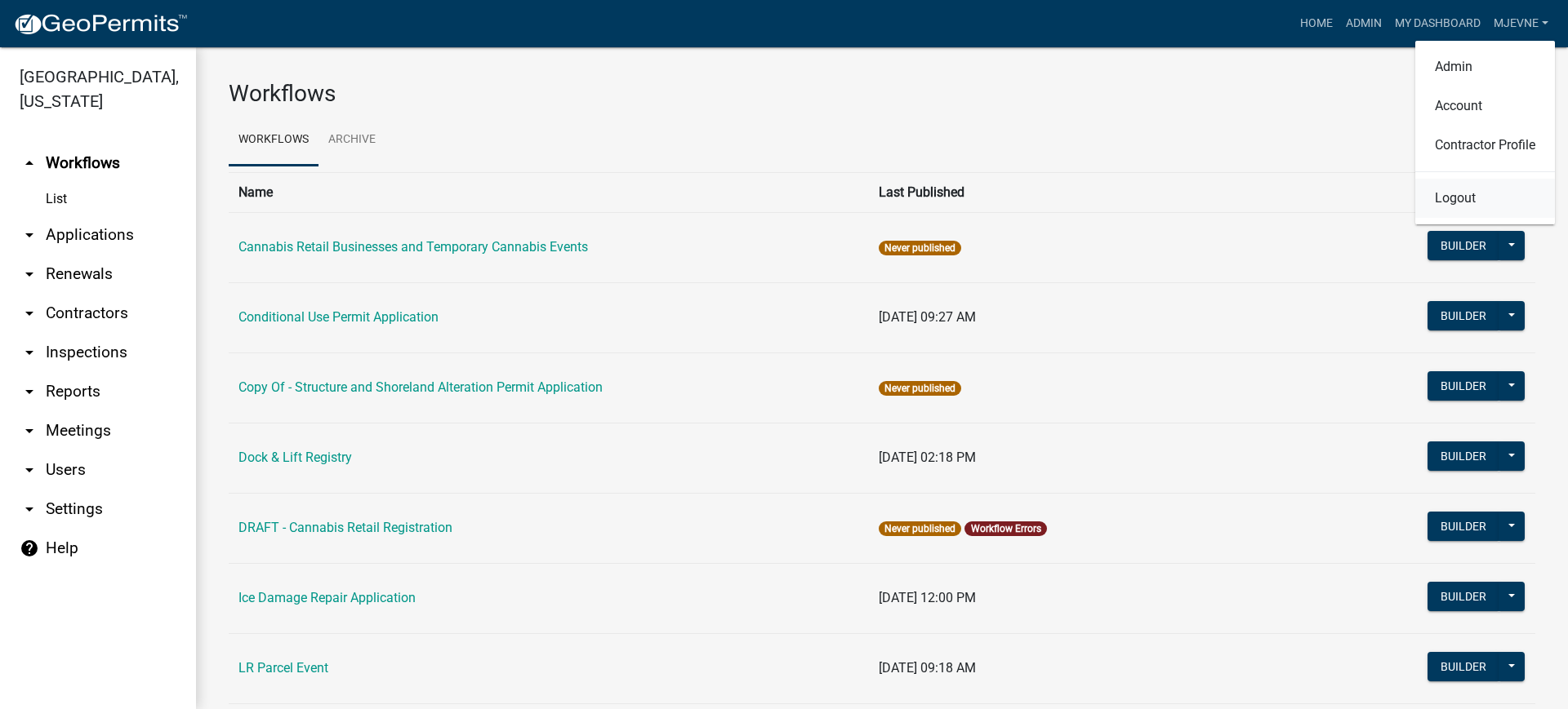
click at [1461, 201] on link "Logout" at bounding box center [1485, 198] width 139 height 39
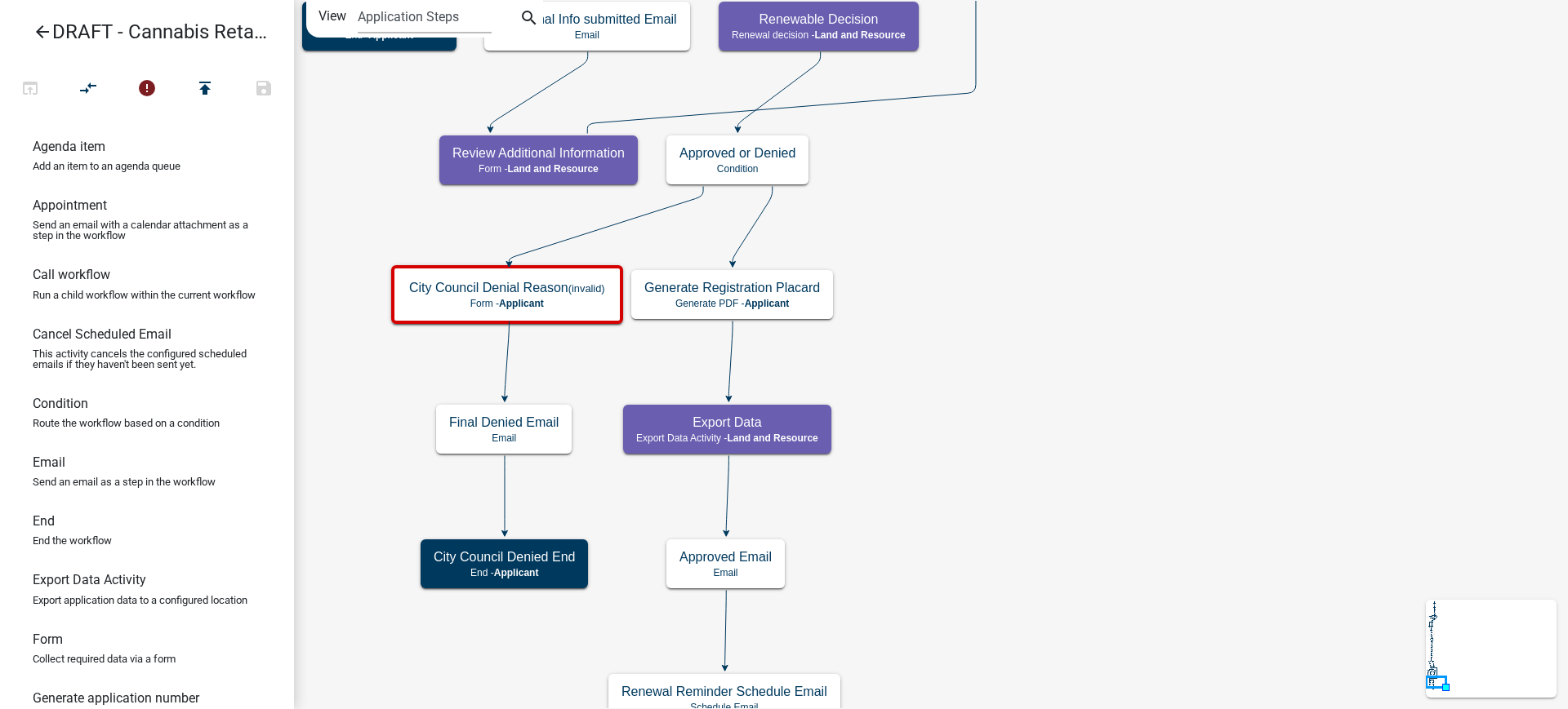
click at [47, 31] on icon "arrow_back" at bounding box center [43, 34] width 20 height 23
